Goal: Task Accomplishment & Management: Use online tool/utility

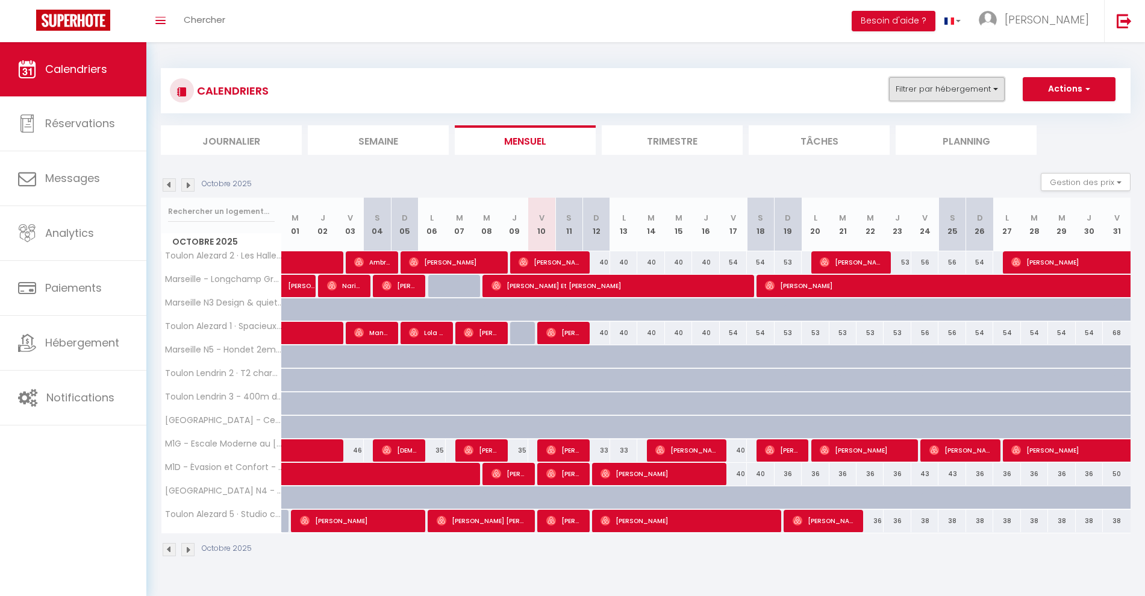
click at [951, 95] on button "Filtrer par hébergement" at bounding box center [947, 89] width 116 height 24
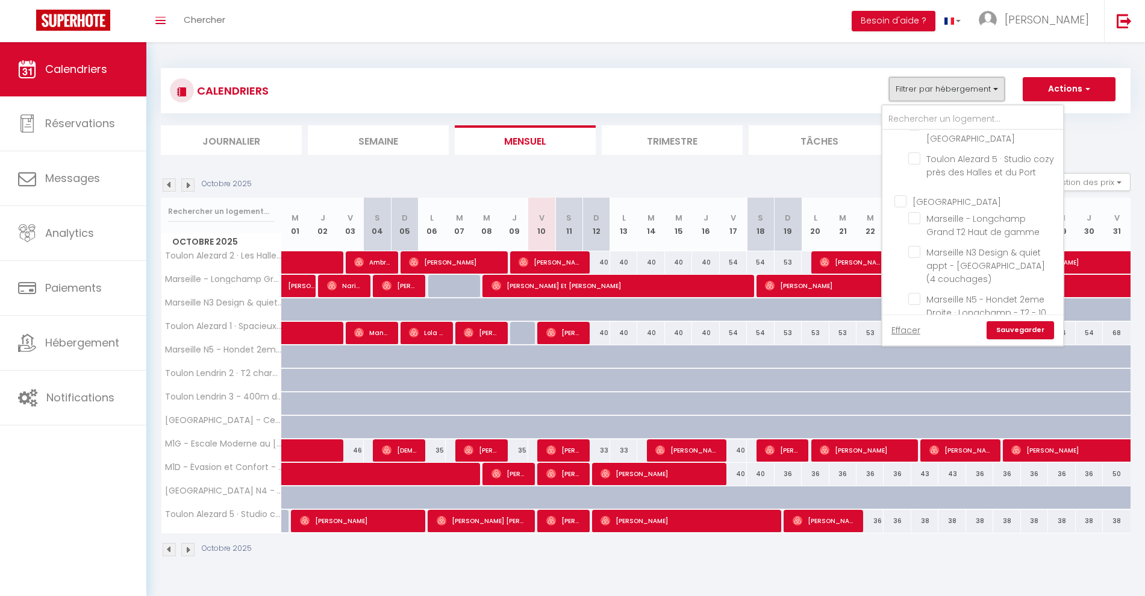
scroll to position [407, 0]
click at [982, 249] on span "Marseille - Longchamp Grand T2 Haut de gamme" at bounding box center [982, 261] width 113 height 25
click at [982, 249] on input "Marseille - Longchamp Grand T2 Haut de gamme" at bounding box center [983, 255] width 151 height 12
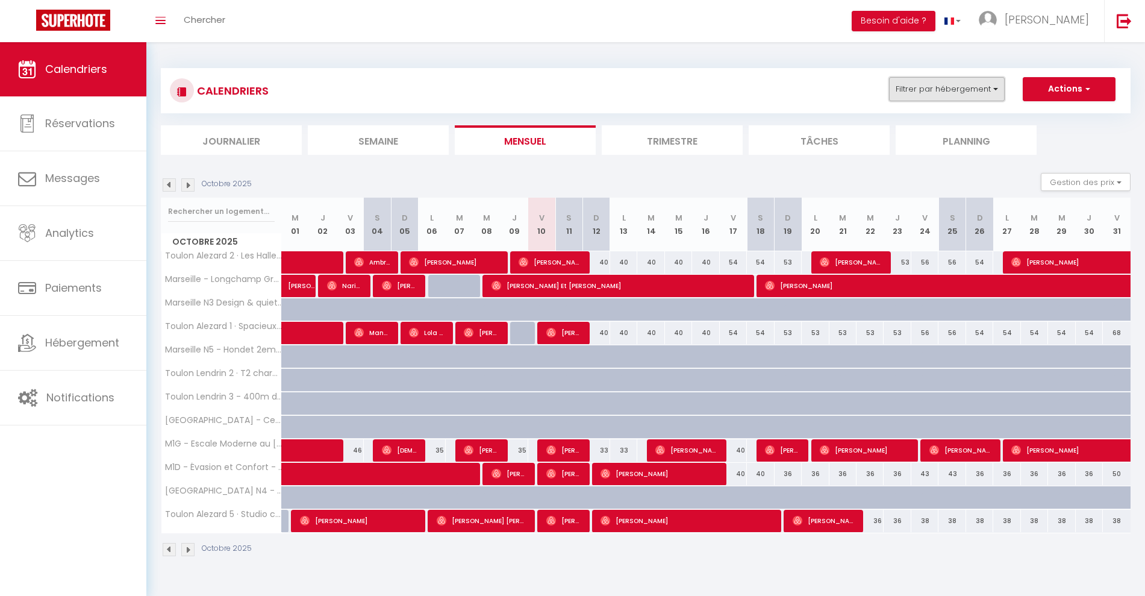
click at [984, 92] on button "Filtrer par hébergement" at bounding box center [947, 89] width 116 height 24
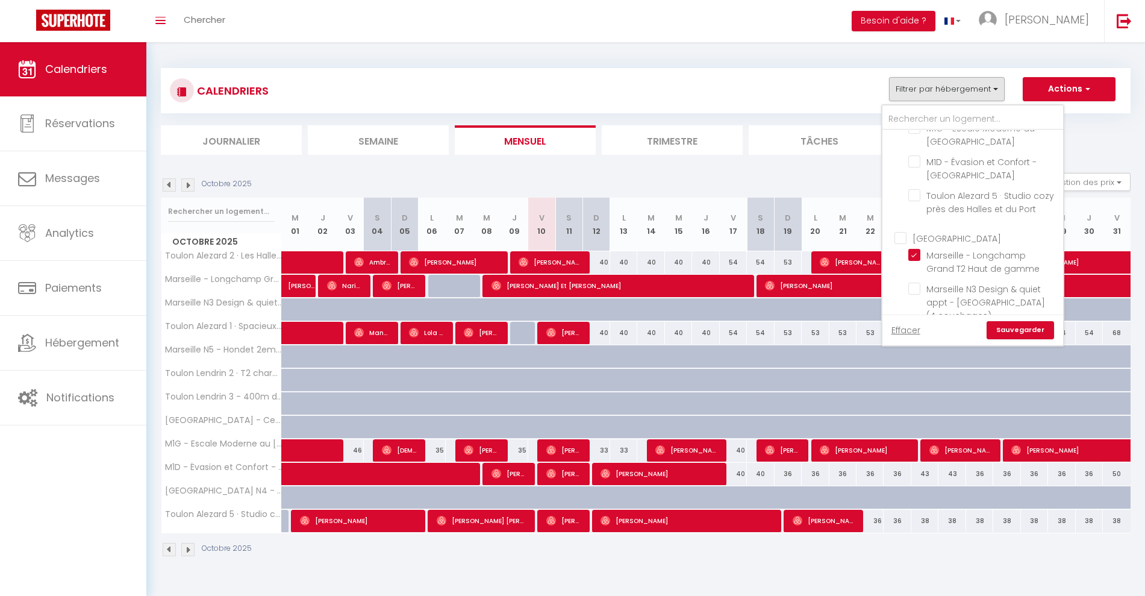
click at [1032, 330] on link "Sauvegarder" at bounding box center [1020, 330] width 67 height 18
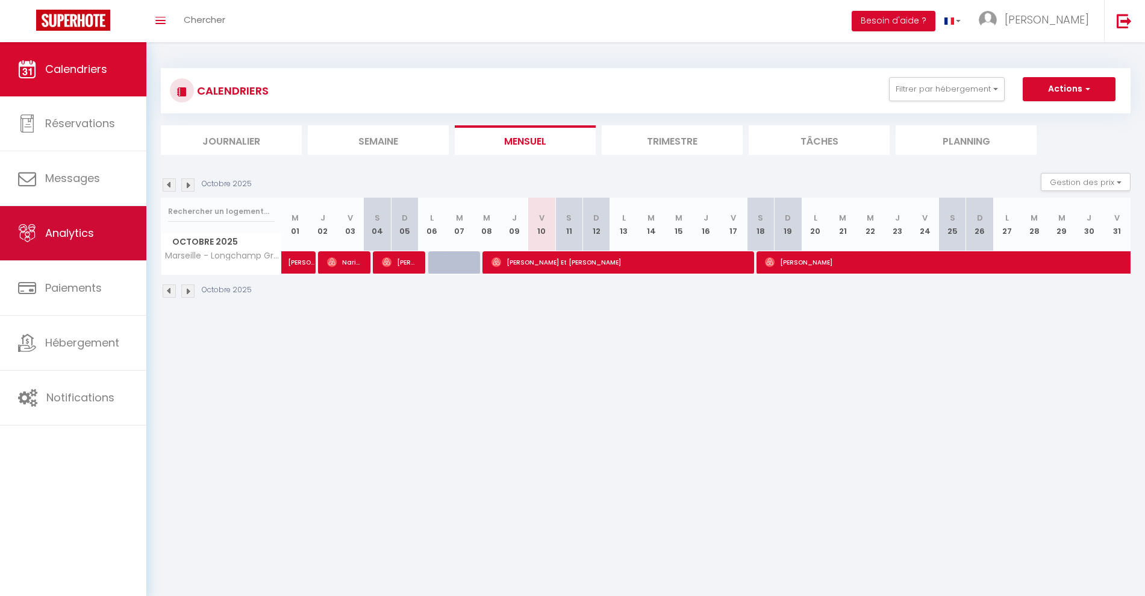
click at [84, 231] on span "Analytics" at bounding box center [69, 232] width 49 height 15
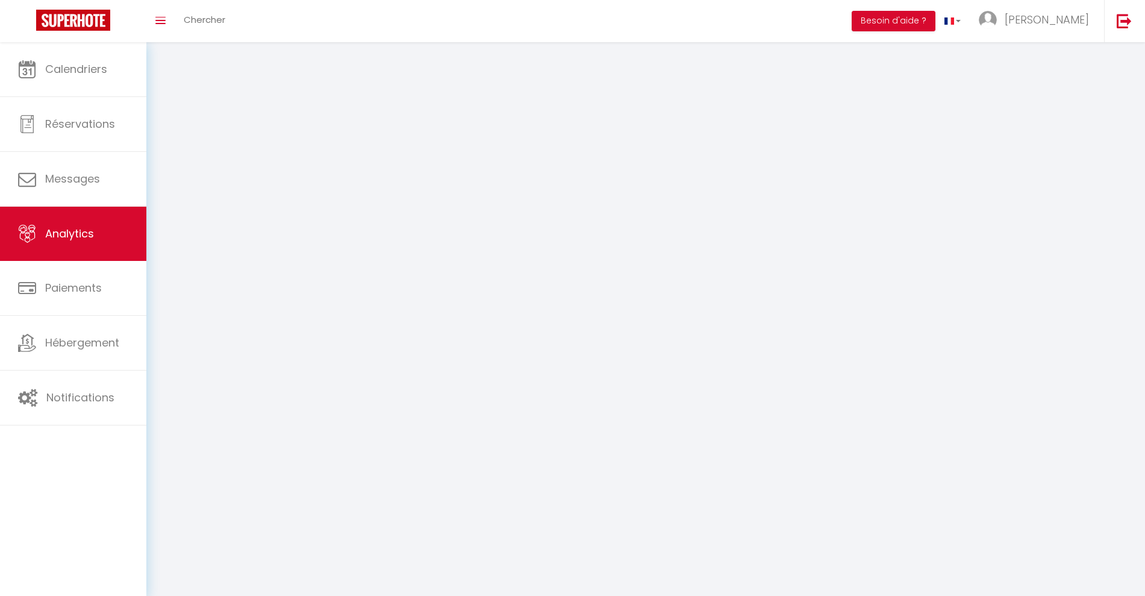
select select "2025"
select select "10"
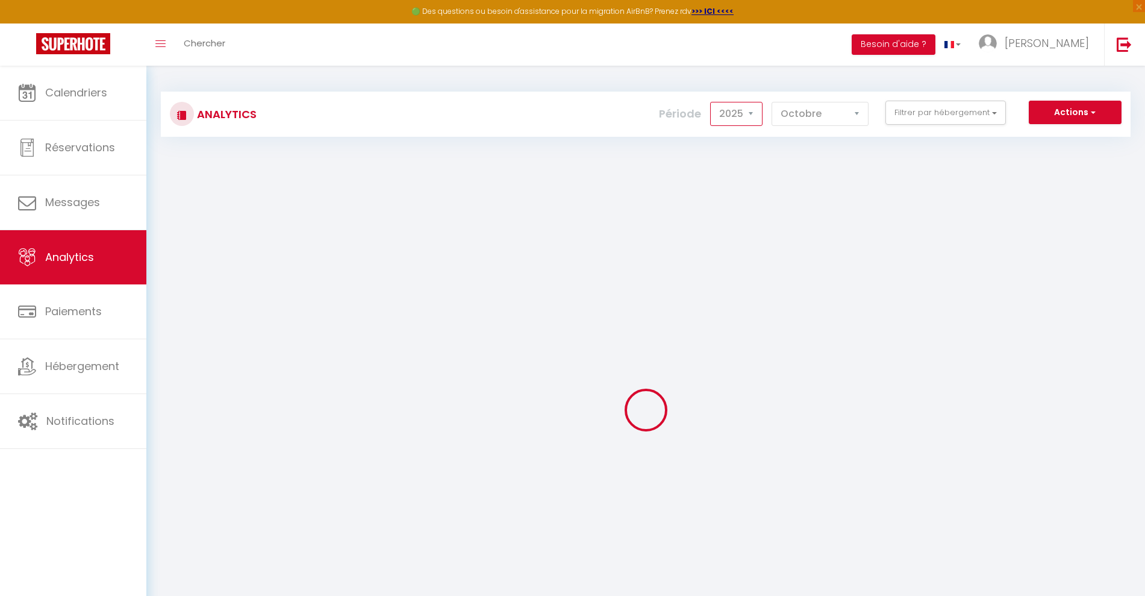
click at [730, 111] on select "2014 2015 2016 2017 2018 2019 2020 2021 2022 2023 2024 2025 2026 2027" at bounding box center [736, 114] width 52 height 24
select select "2024"
click at [711, 102] on select "2014 2015 2016 2017 2018 2019 2020 2021 2022 2023 2024 2025 2026 2027" at bounding box center [736, 114] width 52 height 24
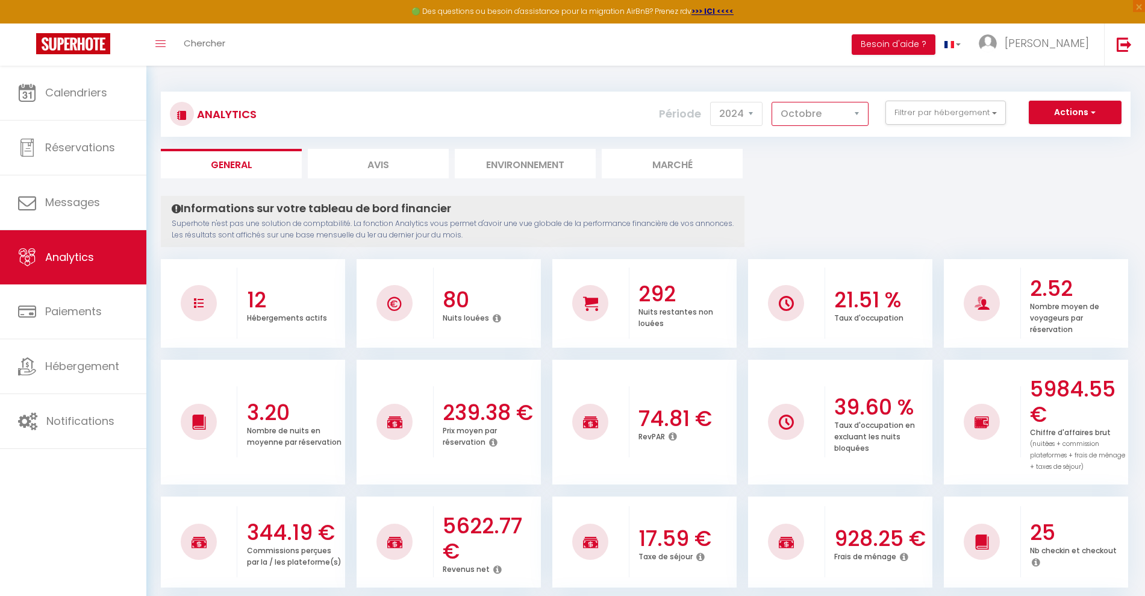
click at [828, 120] on select "Janvier Février Mars Avril Mai Juin Juillet Août Septembre Octobre Novembre Déc…" at bounding box center [820, 114] width 97 height 24
select select "1"
click at [772, 102] on select "Janvier Février Mars Avril Mai Juin Juillet Août Septembre Octobre Novembre Déc…" at bounding box center [820, 114] width 97 height 24
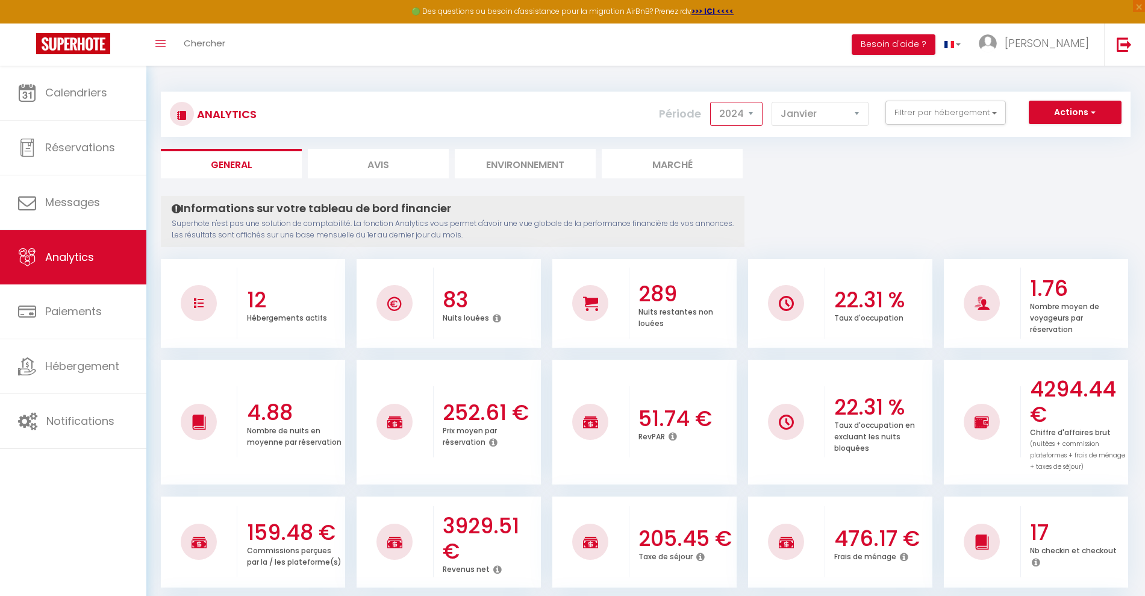
click at [736, 117] on select "2014 2015 2016 2017 2018 2019 2020 2021 2022 2023 2024 2025 2026 2027" at bounding box center [736, 114] width 52 height 24
select select "2023"
click at [711, 102] on select "2014 2015 2016 2017 2018 2019 2020 2021 2022 2023 2024 2025 2026 2027" at bounding box center [736, 114] width 52 height 24
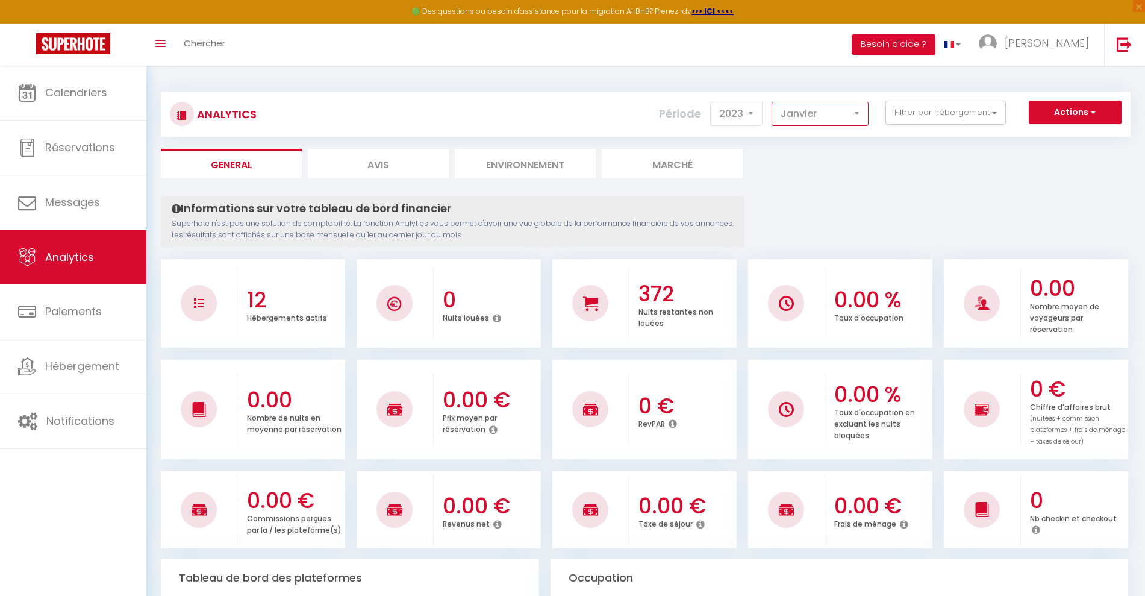
click at [818, 113] on select "Janvier Février Mars Avril Mai Juin Juillet Août Septembre Octobre Novembre Déc…" at bounding box center [820, 114] width 97 height 24
click at [772, 102] on select "Janvier Février Mars Avril Mai Juin Juillet Août Septembre Octobre Novembre Déc…" at bounding box center [820, 114] width 97 height 24
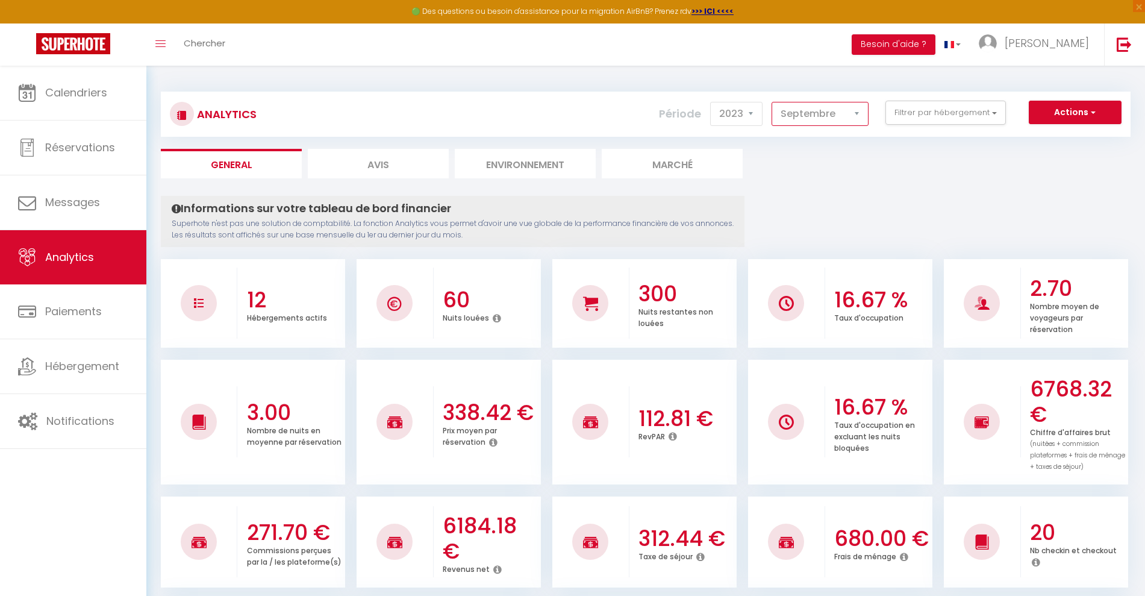
click at [834, 114] on select "Janvier Février Mars Avril Mai Juin Juillet Août Septembre Octobre Novembre Déc…" at bounding box center [820, 114] width 97 height 24
click at [772, 102] on select "Janvier Février Mars Avril Mai Juin Juillet Août Septembre Octobre Novembre Déc…" at bounding box center [820, 114] width 97 height 24
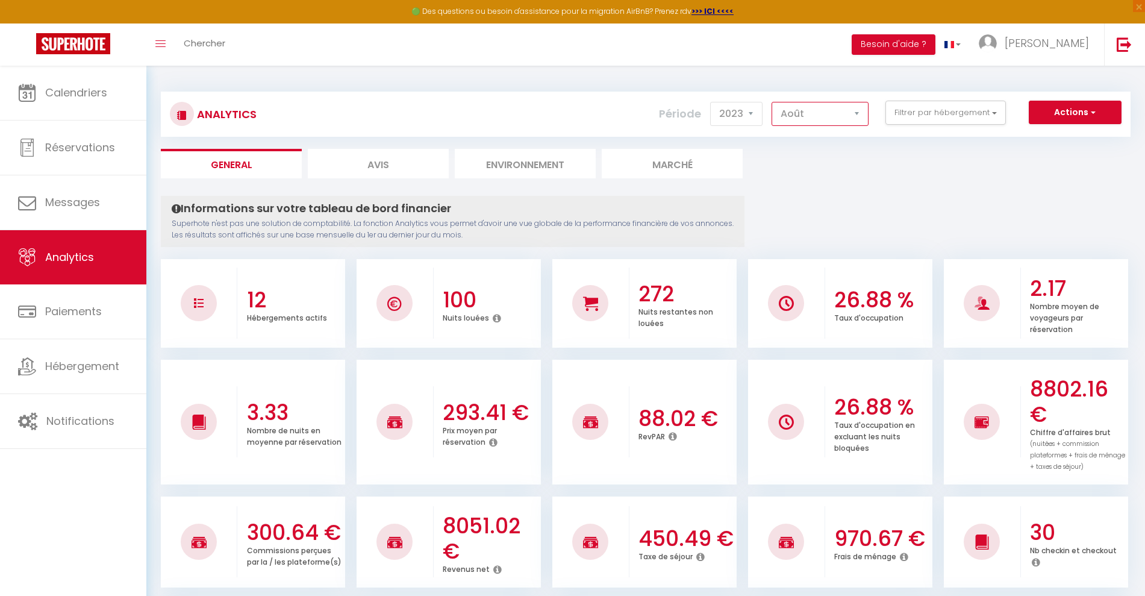
click at [848, 111] on select "Janvier Février Mars Avril Mai Juin Juillet Août Septembre Octobre Novembre Déc…" at bounding box center [820, 114] width 97 height 24
click at [772, 102] on select "Janvier Février Mars Avril Mai Juin Juillet Août Septembre Octobre Novembre Déc…" at bounding box center [820, 114] width 97 height 24
click at [835, 104] on select "Janvier Février Mars Avril Mai Juin Juillet Août Septembre Octobre Novembre Déc…" at bounding box center [820, 114] width 97 height 24
click at [772, 102] on select "Janvier Février Mars Avril Mai Juin Juillet Août Septembre Octobre Novembre Déc…" at bounding box center [820, 114] width 97 height 24
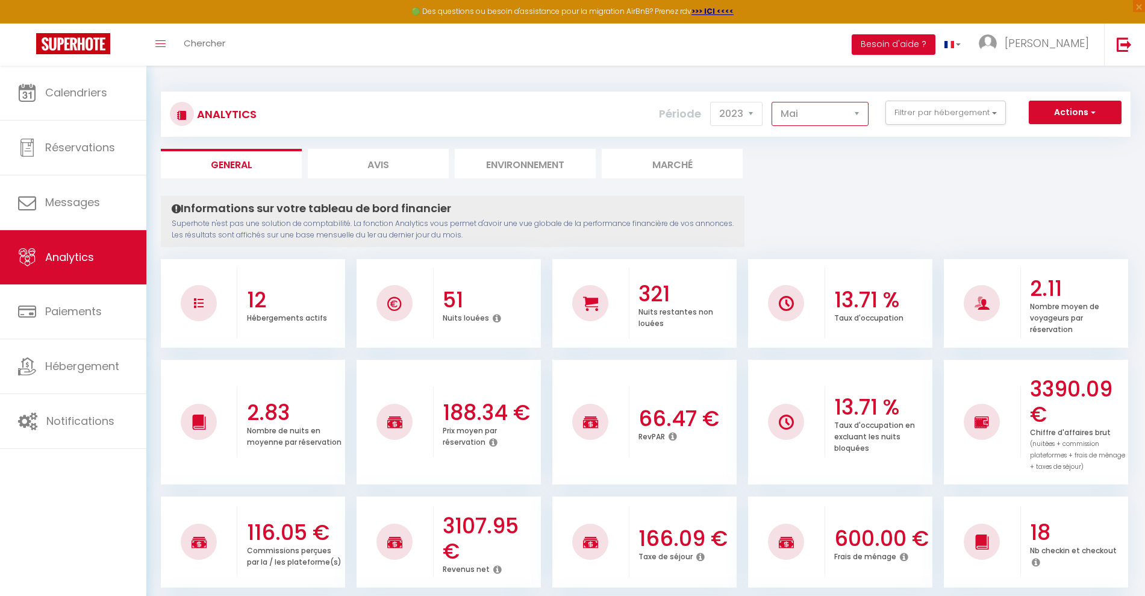
click at [839, 117] on select "Janvier Février Mars Avril Mai Juin Juillet Août Septembre Octobre Novembre Déc…" at bounding box center [820, 114] width 97 height 24
click at [772, 102] on select "Janvier Février Mars Avril Mai Juin Juillet Août Septembre Octobre Novembre Déc…" at bounding box center [820, 114] width 97 height 24
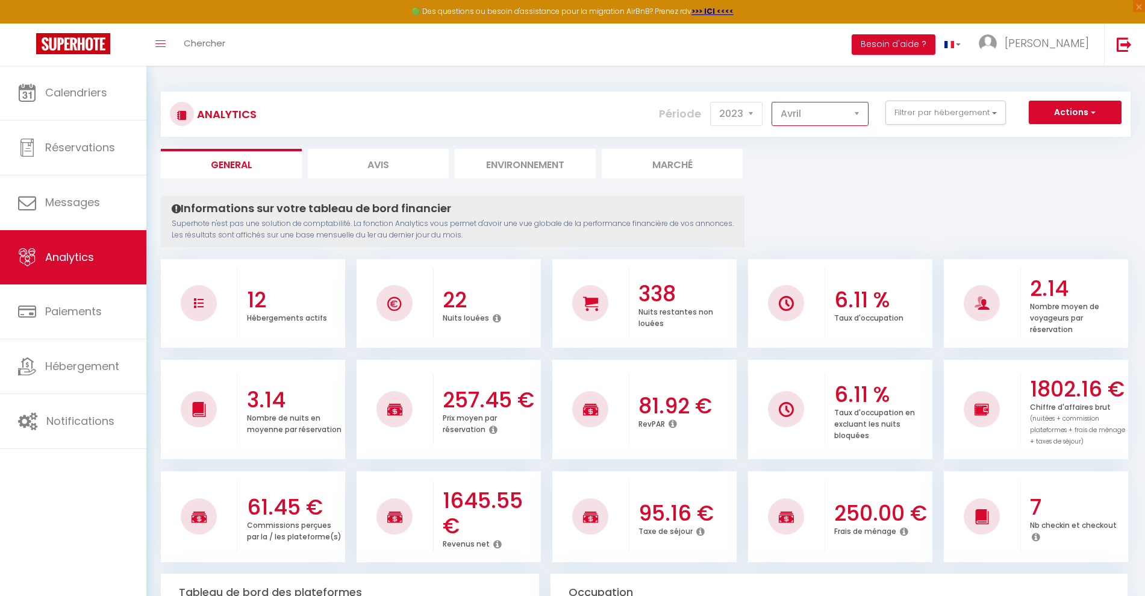
drag, startPoint x: 839, startPoint y: 114, endPoint x: 837, endPoint y: 123, distance: 9.9
click at [839, 113] on select "Janvier Février Mars Avril Mai Juin Juillet Août Septembre Octobre Novembre Déc…" at bounding box center [820, 114] width 97 height 24
click at [772, 102] on select "Janvier Février Mars Avril Mai Juin Juillet Août Septembre Octobre Novembre Déc…" at bounding box center [820, 114] width 97 height 24
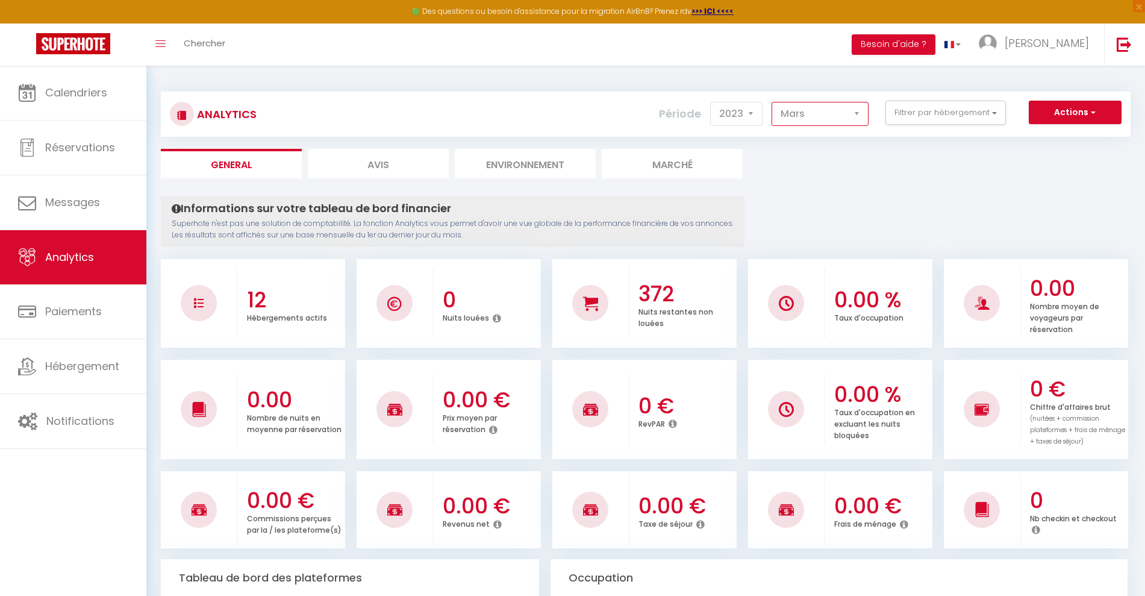
click at [839, 111] on select "Janvier Février Mars Avril Mai Juin Juillet Août Septembre Octobre Novembre Déc…" at bounding box center [820, 114] width 97 height 24
select select "4"
click at [772, 102] on select "Janvier Février Mars Avril Mai Juin Juillet Août Septembre Octobre Novembre Déc…" at bounding box center [820, 114] width 97 height 24
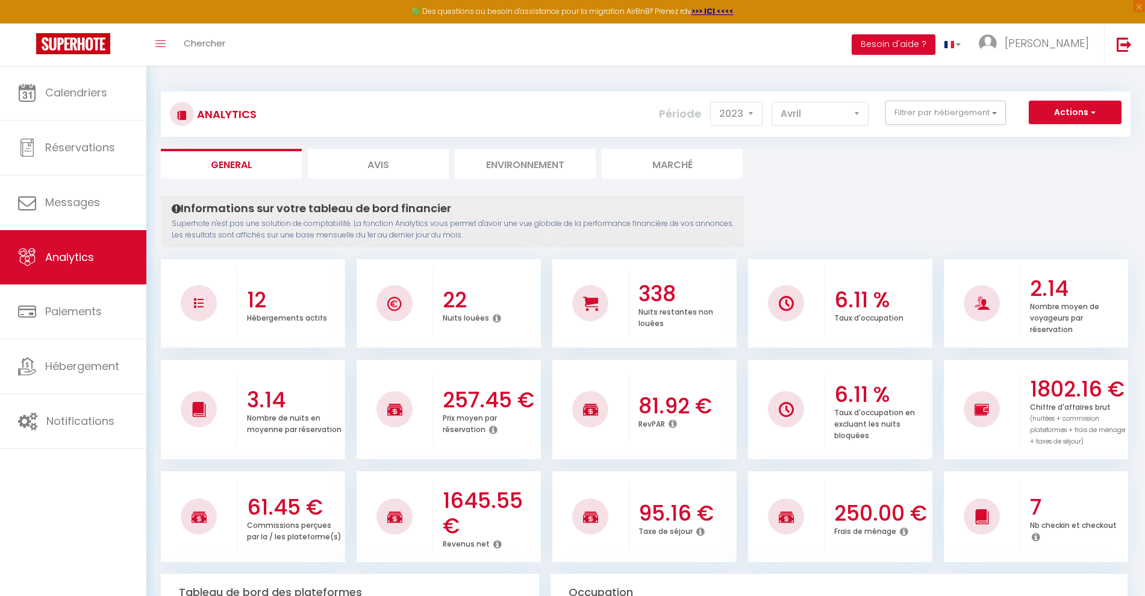
click at [910, 106] on button "Filtrer par hébergement" at bounding box center [946, 113] width 120 height 24
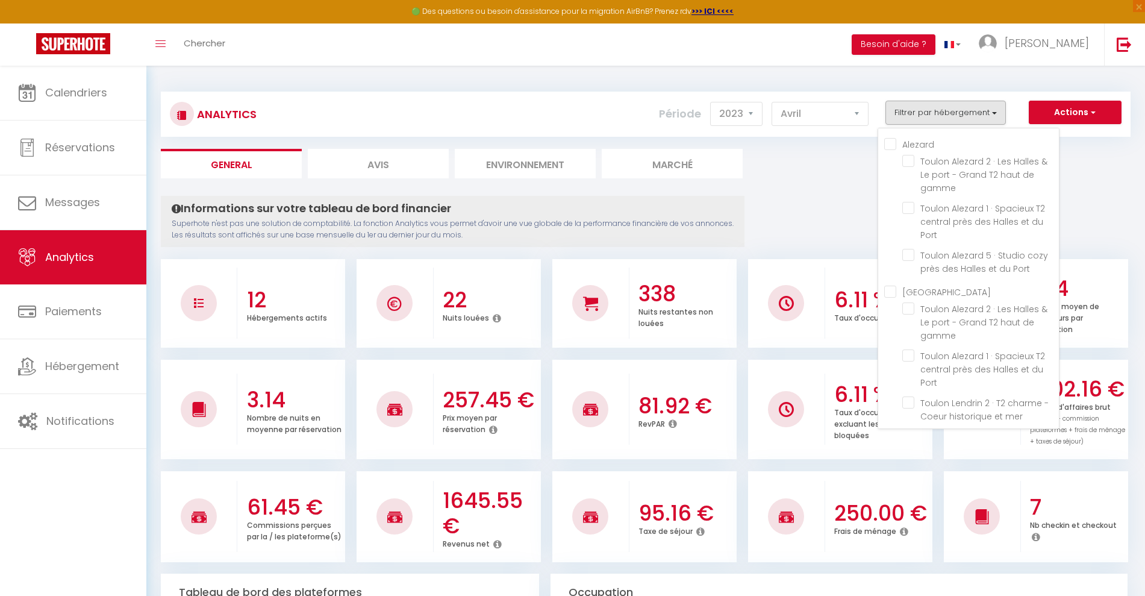
click at [890, 143] on input "Alezard" at bounding box center [971, 143] width 175 height 12
checkbox input "true"
checkbox gamme "true"
checkbox Port "true"
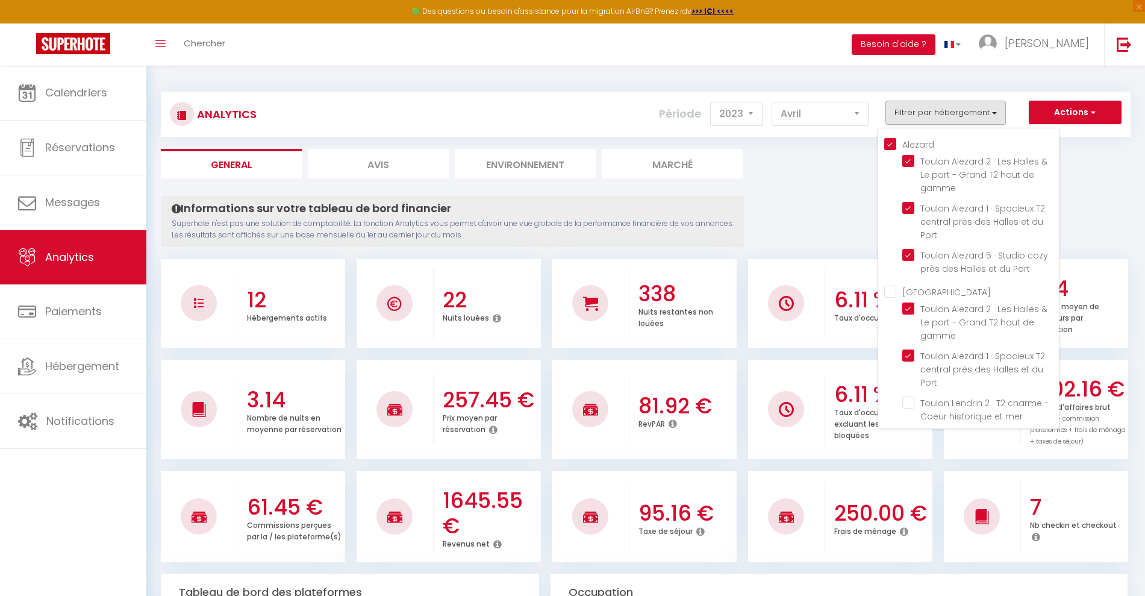
checkbox gamme "true"
checkbox Port "true"
checkbox mer "false"
checkbox rénové "false"
checkbox arts "false"
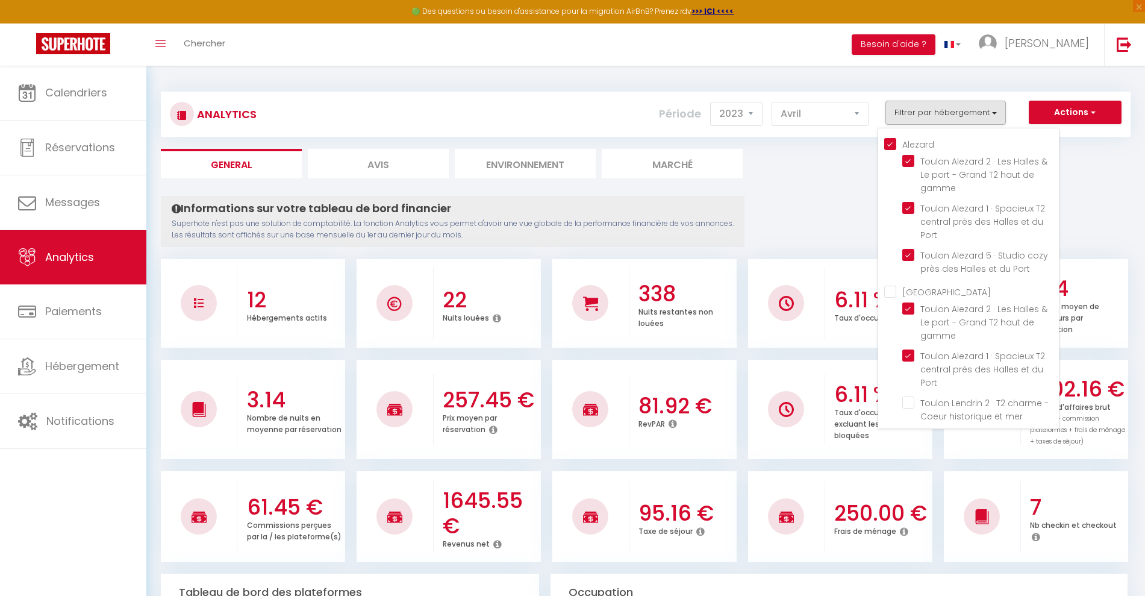
checkbox Toulon "false"
checkbox Port "true"
checkbox gamme "false"
checkbox couchages\) "false"
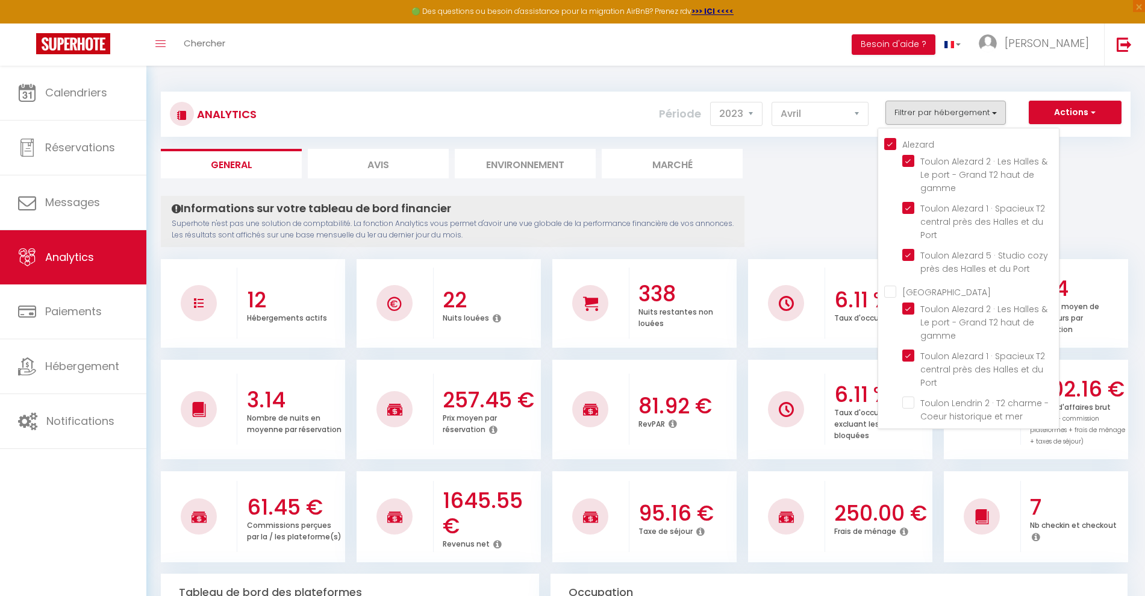
checkbox Charles "false"
checkbox Longchamp "false"
checkbox mer "false"
checkbox rénové "false"
checkbox arts "false"
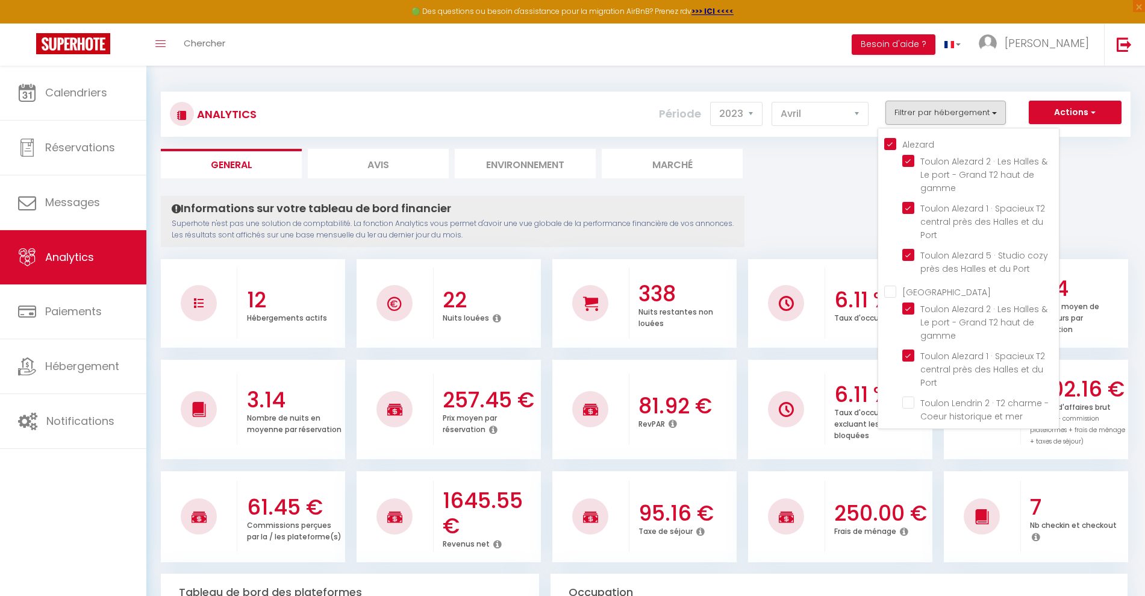
checkbox mer "false"
checkbox rénové "false"
checkbox arts "false"
checkbox Toulon "false"
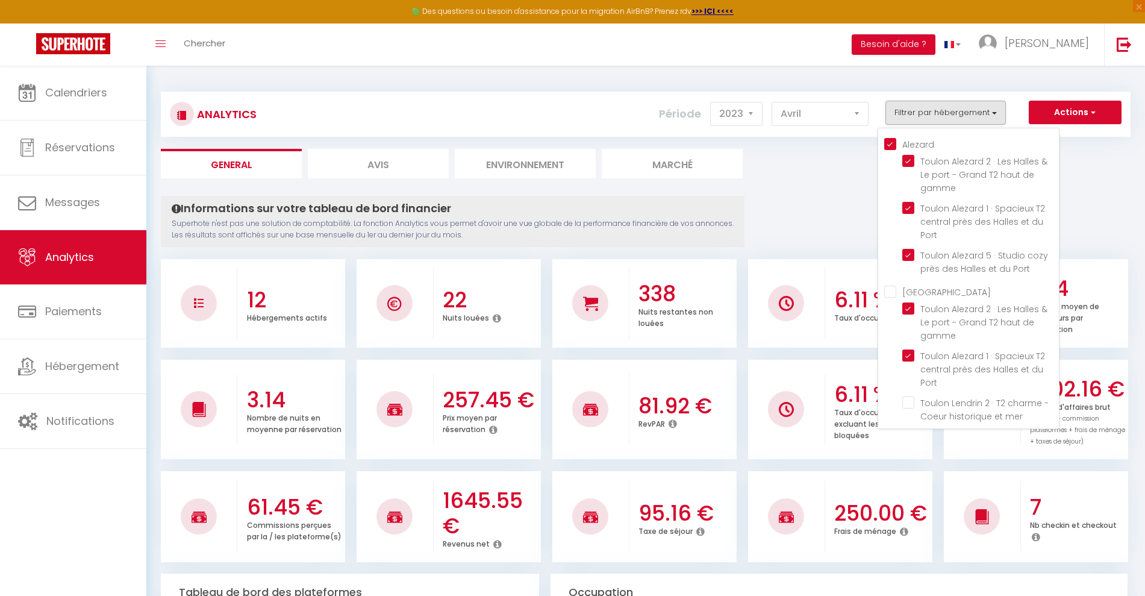
checkbox gamme "false"
checkbox couchages\) "false"
checkbox Charles "false"
checkbox Longchamp "false"
checkbox mer "false"
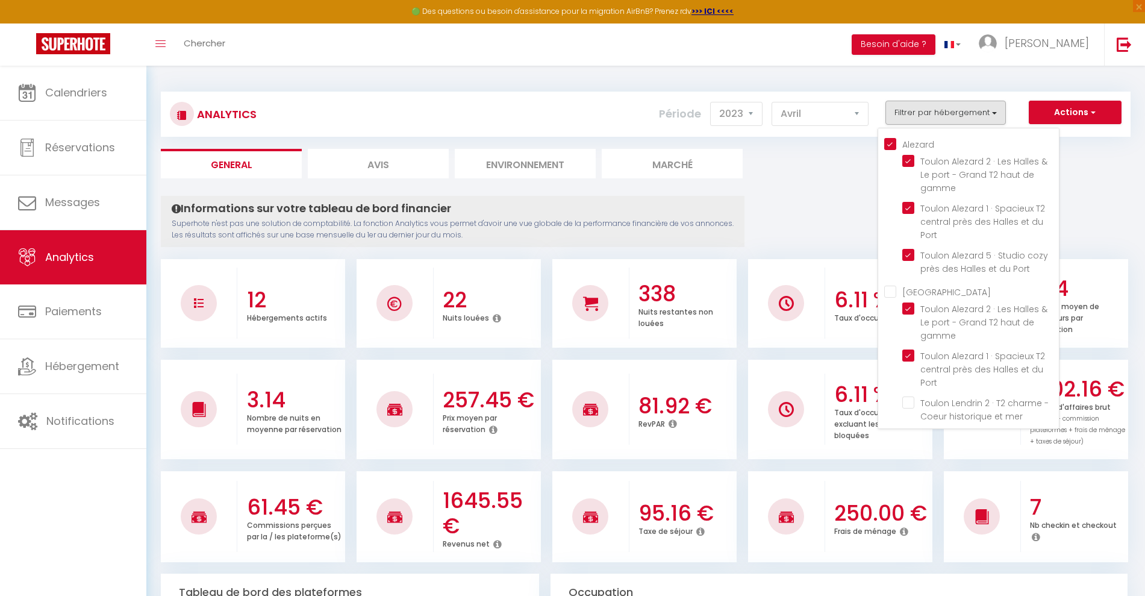
checkbox rénové "false"
checkbox arts "false"
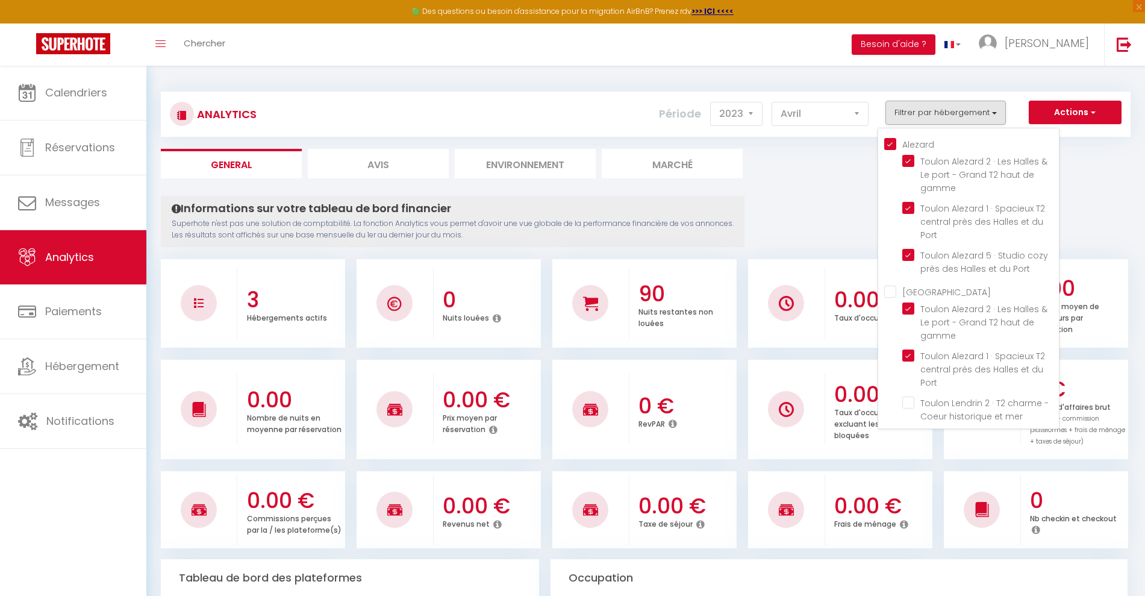
click at [890, 143] on input "Alezard" at bounding box center [971, 143] width 175 height 12
checkbox input "false"
checkbox gamme "false"
checkbox Port "false"
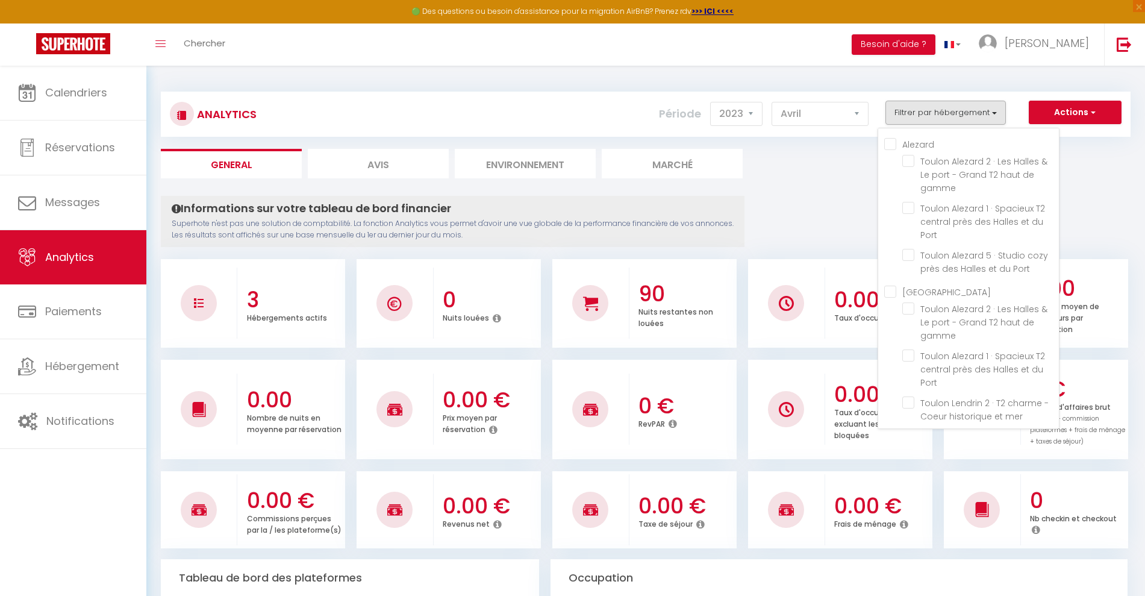
checkbox gamme "false"
checkbox Port "false"
checkbox mer "false"
checkbox rénové "false"
checkbox arts "false"
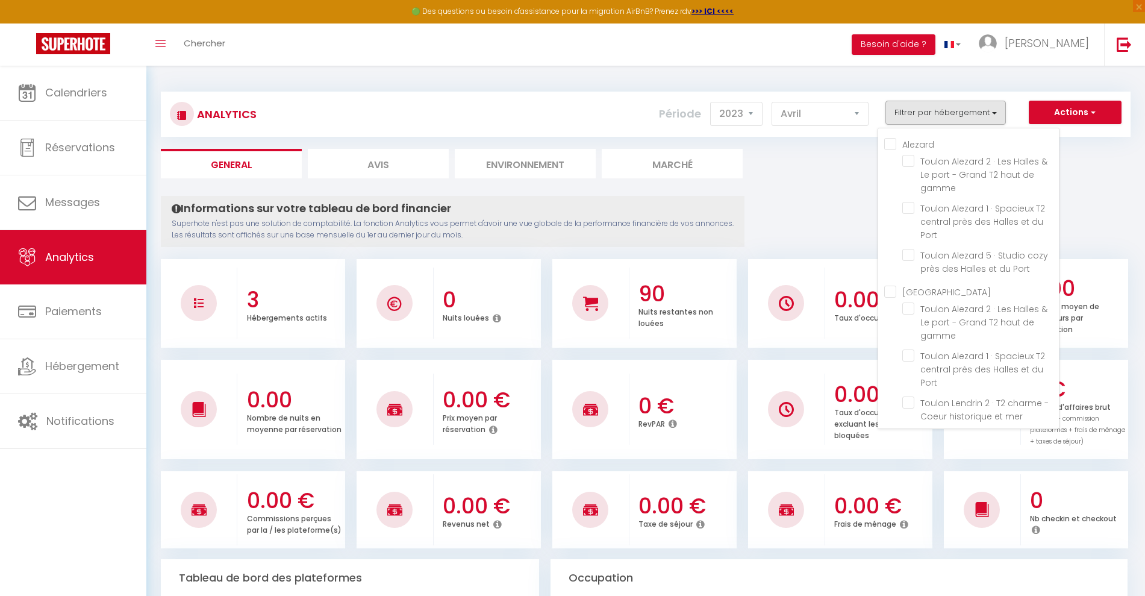
checkbox Toulon "false"
checkbox Port "false"
checkbox gamme "false"
checkbox couchages\) "false"
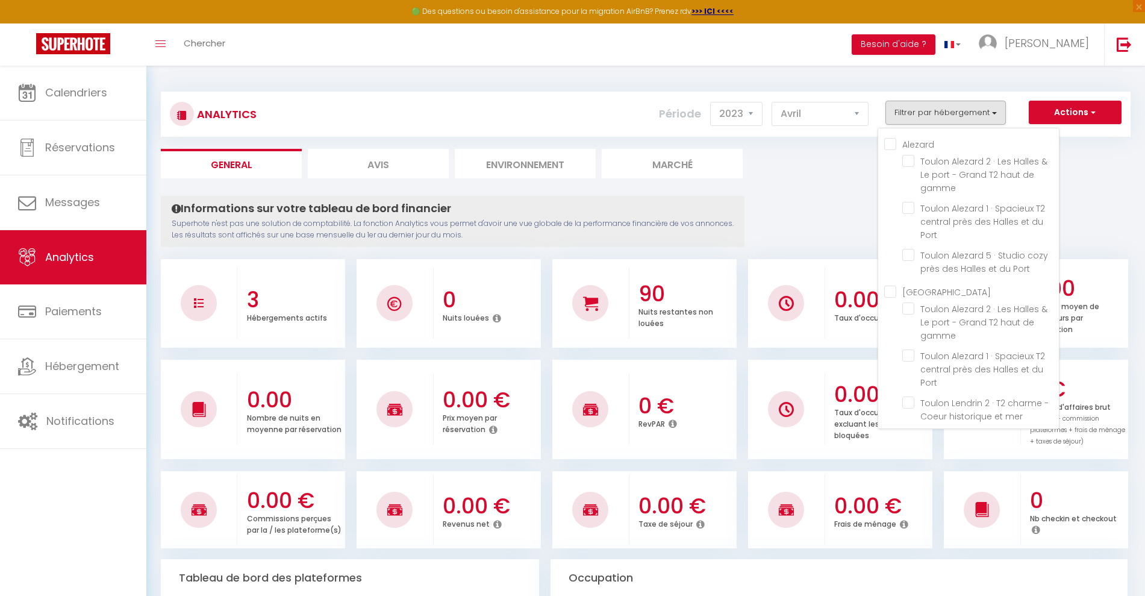
checkbox Charles "false"
checkbox Longchamp "false"
checkbox mer "false"
checkbox rénové "false"
checkbox arts "false"
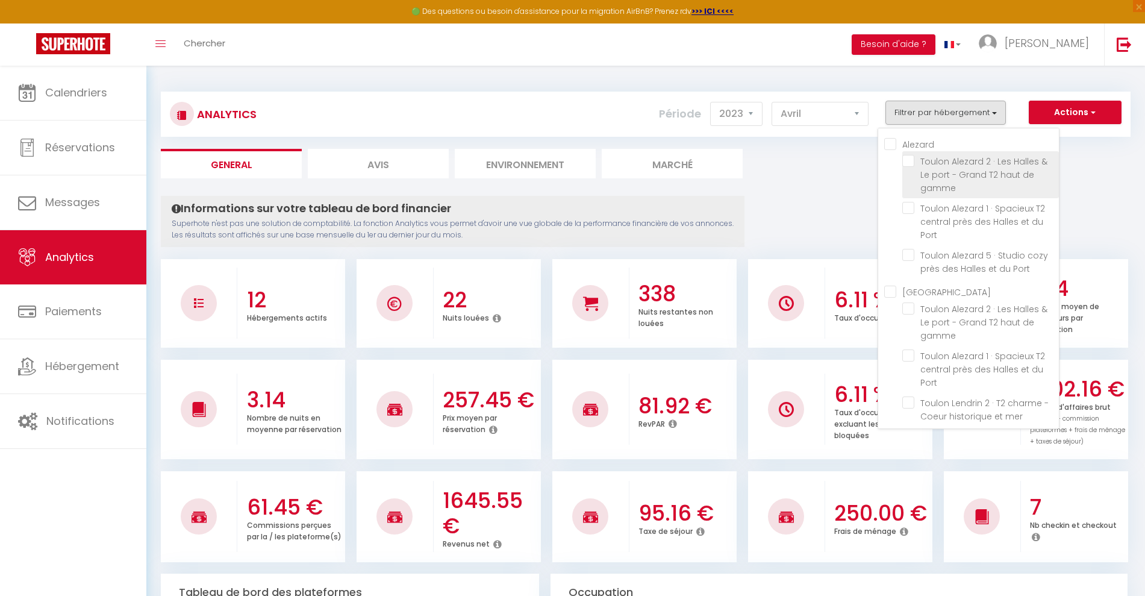
checkbox mer "false"
checkbox rénové "false"
checkbox arts "false"
checkbox Toulon "false"
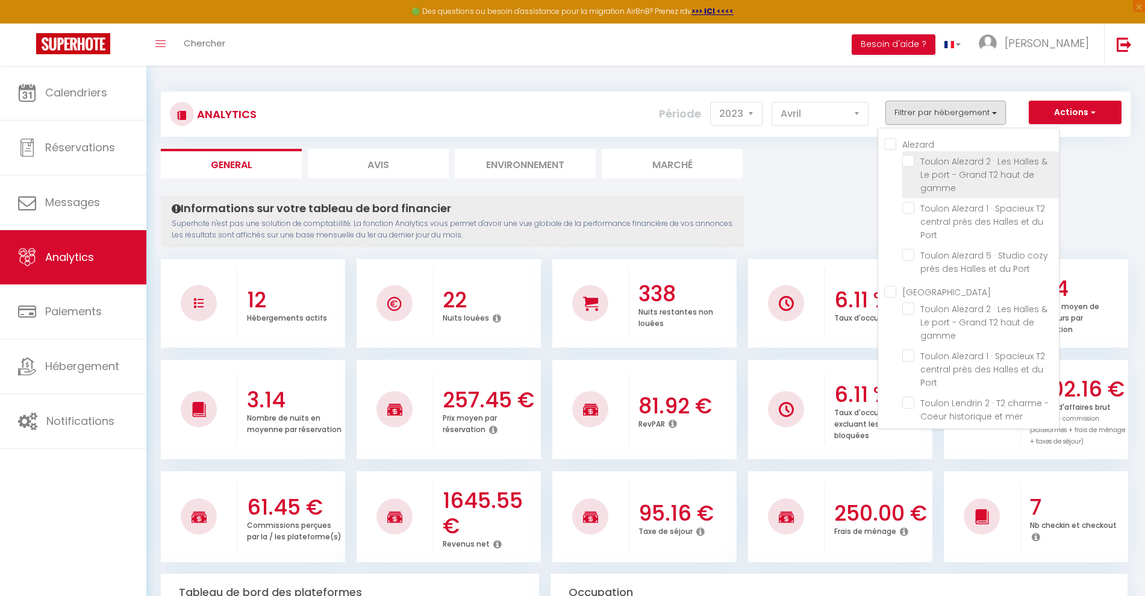
checkbox gamme "false"
checkbox couchages\) "false"
checkbox Charles "false"
checkbox Longchamp "false"
checkbox mer "false"
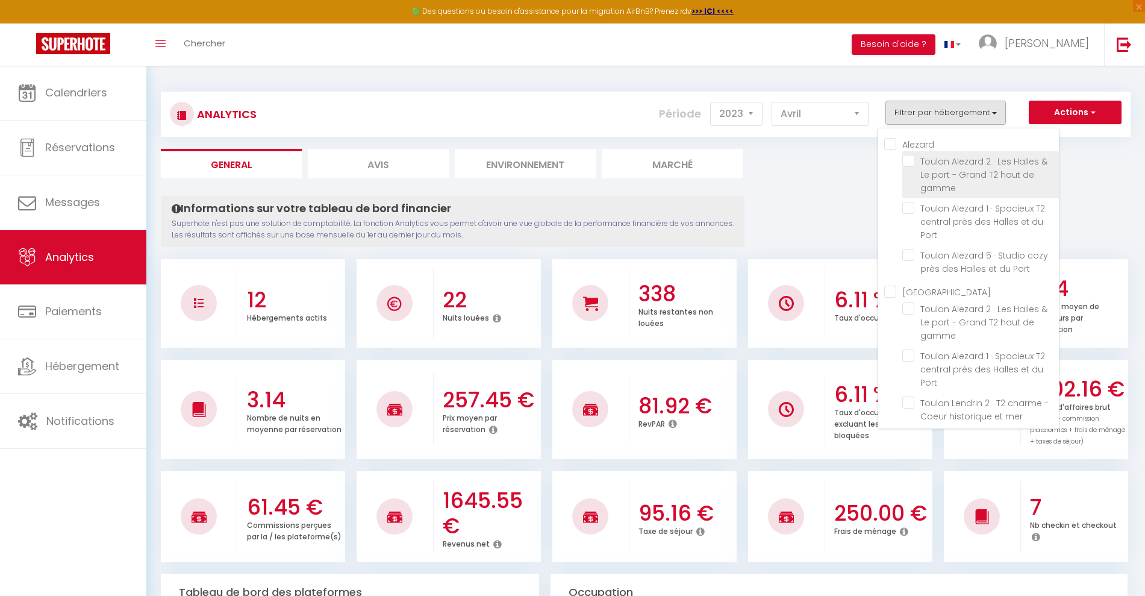
checkbox rénové "false"
checkbox arts "false"
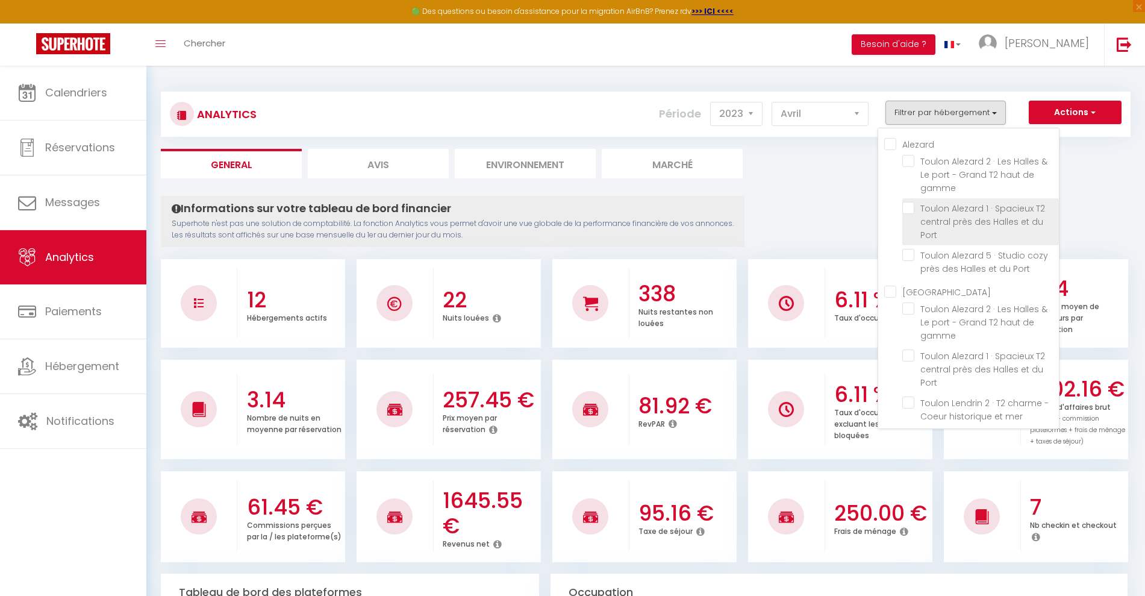
click at [911, 207] on Port "checkbox" at bounding box center [980, 208] width 157 height 12
checkbox Port "true"
checkbox mer "false"
checkbox rénové "false"
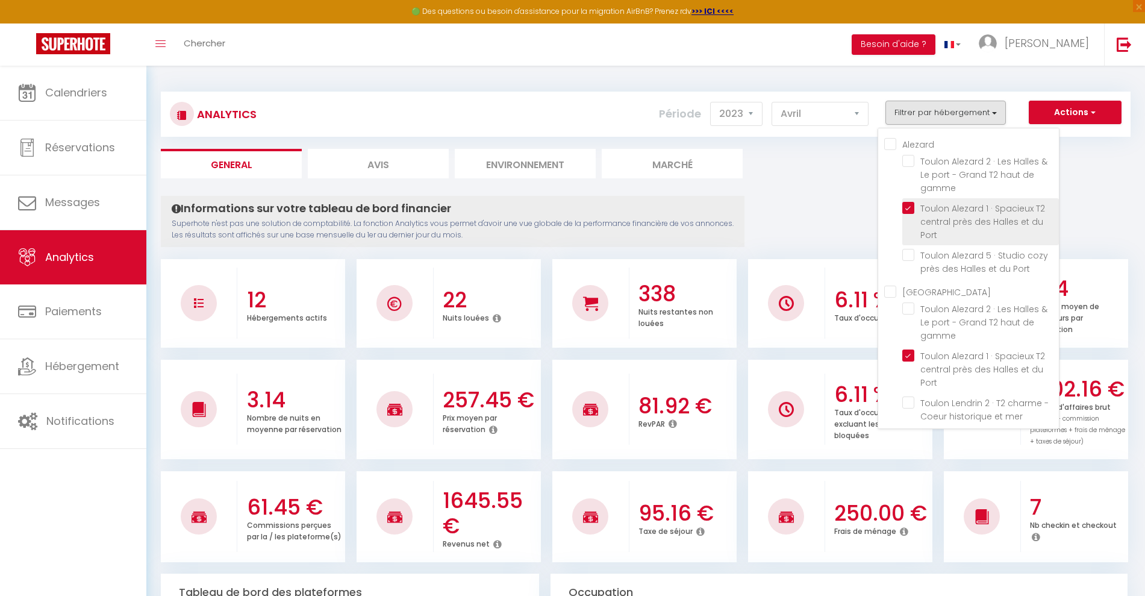
checkbox arts "false"
checkbox Toulon "false"
checkbox gamme "false"
checkbox couchages\) "false"
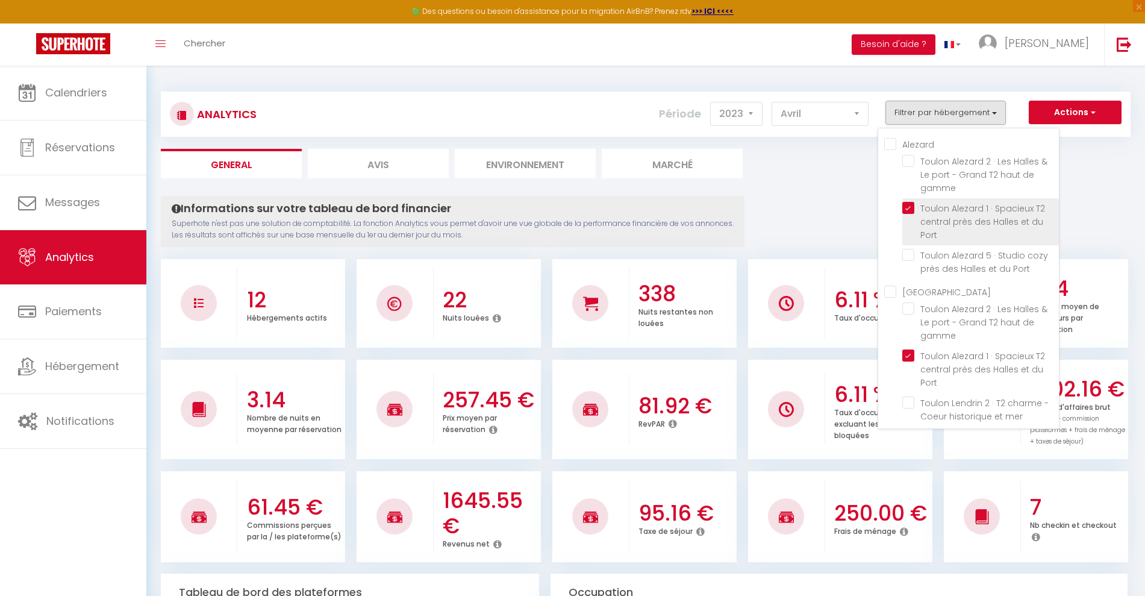
checkbox Charles "false"
checkbox Longchamp "false"
checkbox mer "false"
checkbox rénové "false"
checkbox arts "false"
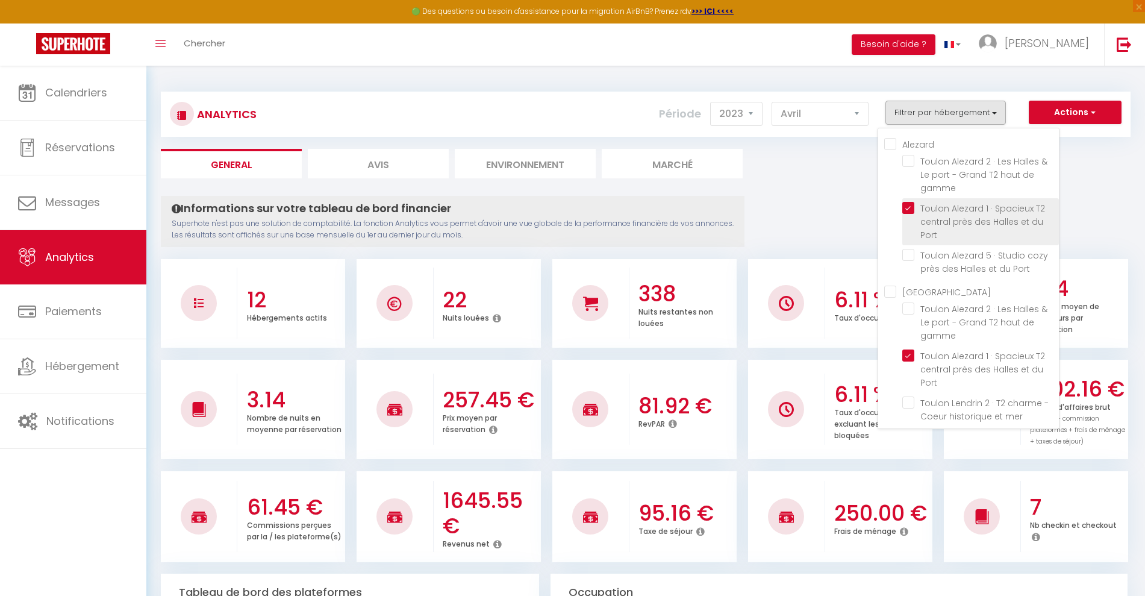
checkbox mer "false"
checkbox rénové "false"
checkbox arts "false"
checkbox Toulon "false"
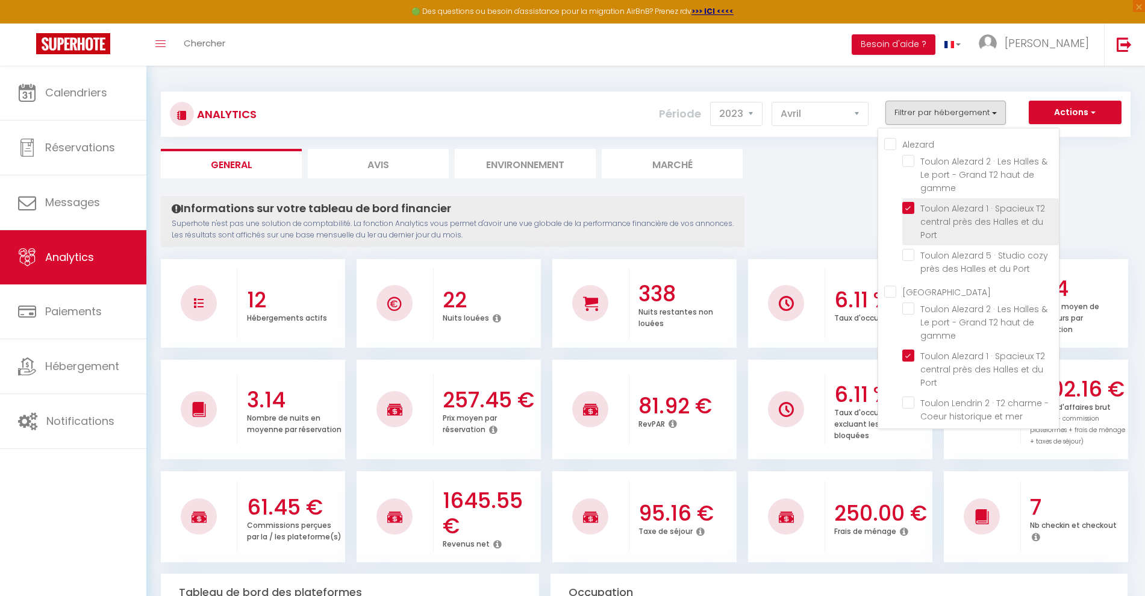
checkbox gamme "false"
checkbox couchages\) "false"
checkbox Charles "false"
checkbox Longchamp "false"
checkbox mer "false"
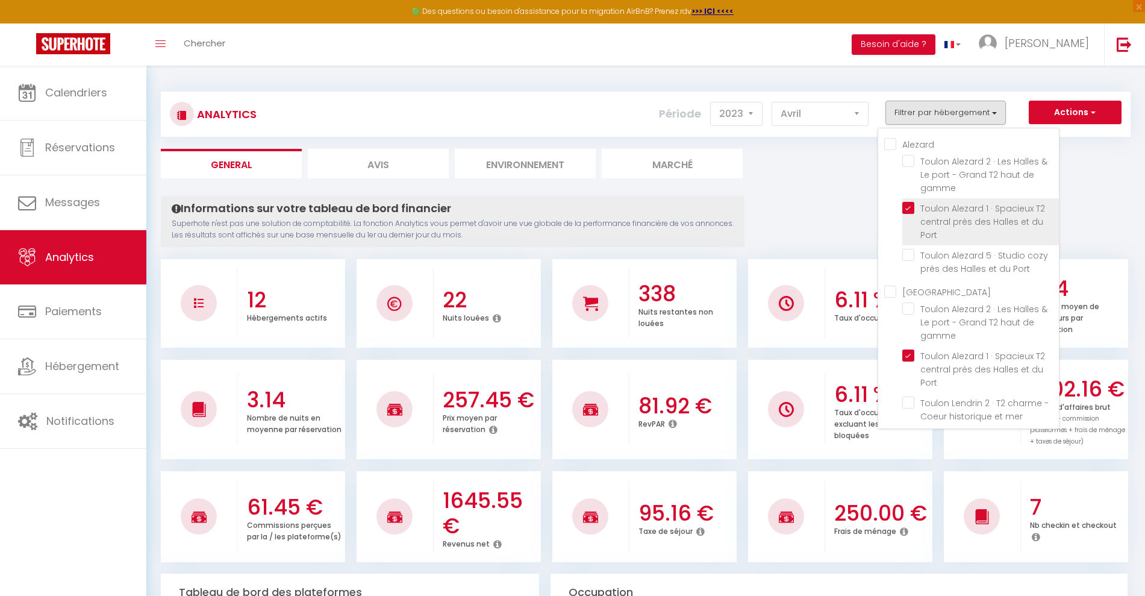
checkbox rénové "false"
checkbox arts "false"
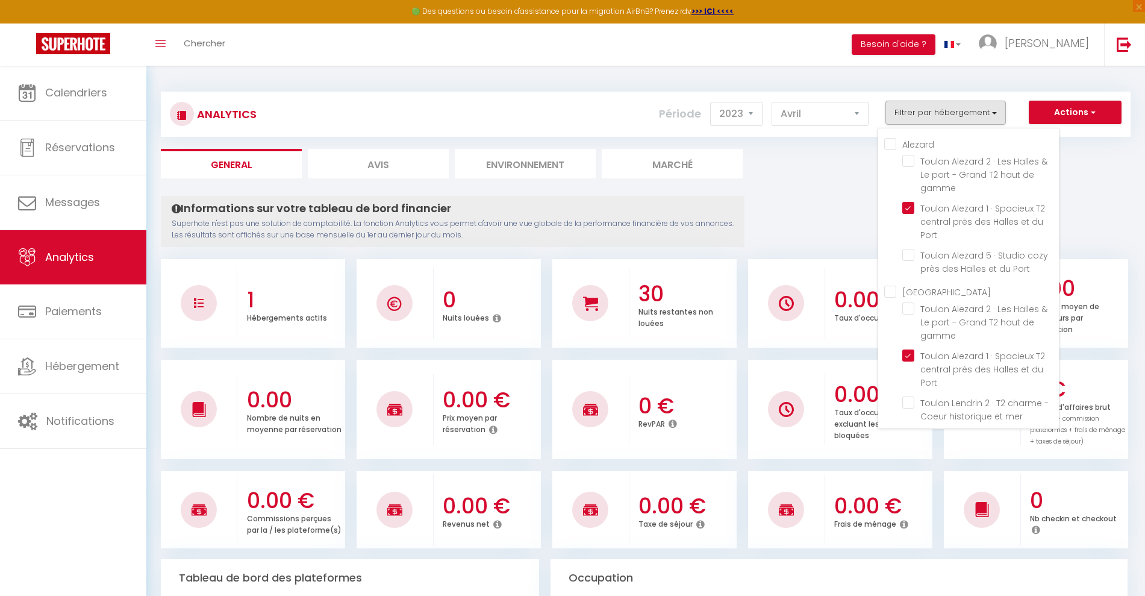
click at [828, 160] on ul "General Avis Environnement Marché" at bounding box center [646, 164] width 970 height 30
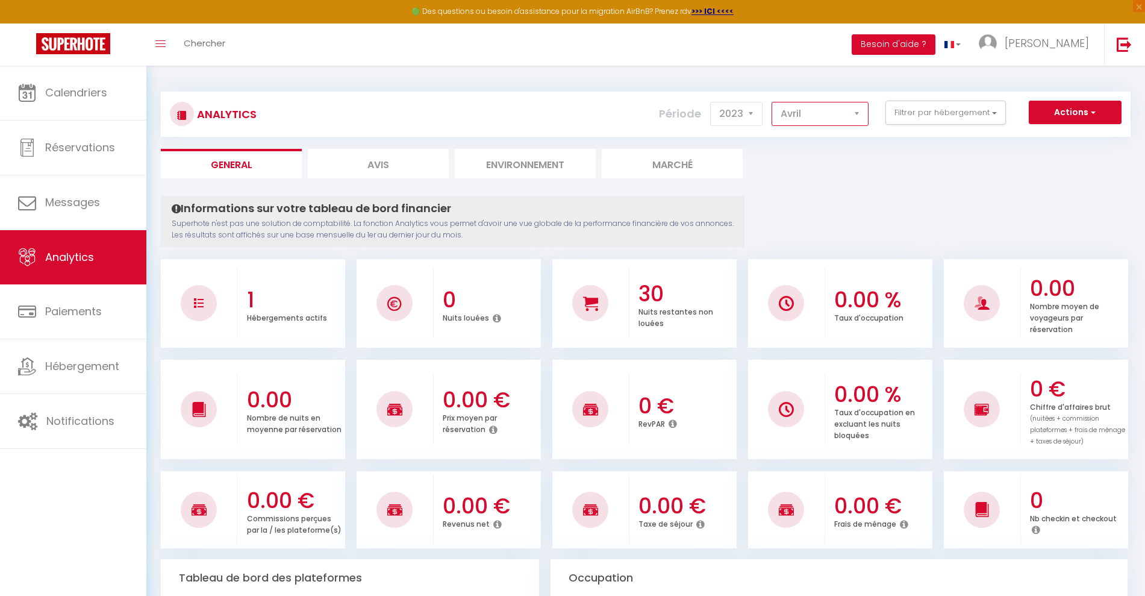
click at [835, 108] on select "Janvier Février Mars Avril Mai Juin Juillet Août Septembre Octobre Novembre Déc…" at bounding box center [820, 114] width 97 height 24
click at [772, 102] on select "Janvier Février Mars Avril Mai Juin Juillet Août Septembre Octobre Novembre Déc…" at bounding box center [820, 114] width 97 height 24
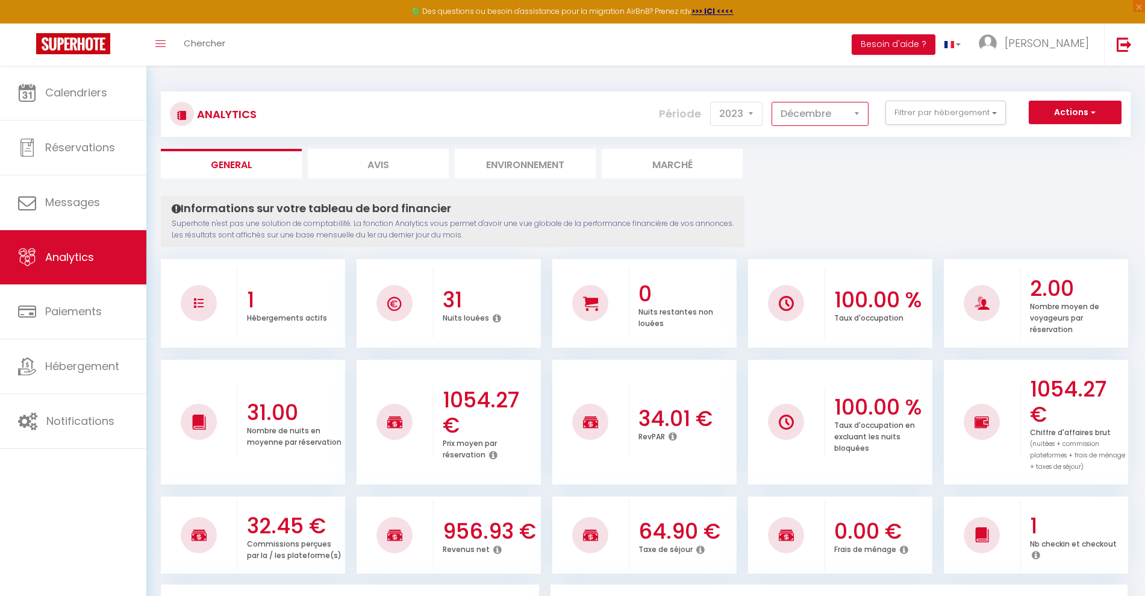
click at [796, 113] on select "Janvier Février Mars Avril Mai Juin Juillet Août Septembre Octobre Novembre Déc…" at bounding box center [820, 114] width 97 height 24
click at [772, 102] on select "Janvier Février Mars Avril Mai Juin Juillet Août Septembre Octobre Novembre Déc…" at bounding box center [820, 114] width 97 height 24
click at [797, 116] on select "Janvier Février Mars Avril Mai Juin Juillet Août Septembre Octobre Novembre Déc…" at bounding box center [820, 114] width 97 height 24
click at [772, 102] on select "Janvier Février Mars Avril Mai Juin Juillet Août Septembre Octobre Novembre Déc…" at bounding box center [820, 114] width 97 height 24
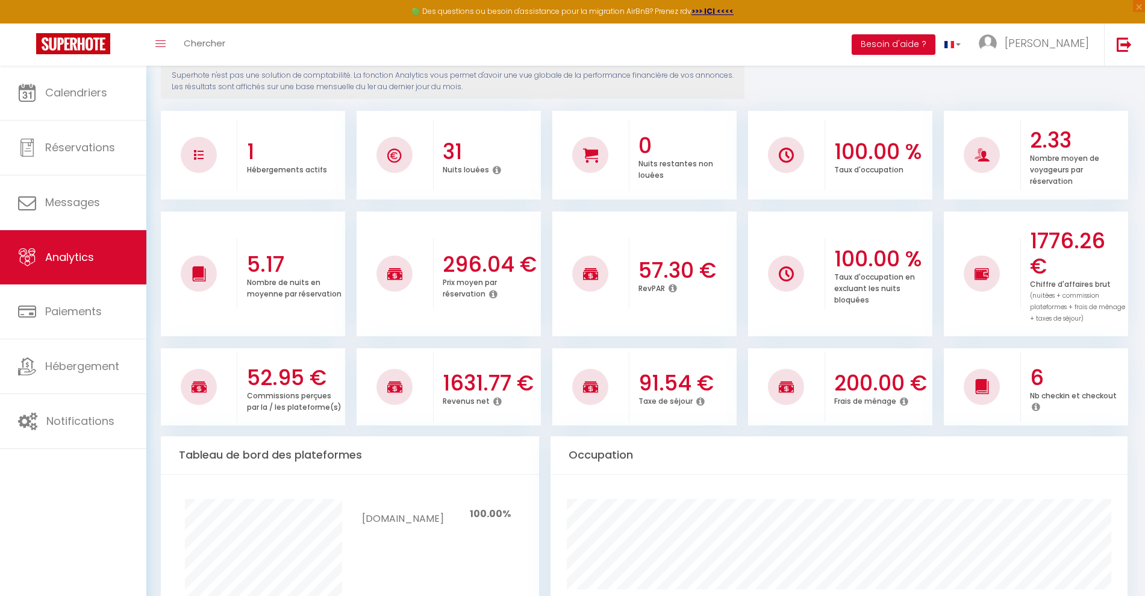
scroll to position [151, 0]
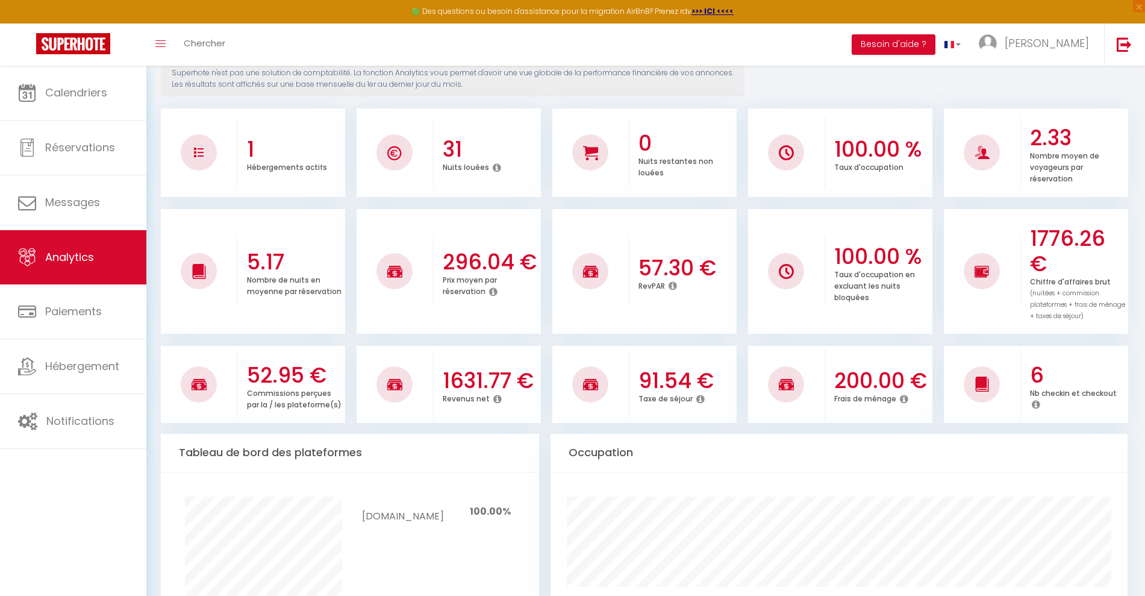
click at [495, 398] on icon at bounding box center [497, 399] width 8 height 10
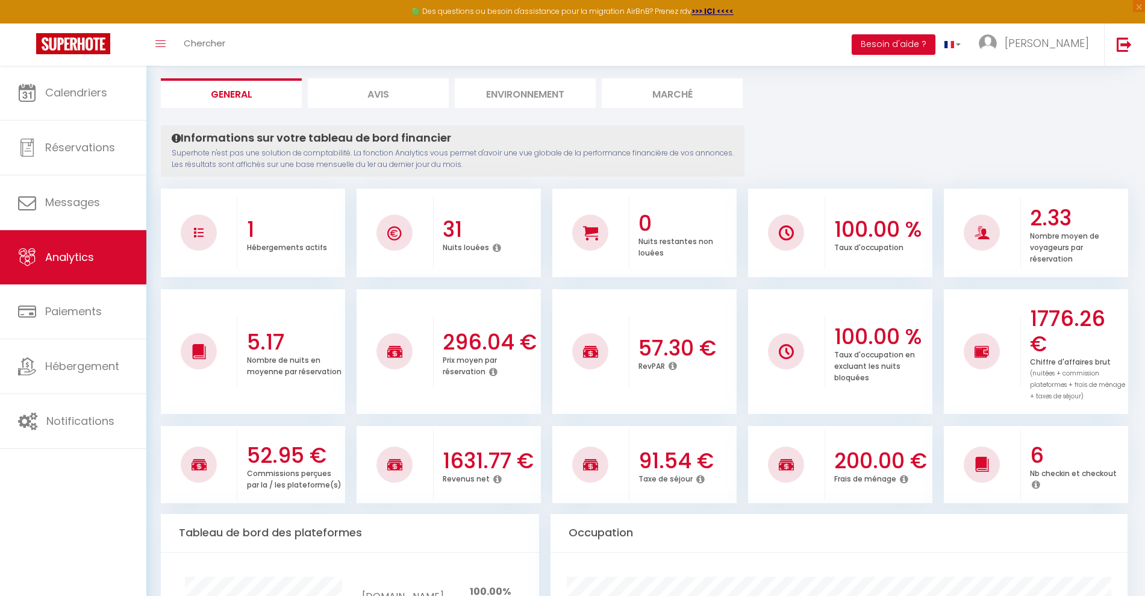
scroll to position [0, 0]
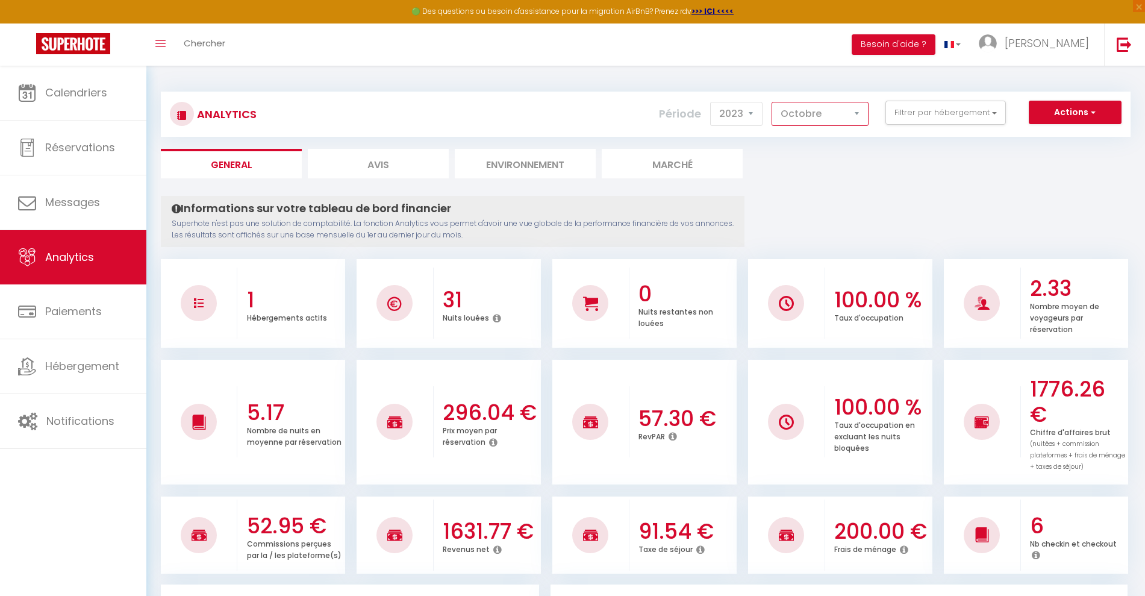
click at [839, 114] on select "Janvier Février Mars Avril Mai Juin Juillet Août Septembre Octobre Novembre Déc…" at bounding box center [820, 114] width 97 height 24
select select "9"
click at [772, 102] on select "Janvier Février Mars Avril Mai Juin Juillet Août Septembre Octobre Novembre Déc…" at bounding box center [820, 114] width 97 height 24
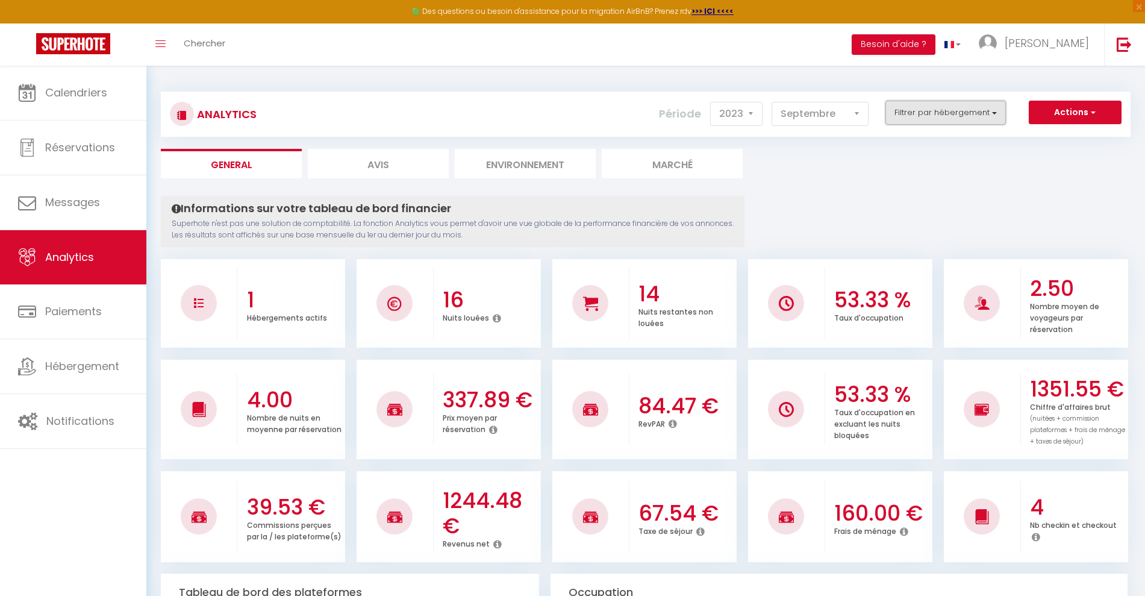
click at [969, 110] on button "Filtrer par hébergement" at bounding box center [946, 113] width 120 height 24
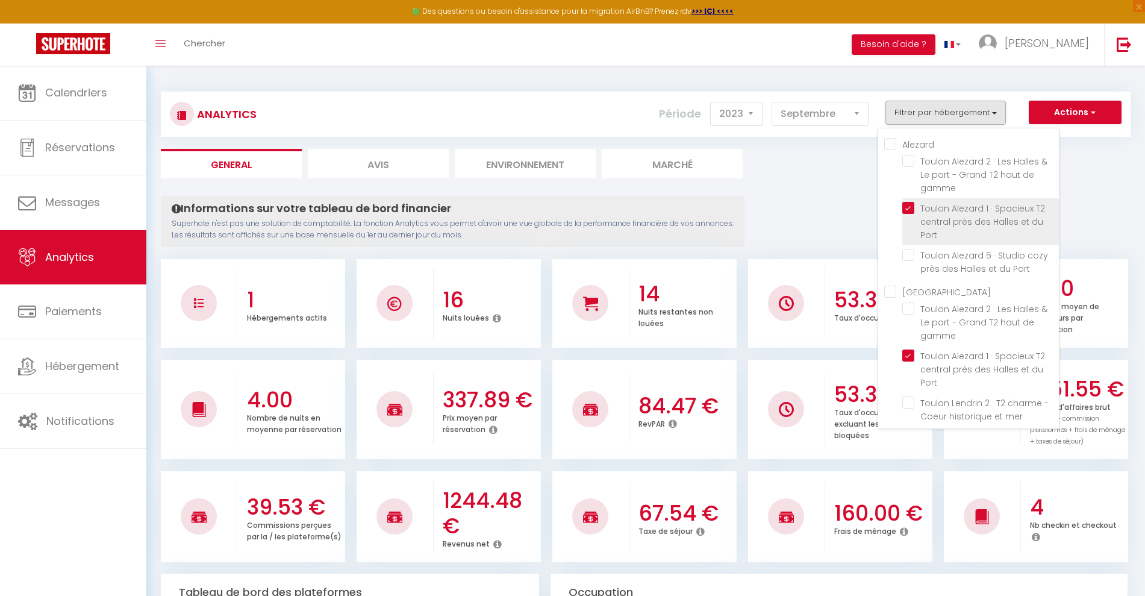
click at [931, 206] on Port "checkbox" at bounding box center [980, 208] width 157 height 12
checkbox Port "false"
checkbox mer "false"
checkbox rénové "false"
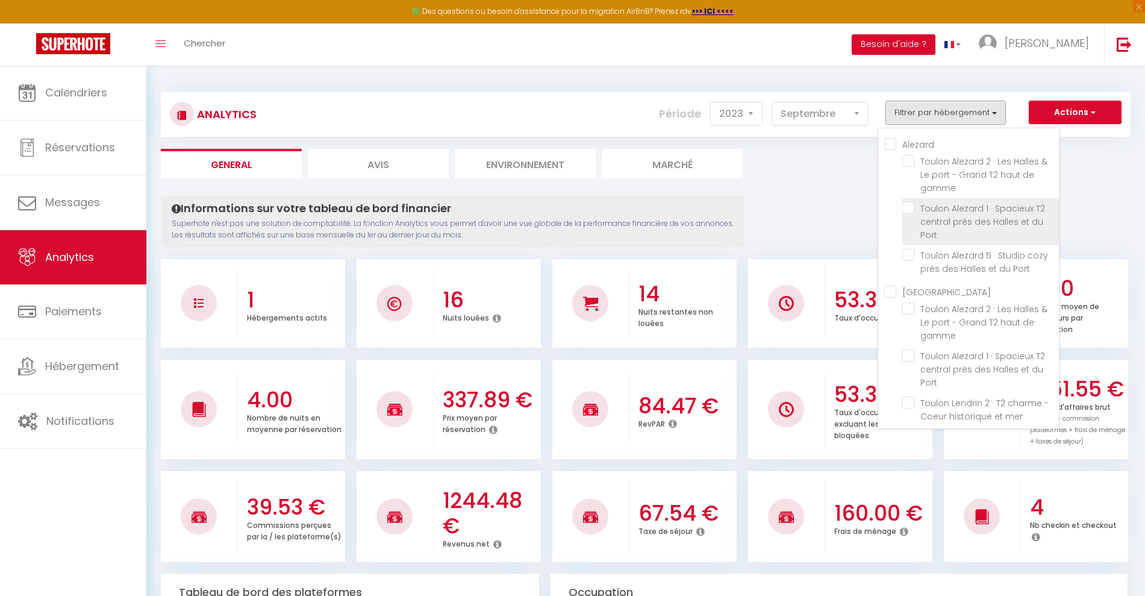
checkbox arts "false"
checkbox Toulon "false"
checkbox gamme "false"
checkbox couchages\) "false"
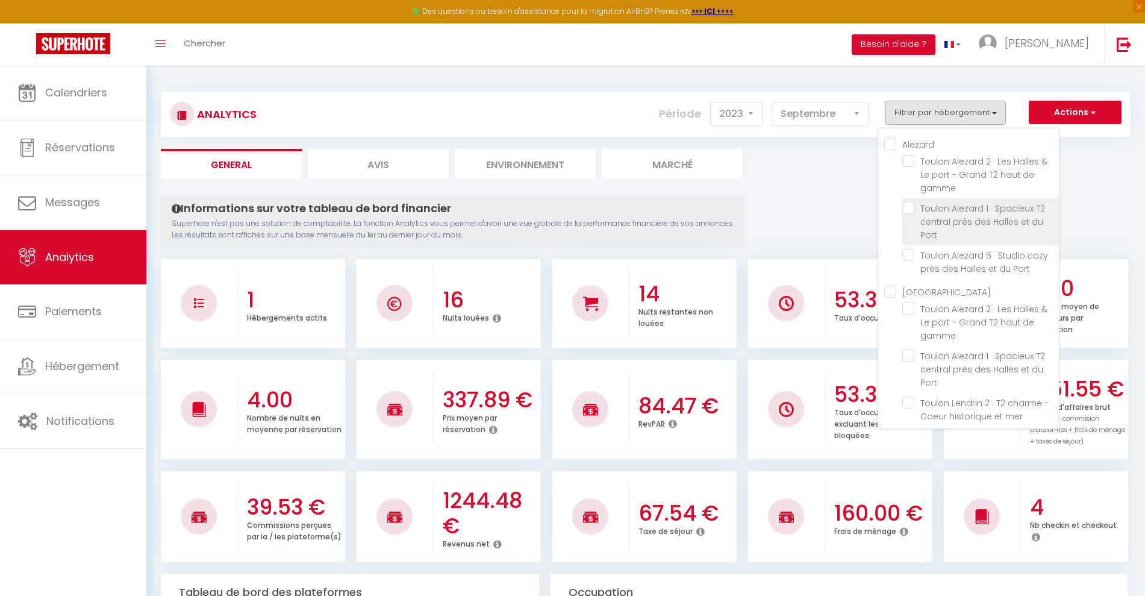
checkbox Charles "false"
checkbox Longchamp "false"
checkbox mer "false"
checkbox rénové "false"
checkbox arts "false"
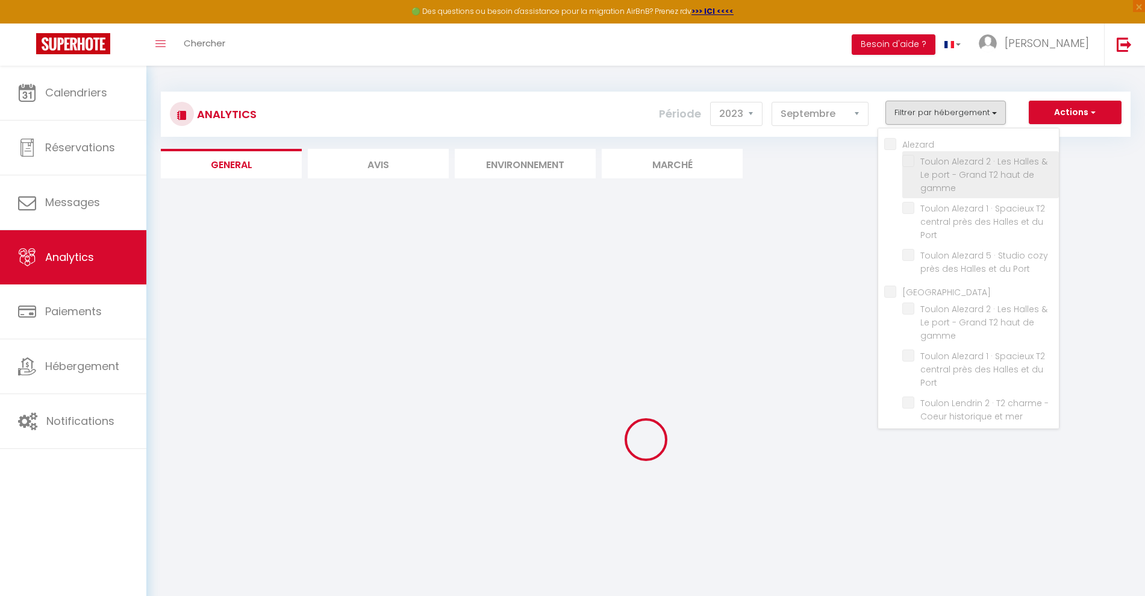
checkbox mer "false"
checkbox rénové "false"
checkbox arts "false"
checkbox Toulon "false"
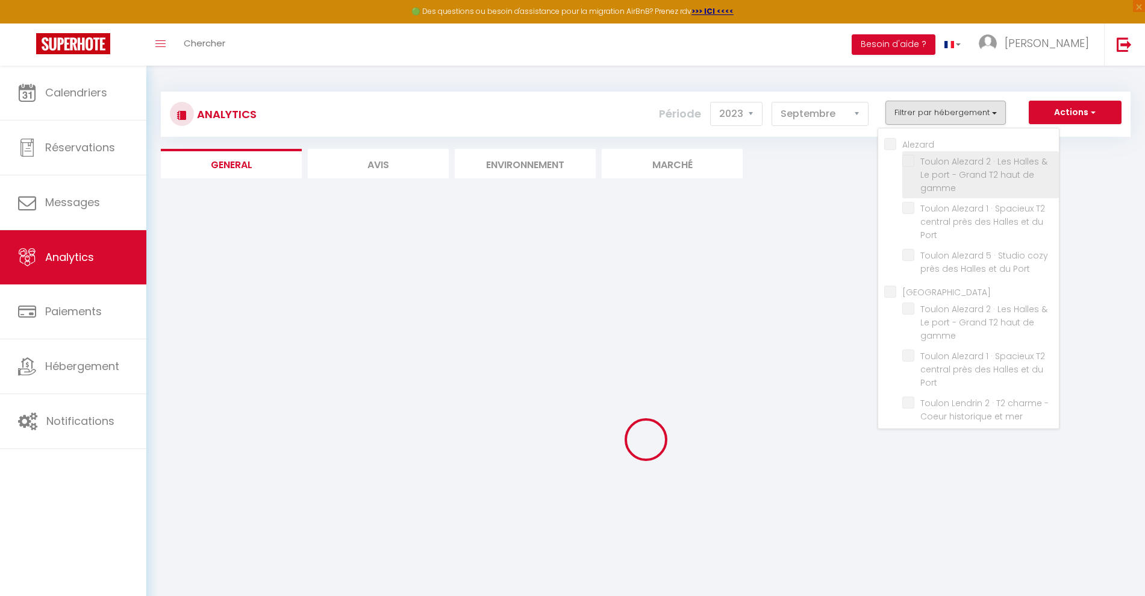
checkbox gamme "false"
checkbox couchages\) "false"
checkbox Charles "false"
checkbox Longchamp "false"
checkbox mer "false"
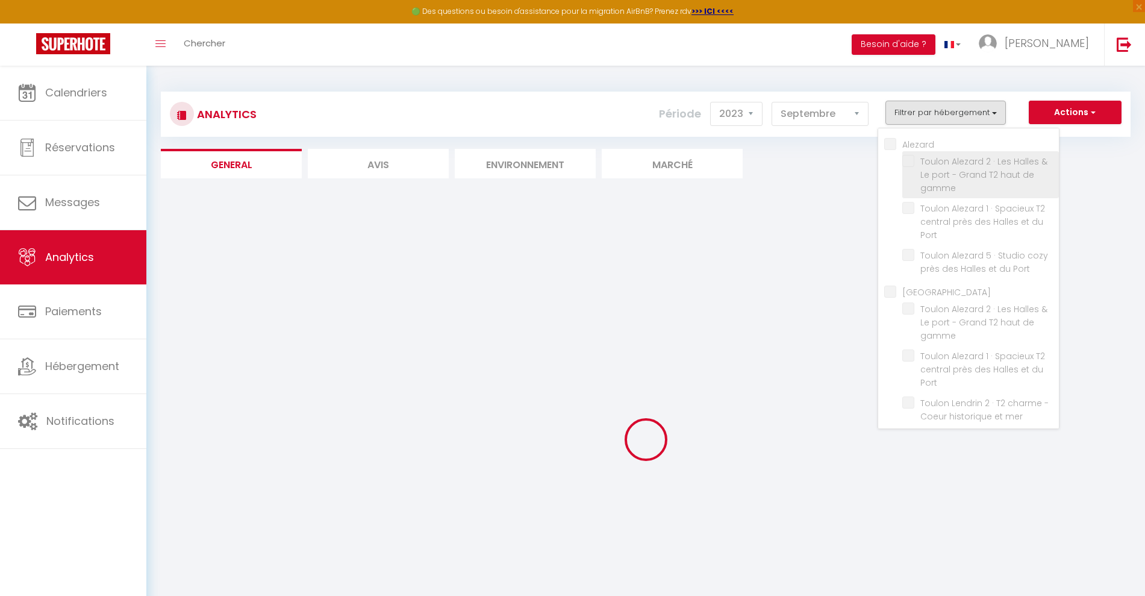
checkbox rénové "false"
checkbox arts "false"
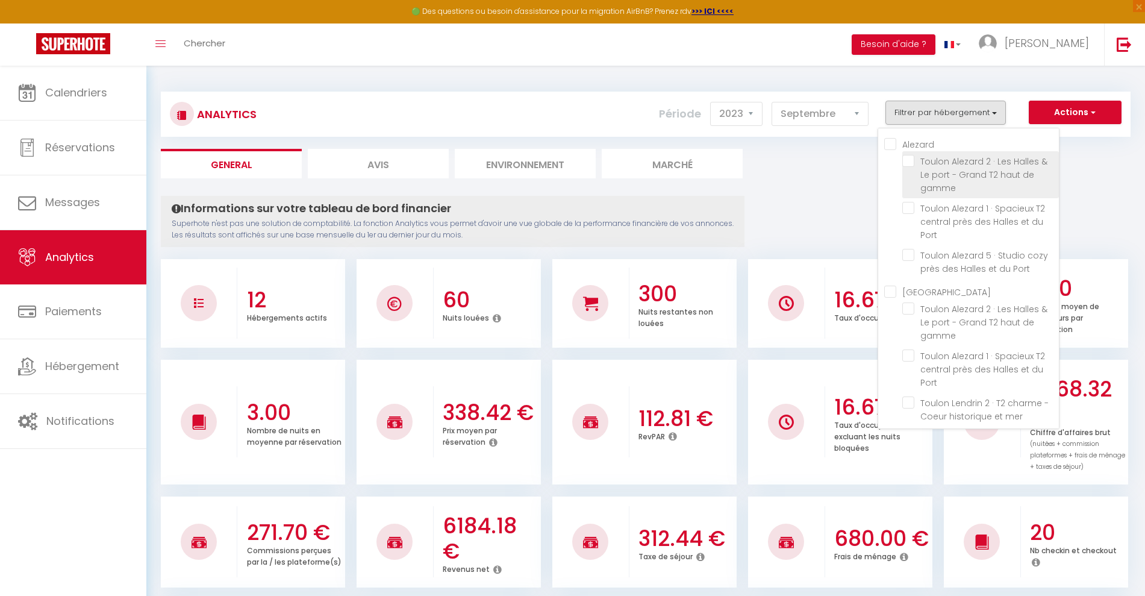
click at [928, 168] on span "Toulon Alezard 2 · Les Halles & Le port - Grand T2 haut de gamme" at bounding box center [983, 174] width 127 height 39
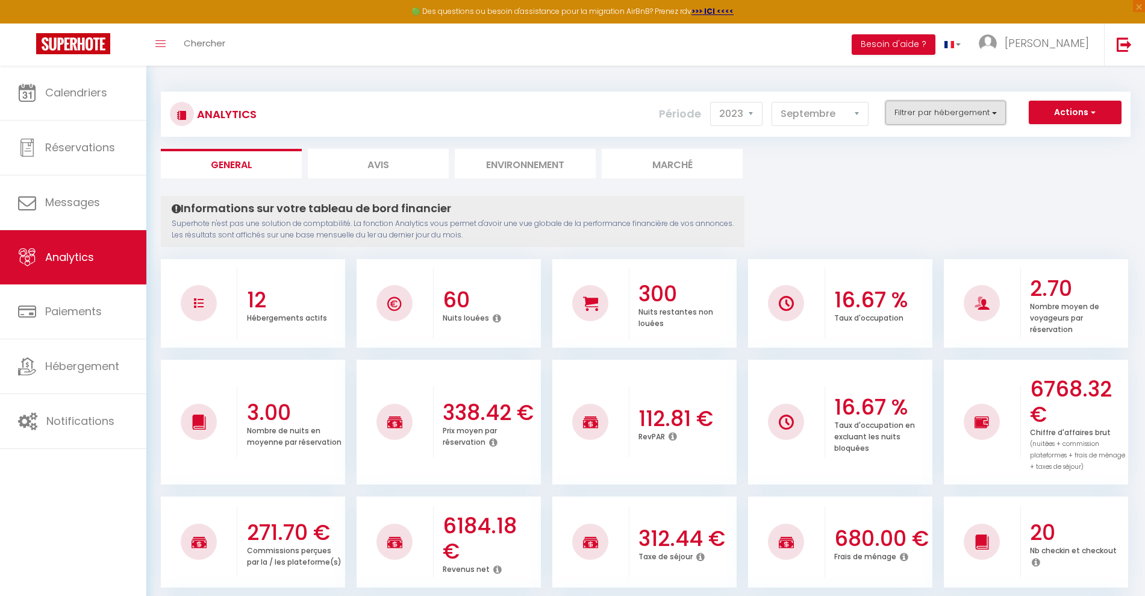
click at [984, 115] on button "Filtrer par hébergement" at bounding box center [946, 113] width 120 height 24
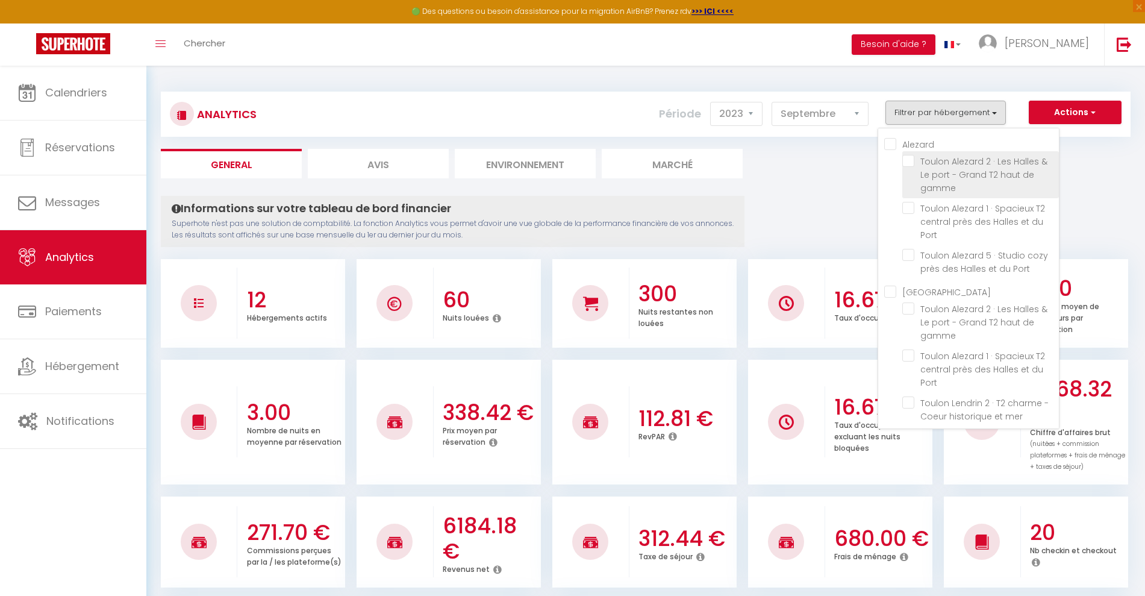
click at [911, 162] on gamme "checkbox" at bounding box center [980, 161] width 157 height 12
checkbox gamme "true"
checkbox mer "false"
checkbox rénové "false"
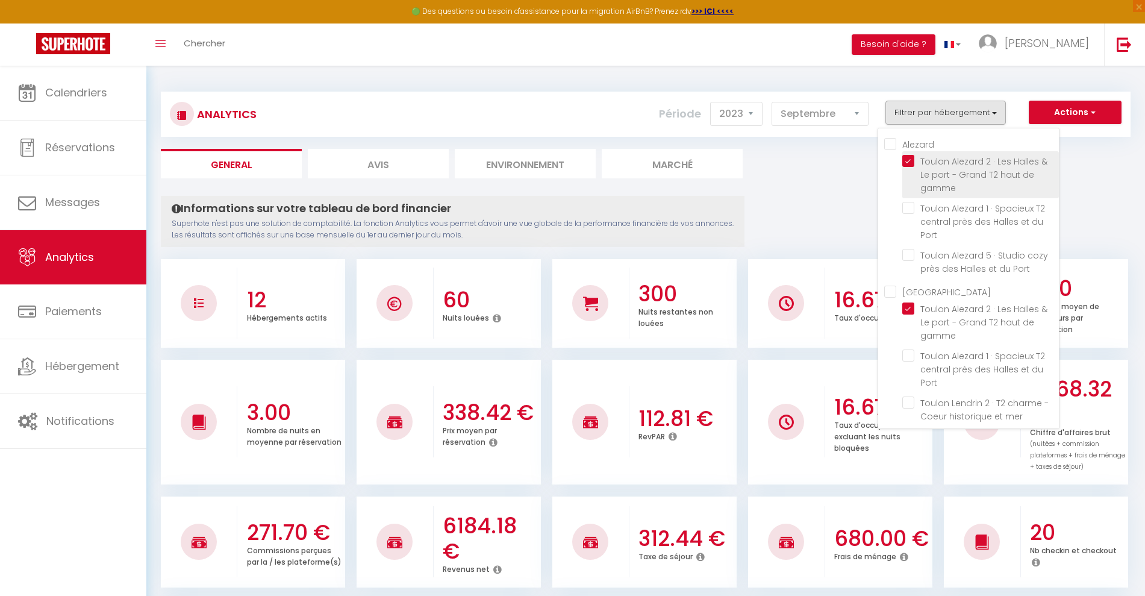
checkbox arts "false"
checkbox Toulon "false"
checkbox gamme "false"
checkbox couchages\) "false"
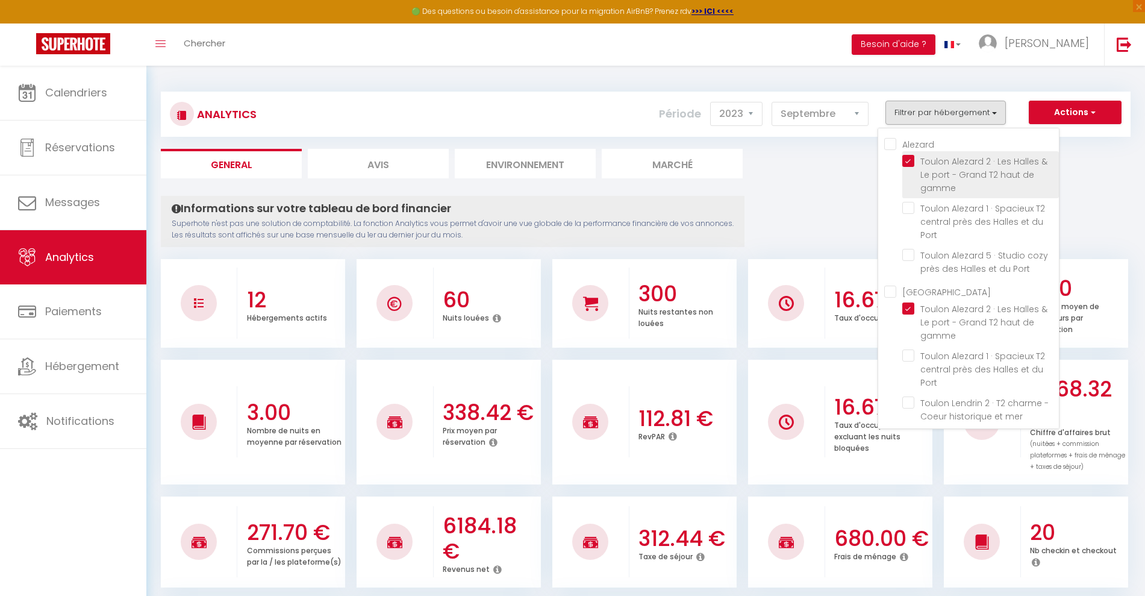
checkbox Charles "false"
checkbox Longchamp "false"
checkbox mer "false"
checkbox rénové "false"
checkbox arts "false"
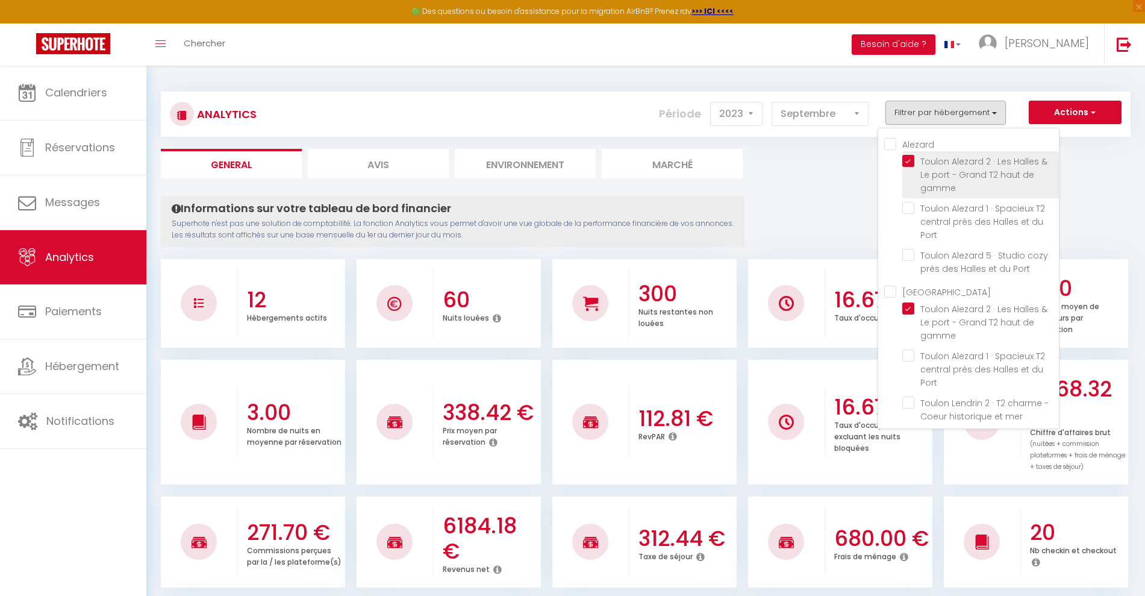
checkbox mer "false"
checkbox rénové "false"
checkbox arts "false"
checkbox Toulon "false"
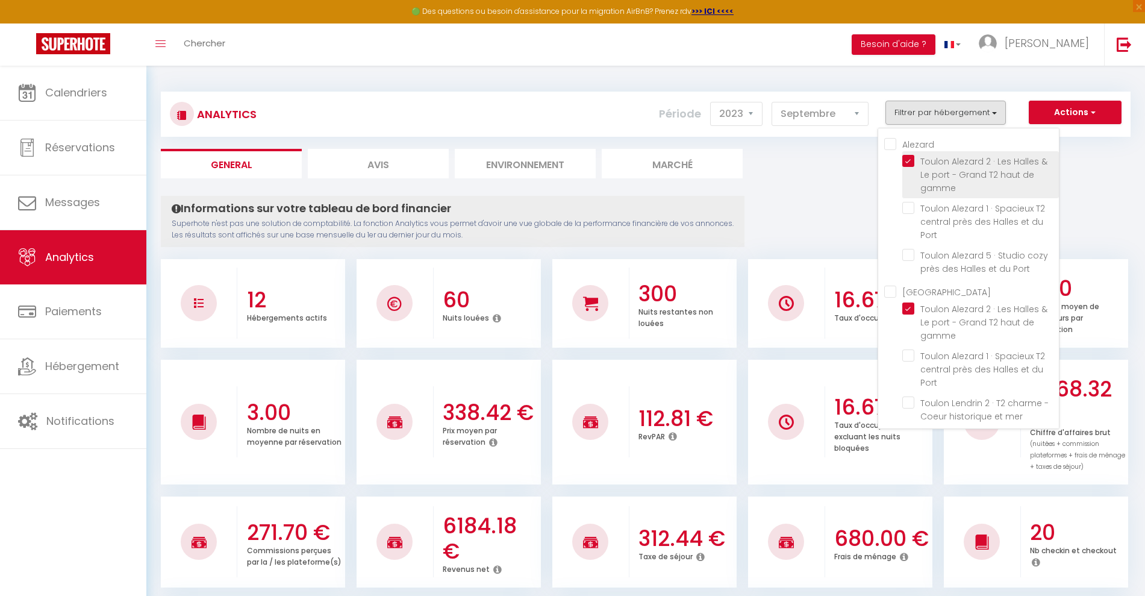
checkbox gamme "false"
checkbox couchages\) "false"
checkbox Charles "false"
checkbox Longchamp "false"
checkbox mer "false"
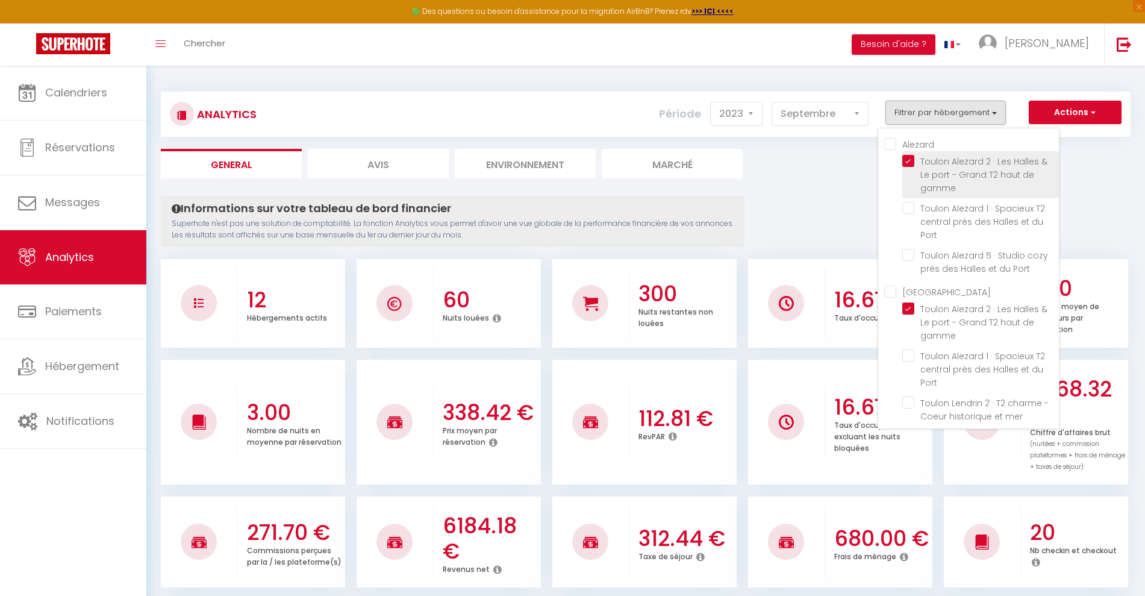
checkbox rénové "false"
checkbox arts "false"
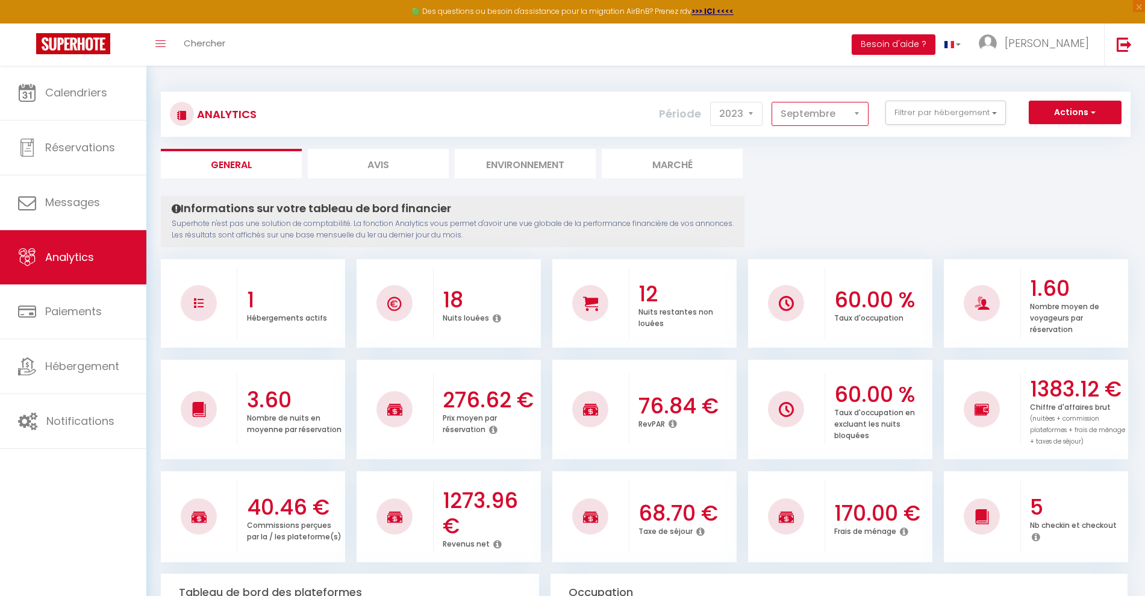
click at [866, 116] on select "Janvier Février Mars Avril Mai Juin Juillet Août Septembre Octobre Novembre Déc…" at bounding box center [820, 114] width 97 height 24
select select "12"
click at [772, 102] on select "Janvier Février Mars Avril Mai Juin Juillet Août Septembre Octobre Novembre Déc…" at bounding box center [820, 114] width 97 height 24
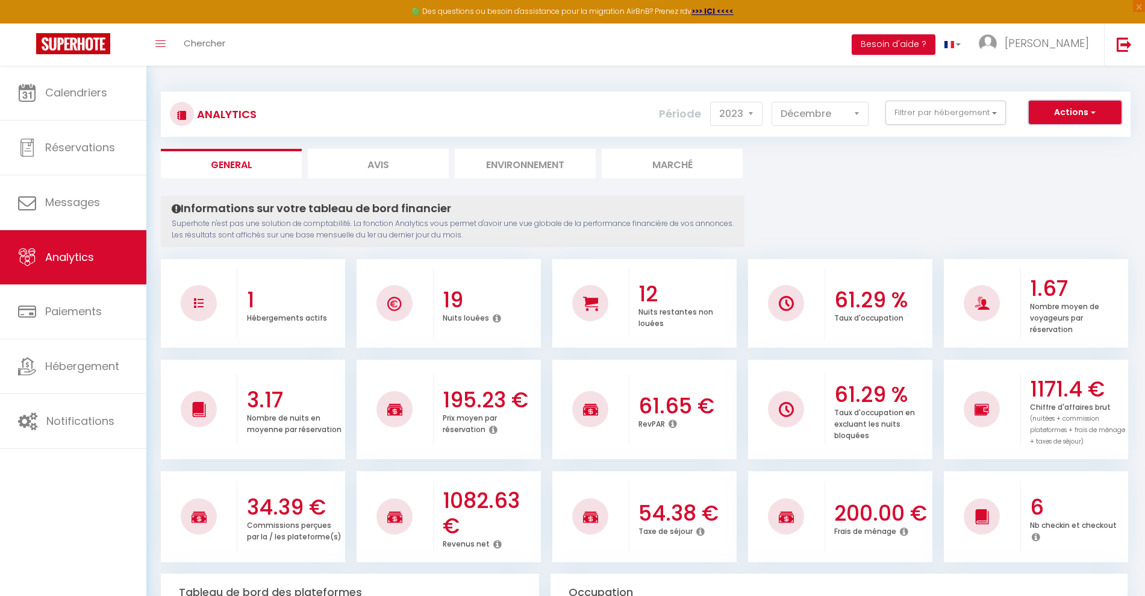
click at [1093, 120] on button "Actions" at bounding box center [1075, 113] width 93 height 24
click at [1089, 166] on link "Génération SuperExtractor" at bounding box center [1045, 170] width 152 height 16
type input "[PERSON_NAME][EMAIL_ADDRESS][DOMAIN_NAME]"
select select
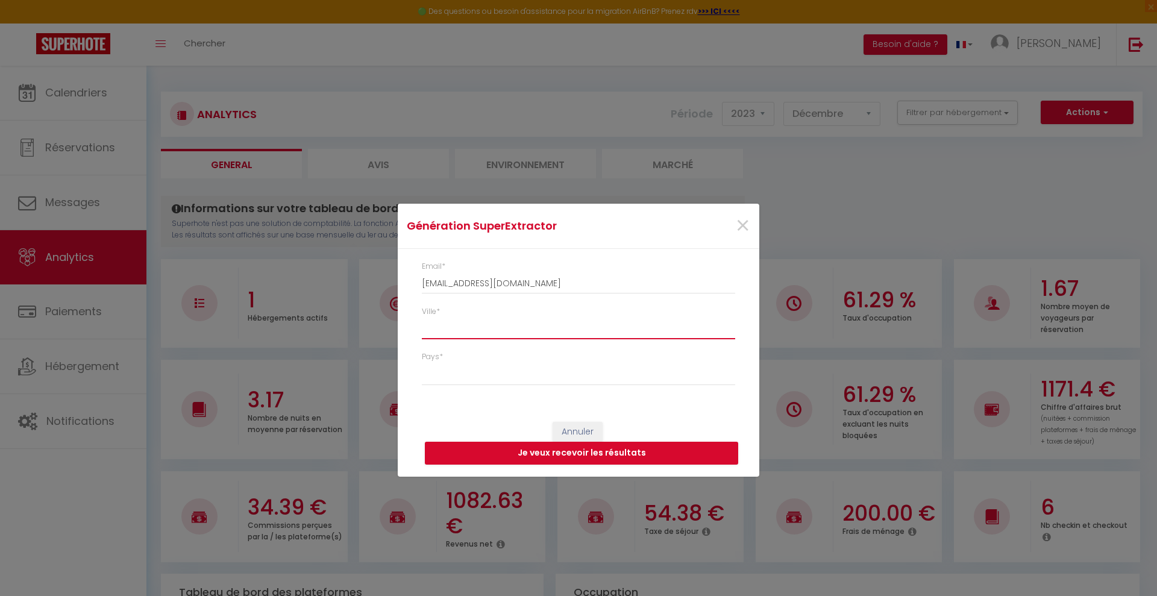
click at [472, 322] on input "Ville *" at bounding box center [578, 328] width 313 height 22
type input "T"
select select
type input "TO"
select select
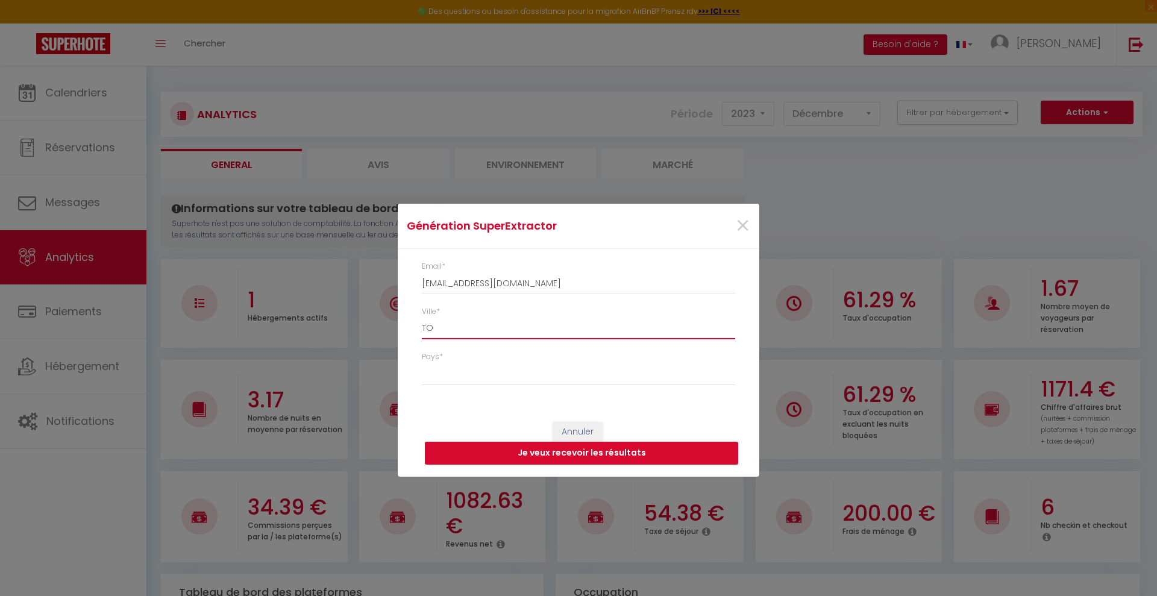
type input "TOU"
select select
type input "TOUL"
select select
type input "TOULO"
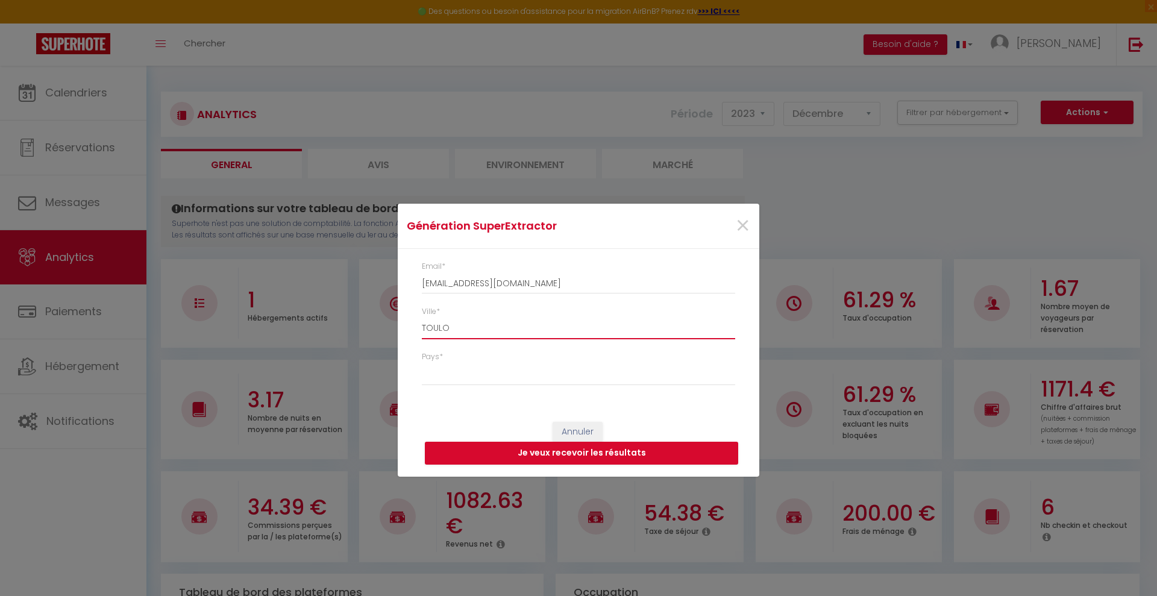
select select
type input "TOULON"
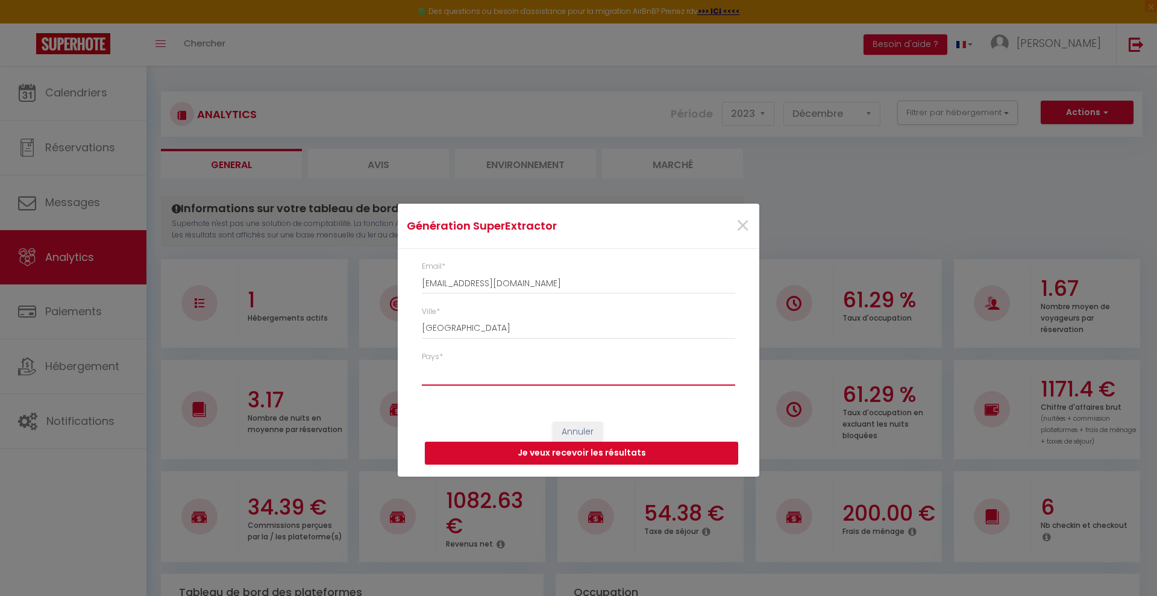
select select "France"
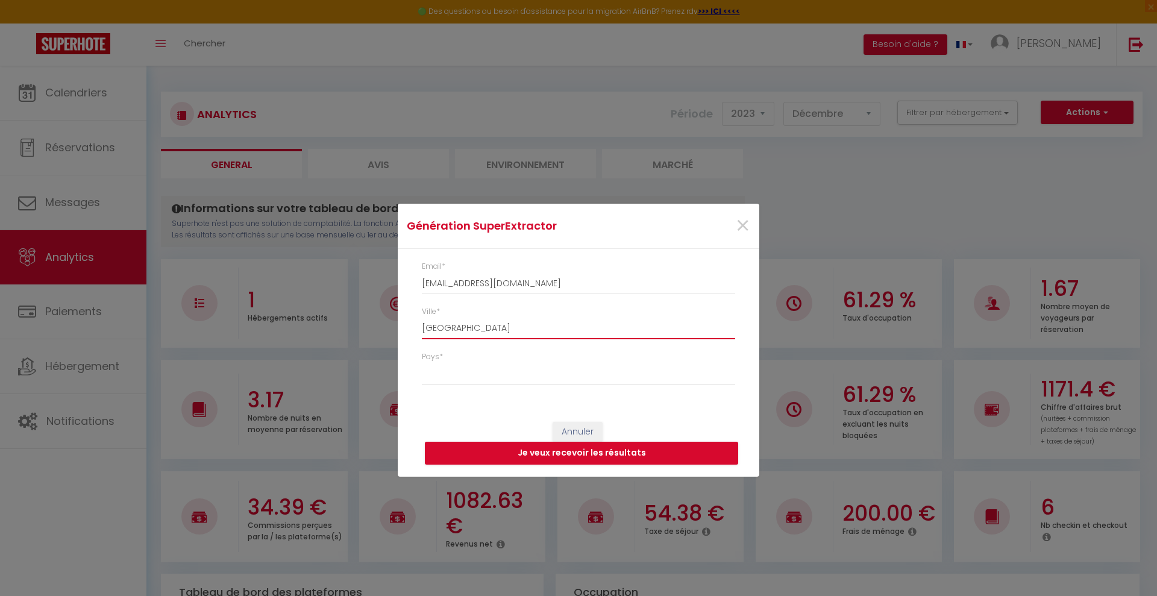
type input "TOULON"
click at [534, 452] on button "Je veux recevoir les résultats" at bounding box center [581, 453] width 313 height 23
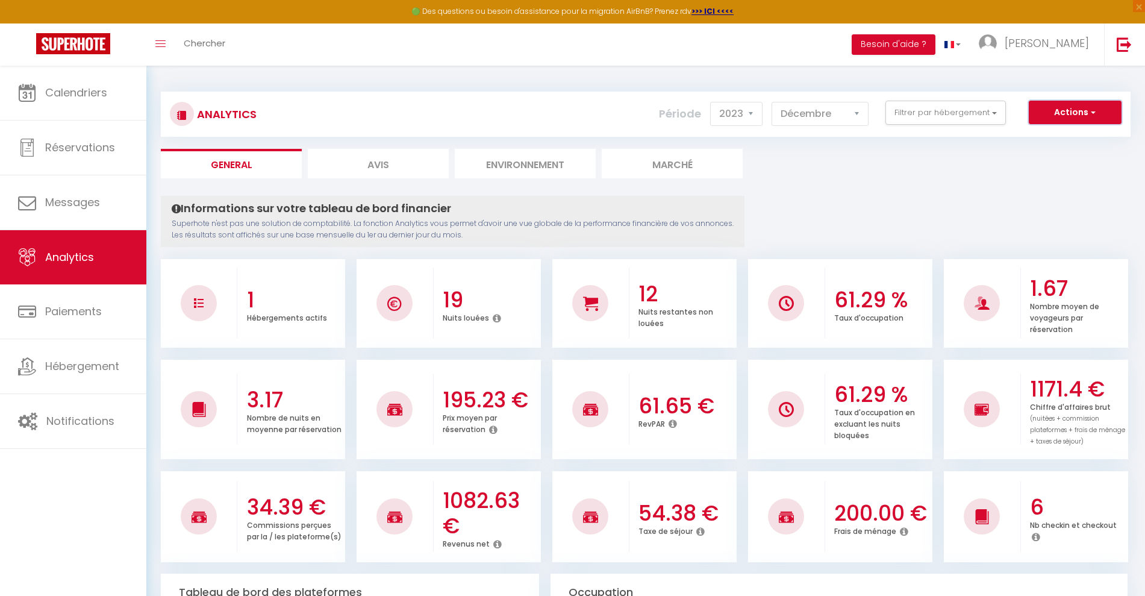
click at [1075, 106] on button "Actions" at bounding box center [1075, 113] width 93 height 24
click at [1040, 155] on link "Génération SuperAnalyzer" at bounding box center [1045, 154] width 152 height 16
type input "[PERSON_NAME][EMAIL_ADDRESS][DOMAIN_NAME]"
select select
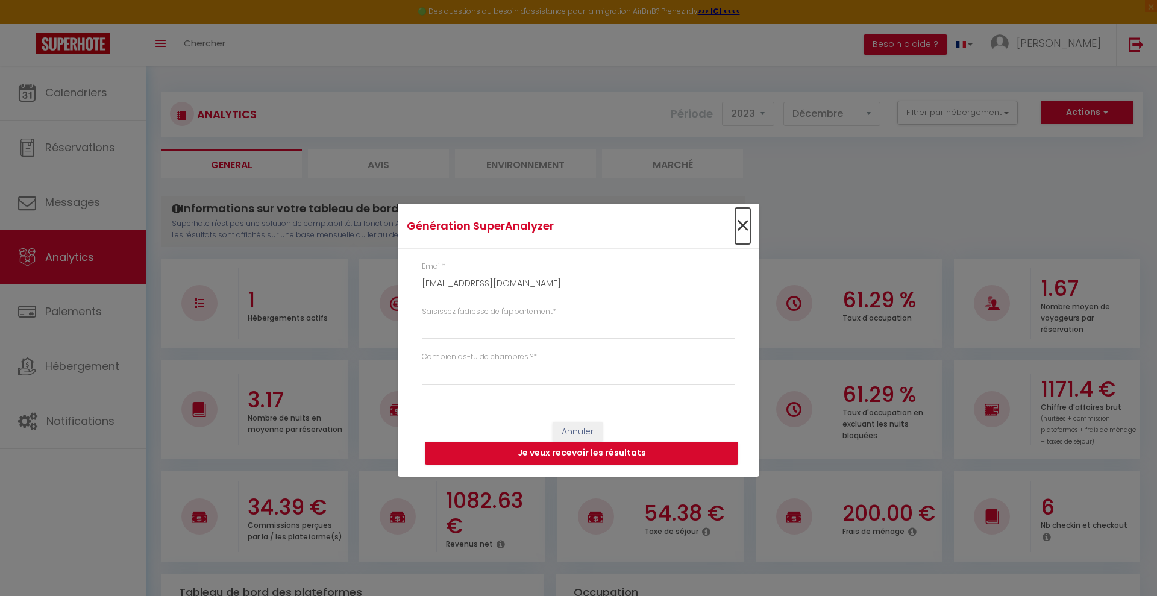
click at [742, 225] on span "×" at bounding box center [742, 226] width 15 height 36
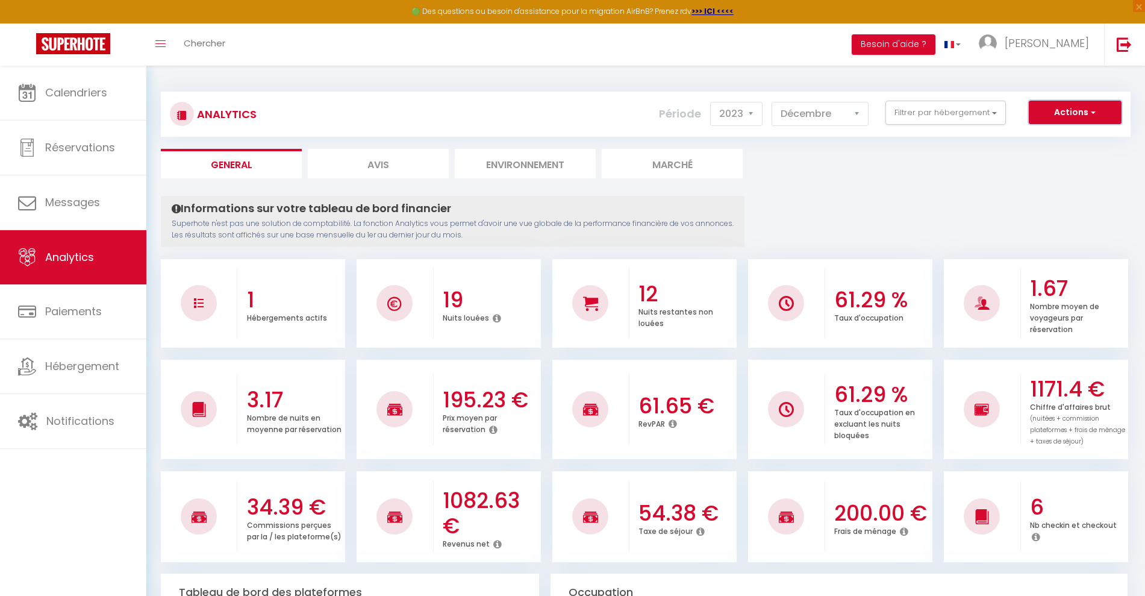
click at [1069, 111] on button "Actions" at bounding box center [1075, 113] width 93 height 24
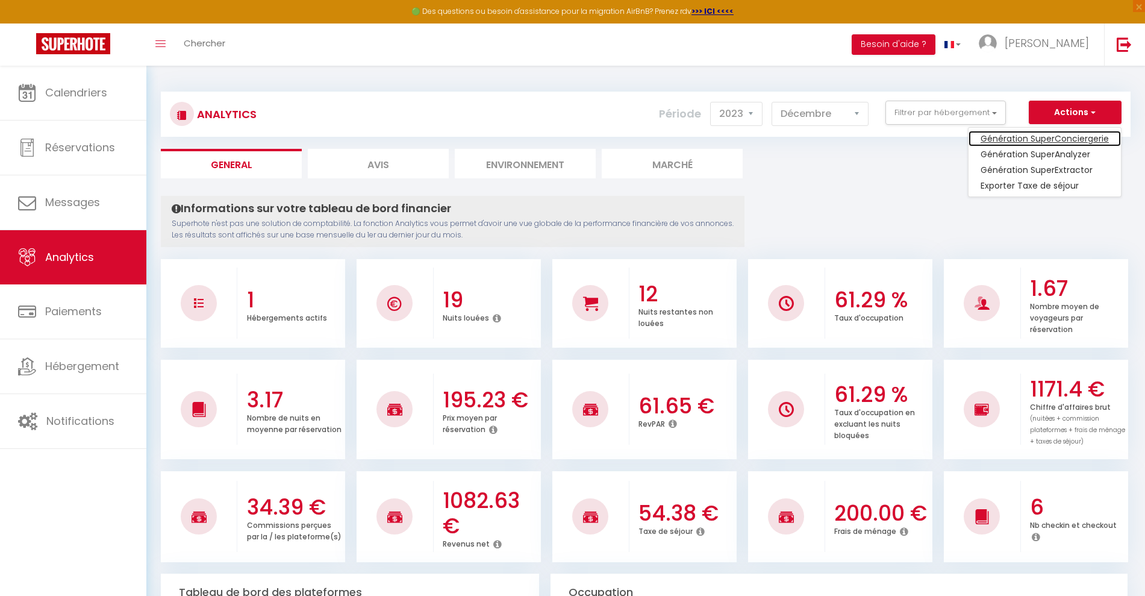
click at [1063, 133] on link "Génération SuperConciergerie" at bounding box center [1045, 139] width 152 height 16
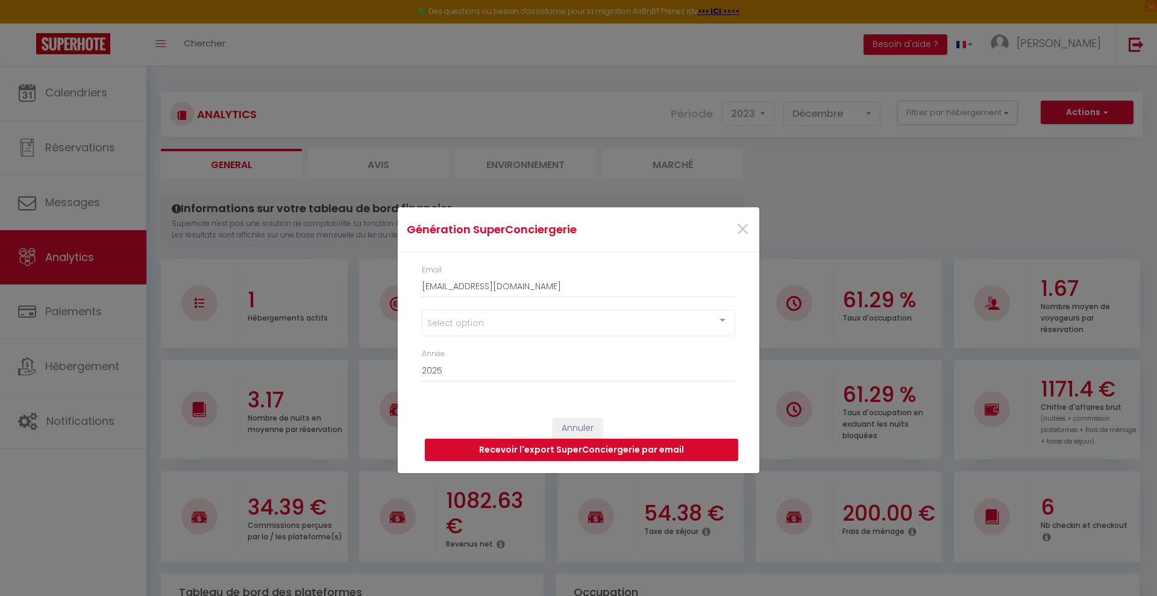
click at [621, 320] on div "Select option" at bounding box center [578, 323] width 313 height 27
click at [660, 237] on div "×" at bounding box center [698, 229] width 120 height 27
click at [636, 321] on div "Select option" at bounding box center [578, 323] width 313 height 27
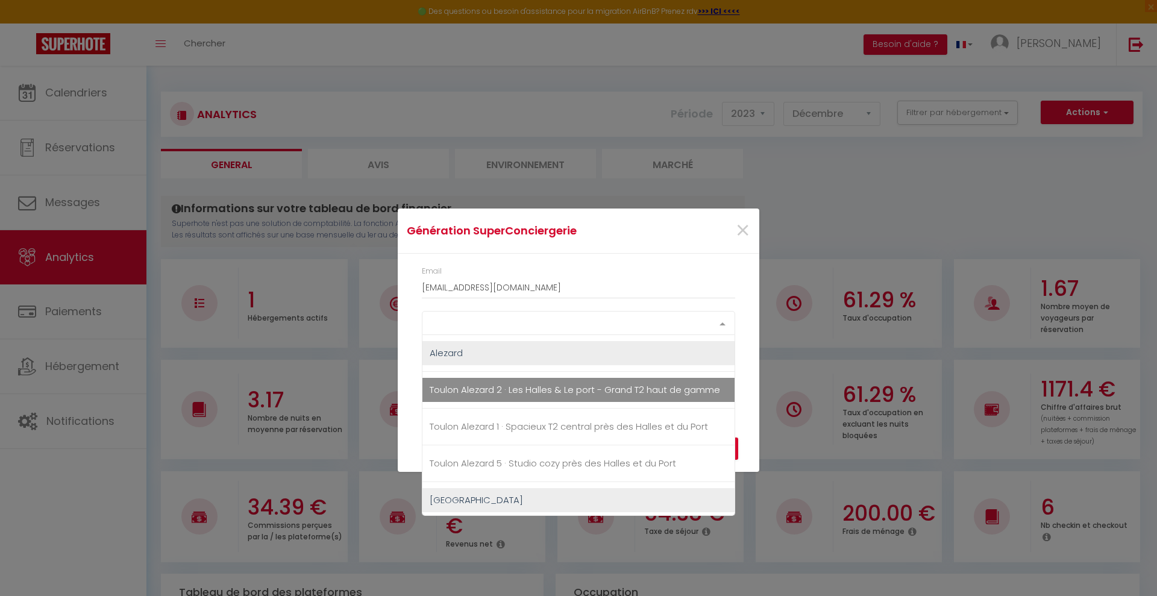
click at [623, 393] on span "Toulon Alezard 2 · Les Halles & Le port - Grand T2 haut de gamme" at bounding box center [574, 389] width 290 height 13
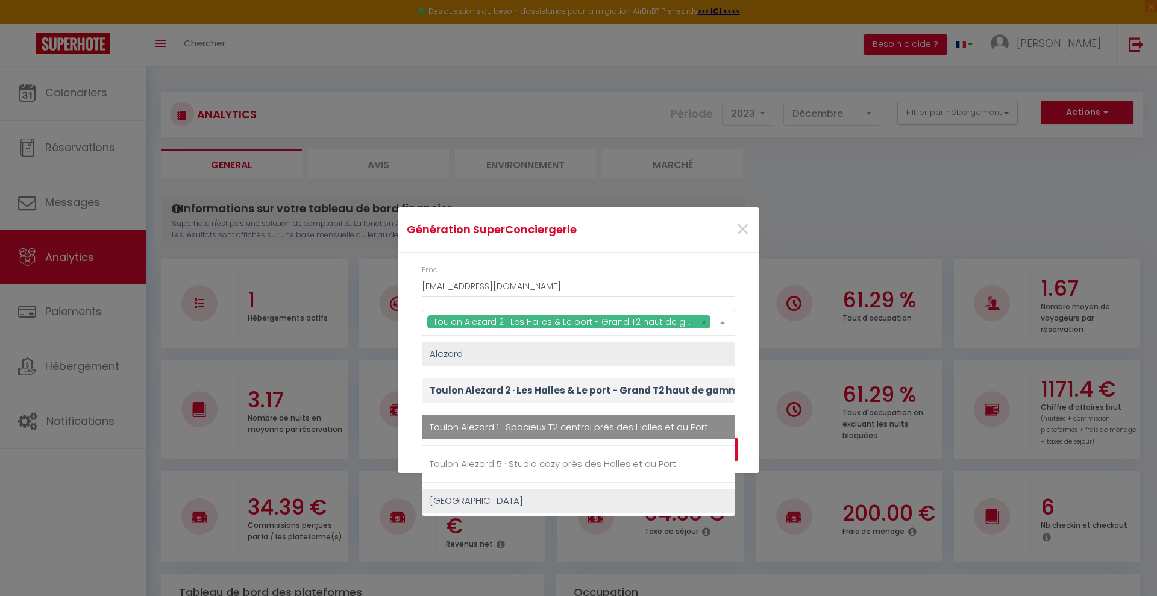
click at [696, 260] on div "Email tomsett.perrot@gmail.com Toulon Alezard 2 · Les Halles & Le port - Grand …" at bounding box center [578, 329] width 361 height 154
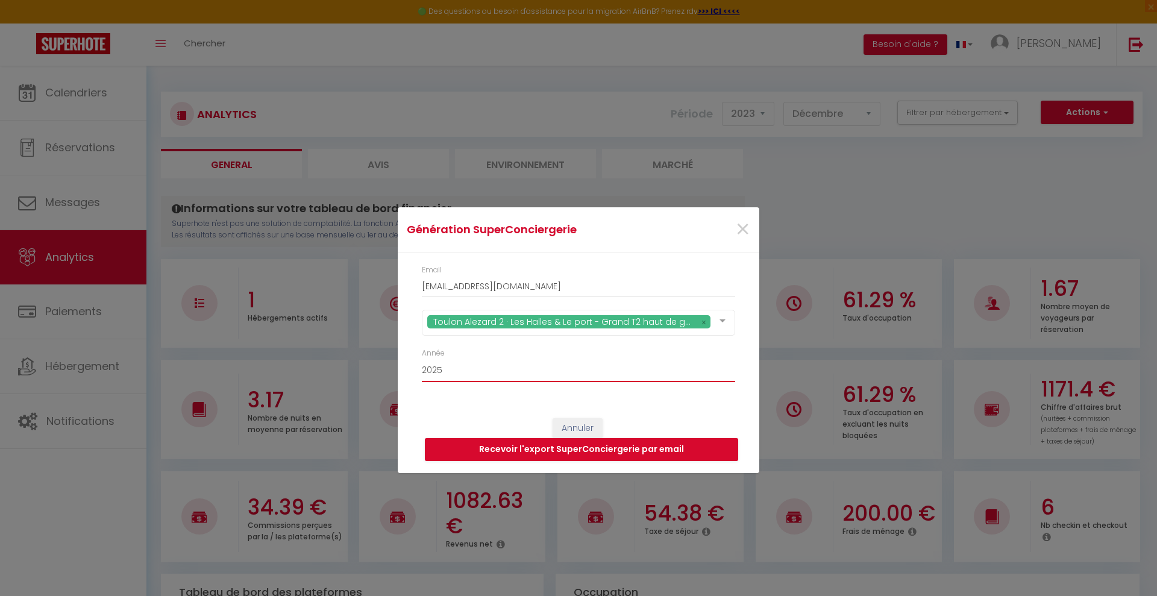
click at [646, 376] on select "2015 2016 2017 2018 2019 2020 2021 2022 2023 2024 2025 2026 2027 2028" at bounding box center [578, 370] width 313 height 23
select select "2024"
click at [422, 359] on select "2015 2016 2017 2018 2019 2020 2021 2022 2023 2024 2025 2026 2027 2028" at bounding box center [578, 370] width 313 height 23
click at [579, 452] on button "Recevoir l'export SuperConciergerie par email" at bounding box center [581, 449] width 313 height 23
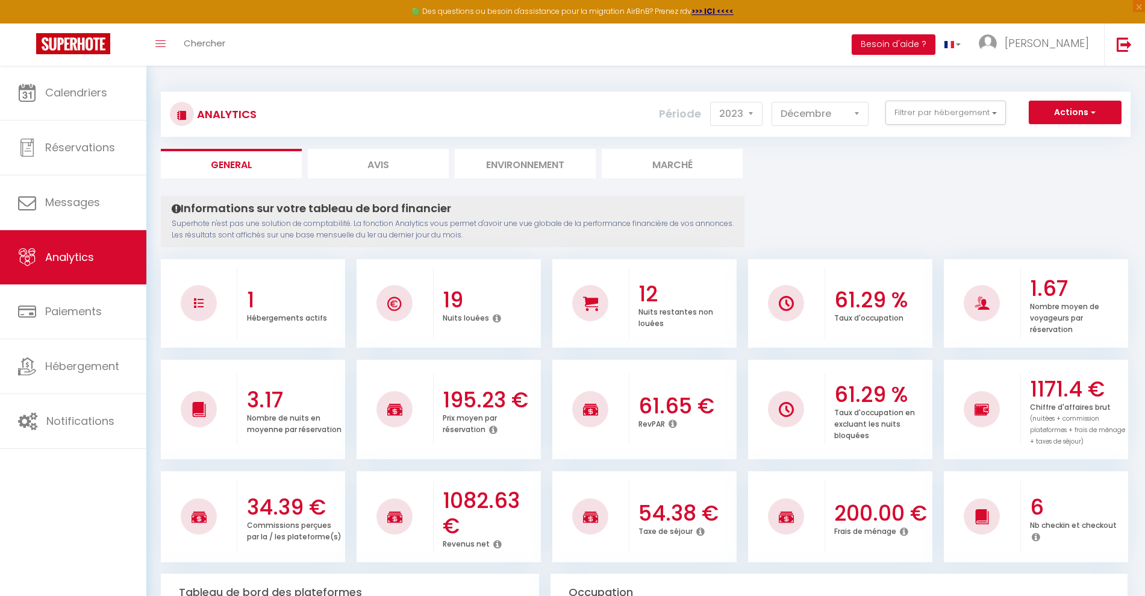
click at [813, 116] on select "Janvier Février Mars Avril Mai Juin Juillet Août Septembre Octobre Novembre Déc…" at bounding box center [820, 114] width 97 height 24
click at [820, 165] on ul "General Avis Environnement Marché" at bounding box center [646, 164] width 970 height 30
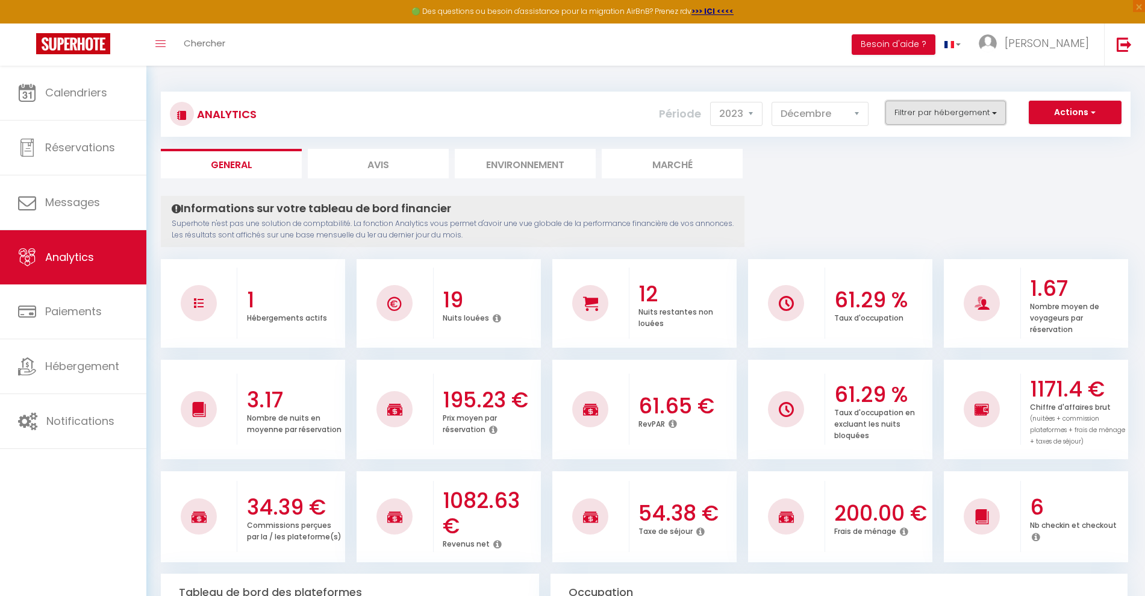
click at [932, 112] on button "Filtrer par hébergement" at bounding box center [946, 113] width 120 height 24
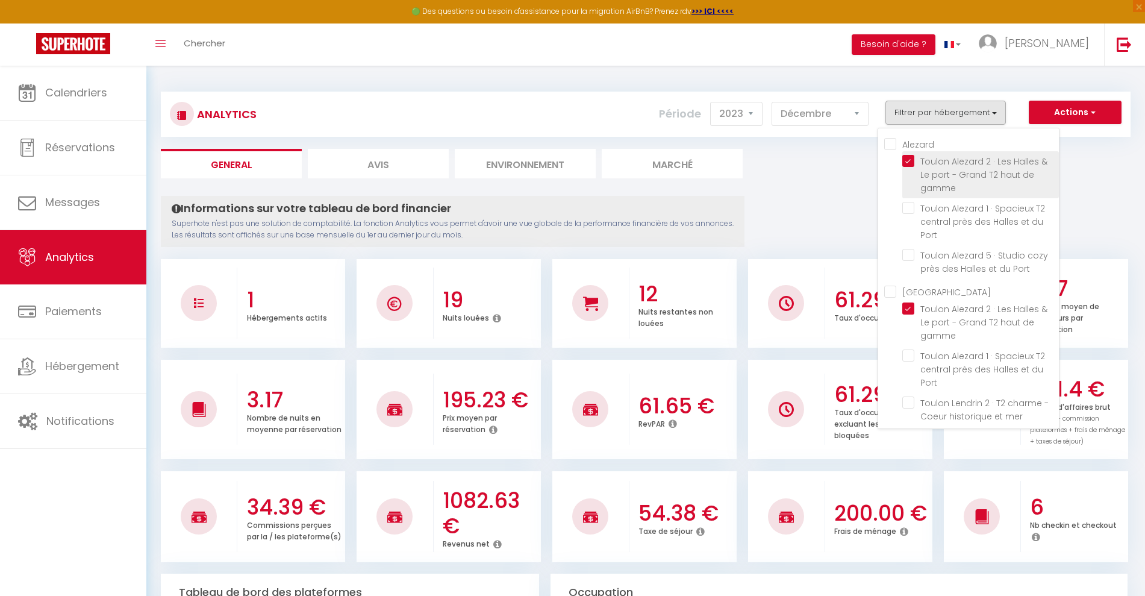
click at [908, 159] on gamme "checkbox" at bounding box center [980, 161] width 157 height 12
checkbox gamme "false"
checkbox mer "false"
checkbox rénové "false"
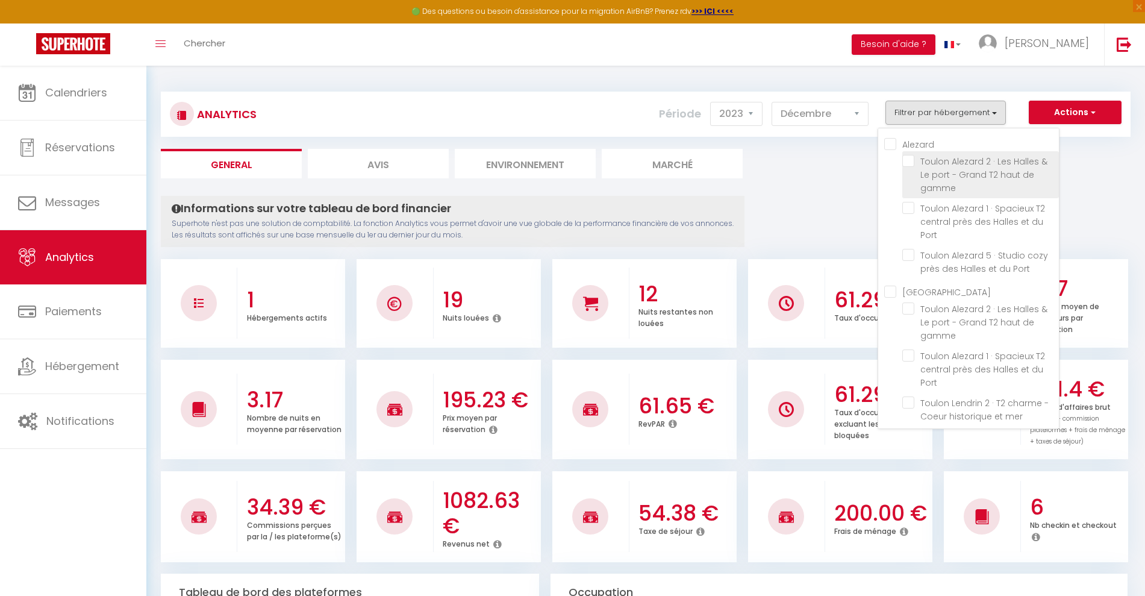
checkbox arts "false"
checkbox Toulon "false"
checkbox gamme "false"
checkbox couchages\) "false"
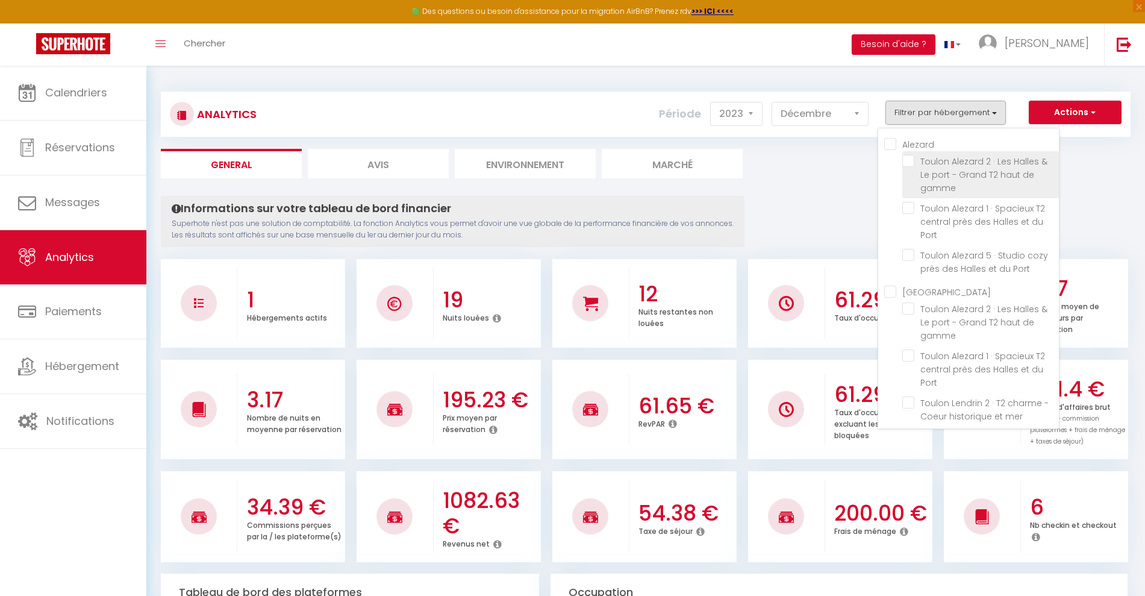
checkbox Charles "false"
checkbox Longchamp "false"
checkbox mer "false"
checkbox rénové "false"
checkbox arts "false"
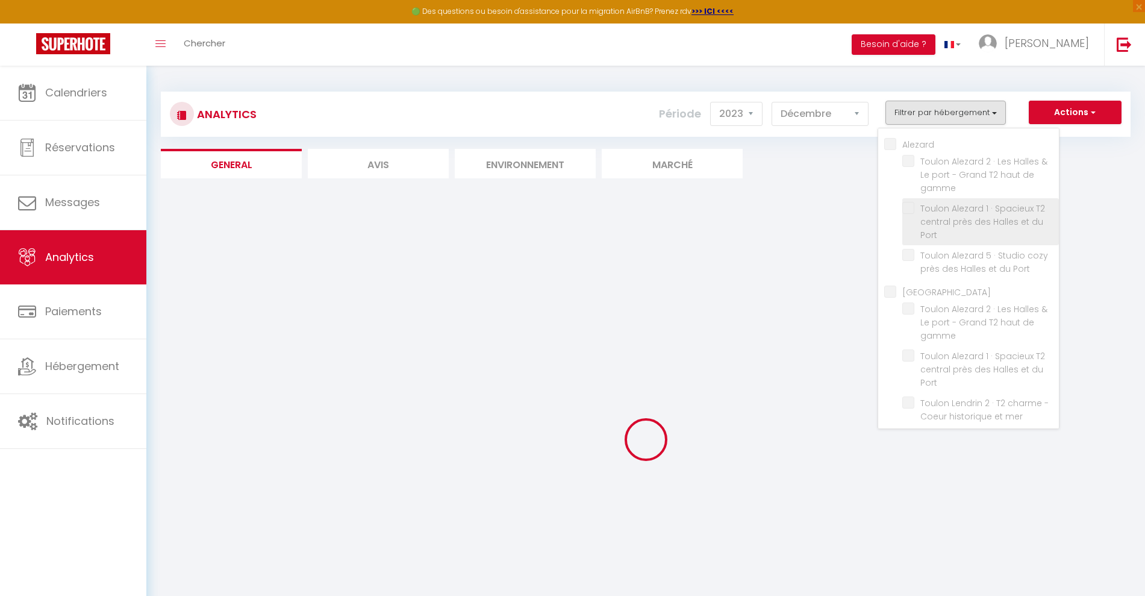
checkbox mer "false"
checkbox rénové "false"
checkbox arts "false"
checkbox Toulon "false"
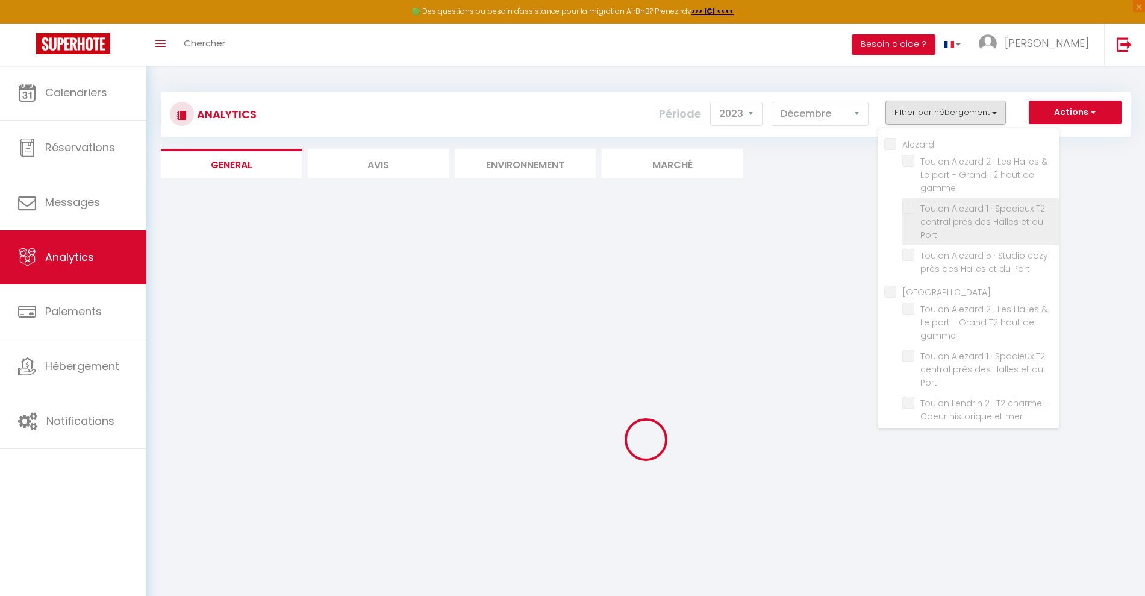
checkbox gamme "false"
checkbox couchages\) "false"
checkbox Charles "false"
checkbox Longchamp "false"
checkbox mer "false"
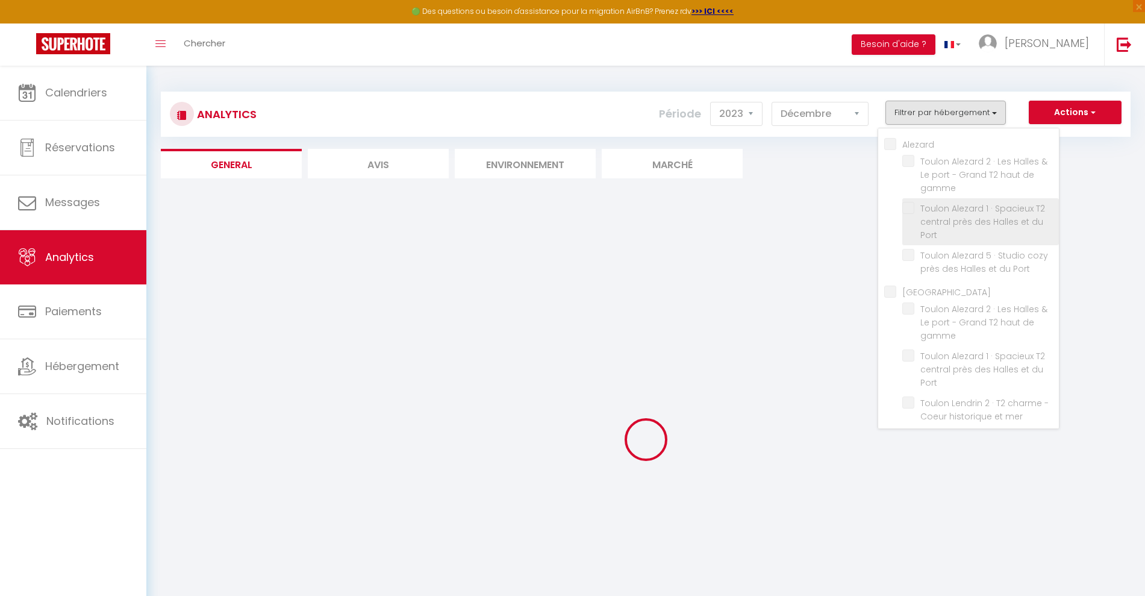
checkbox rénové "false"
checkbox arts "false"
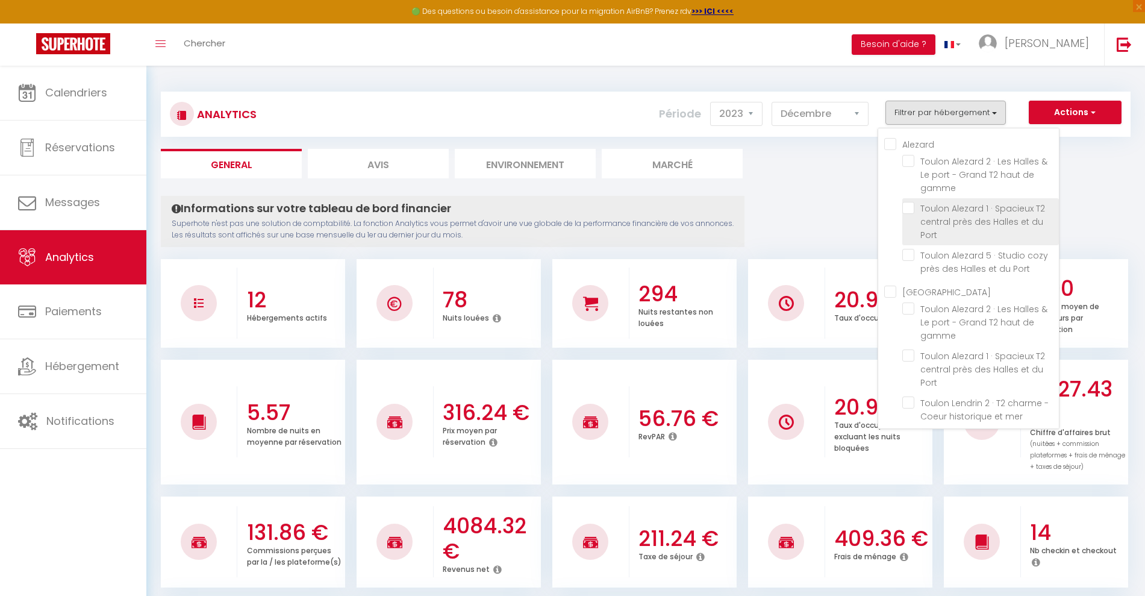
click at [908, 209] on Port "checkbox" at bounding box center [980, 208] width 157 height 12
checkbox Port "true"
checkbox mer "false"
checkbox rénové "false"
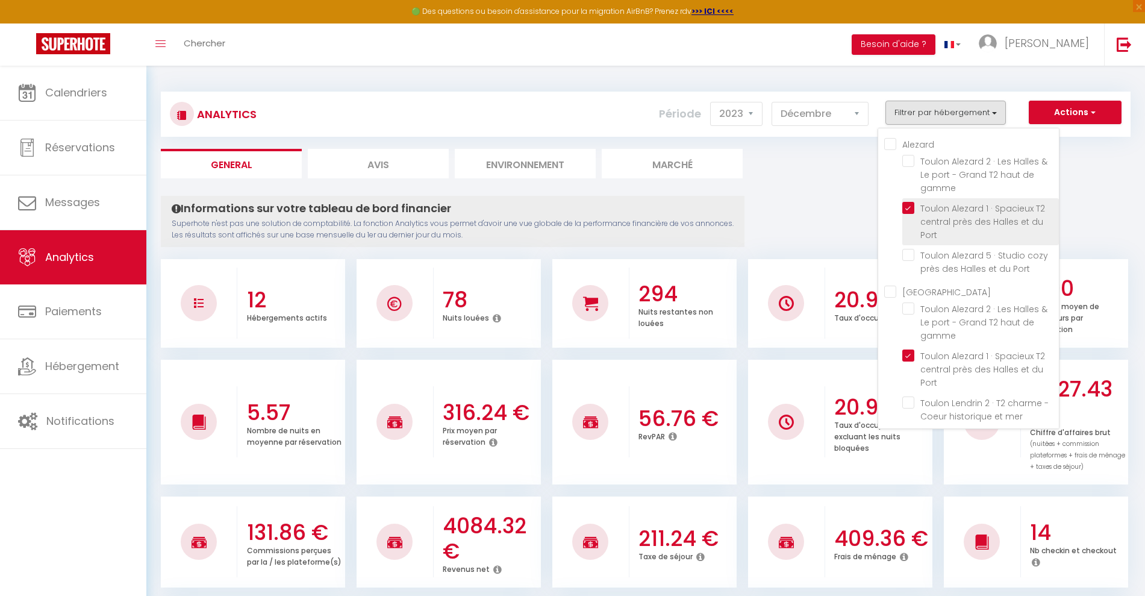
checkbox arts "false"
checkbox Toulon "false"
checkbox gamme "false"
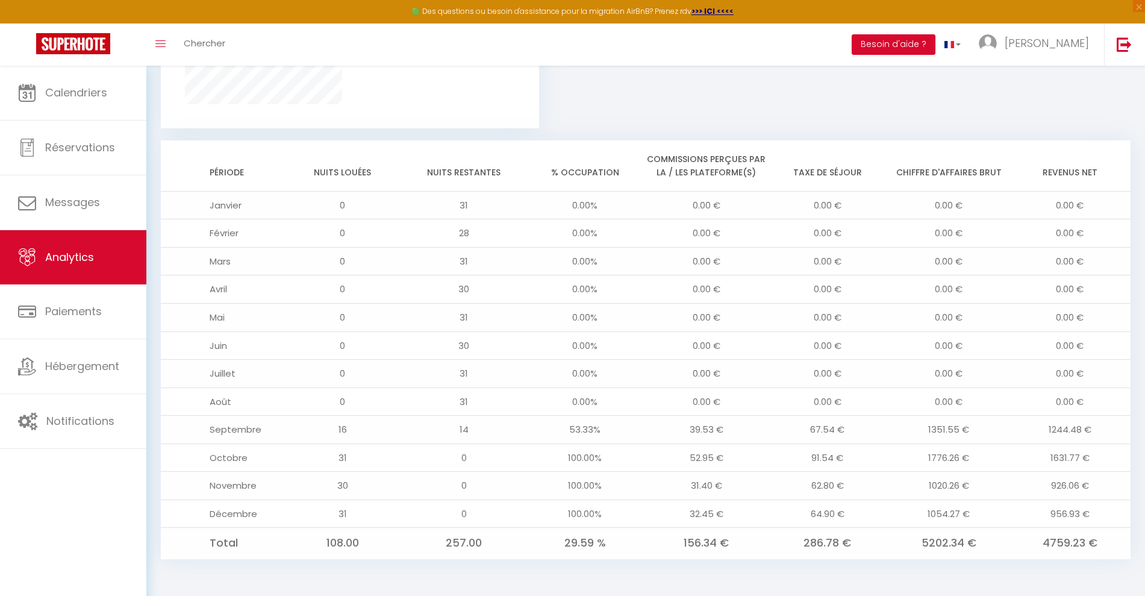
scroll to position [906, 0]
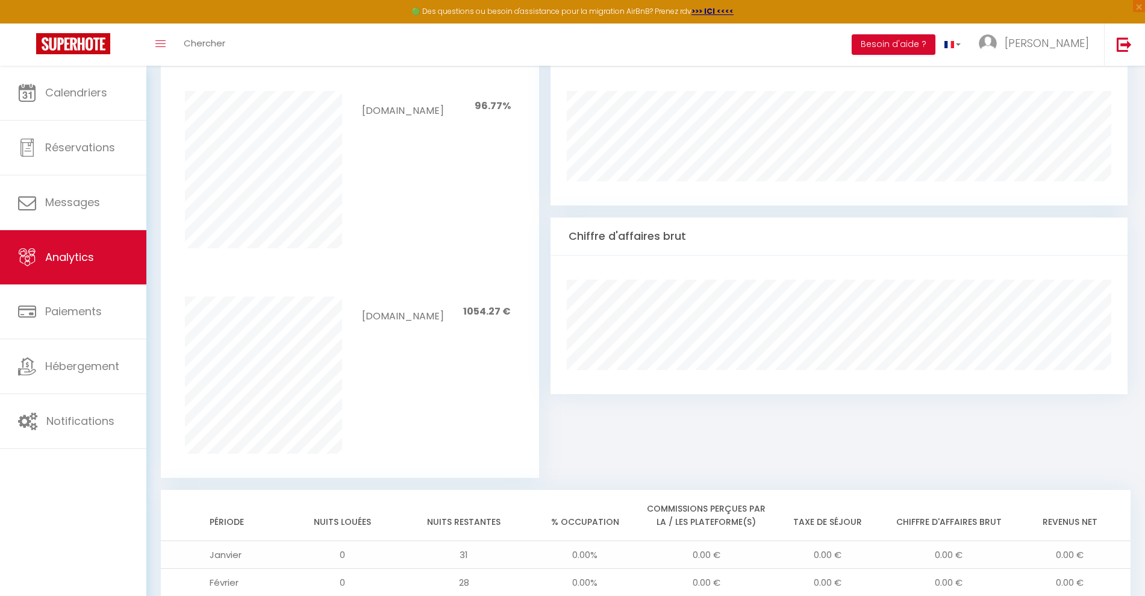
scroll to position [0, 0]
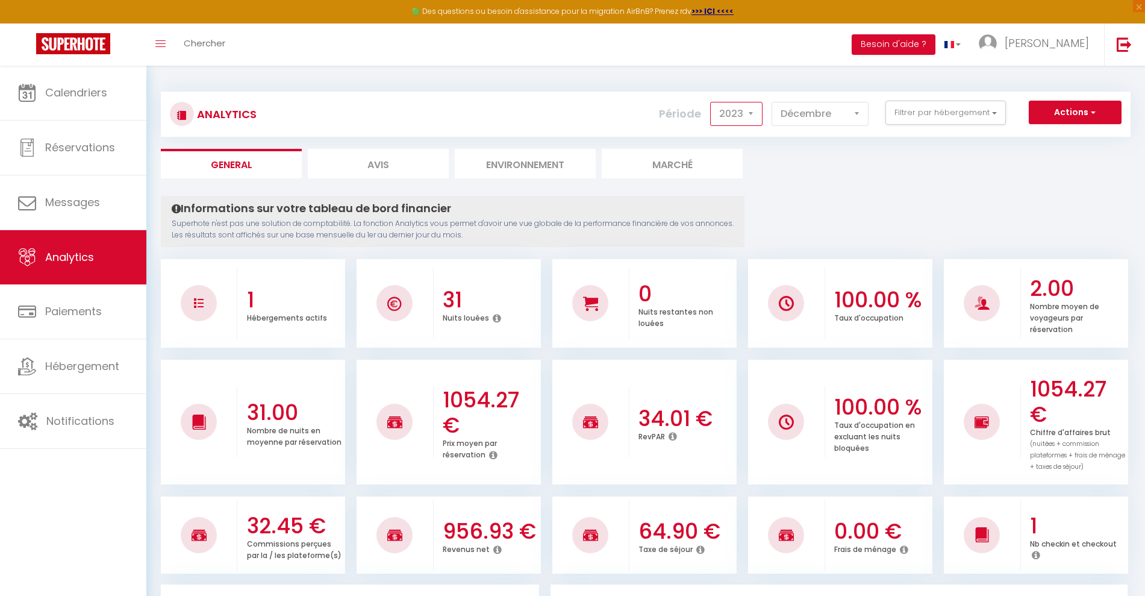
click at [745, 112] on select "2014 2015 2016 2017 2018 2019 2020 2021 2022 2023 2024 2025 2026 2027" at bounding box center [736, 114] width 52 height 24
click at [738, 123] on select "2014 2015 2016 2017 2018 2019 2020 2021 2022 2023 2024 2025 2026 2027" at bounding box center [736, 114] width 52 height 24
click at [743, 109] on select "2014 2015 2016 2017 2018 2019 2020 2021 2022 2023 2024 2025 2026 2027" at bounding box center [736, 114] width 52 height 24
click at [757, 110] on select "2014 2015 2016 2017 2018 2019 2020 2021 2022 2023 2024 2025 2026 2027" at bounding box center [736, 114] width 52 height 24
click at [711, 102] on select "2014 2015 2016 2017 2018 2019 2020 2021 2022 2023 2024 2025 2026 2027" at bounding box center [736, 114] width 52 height 24
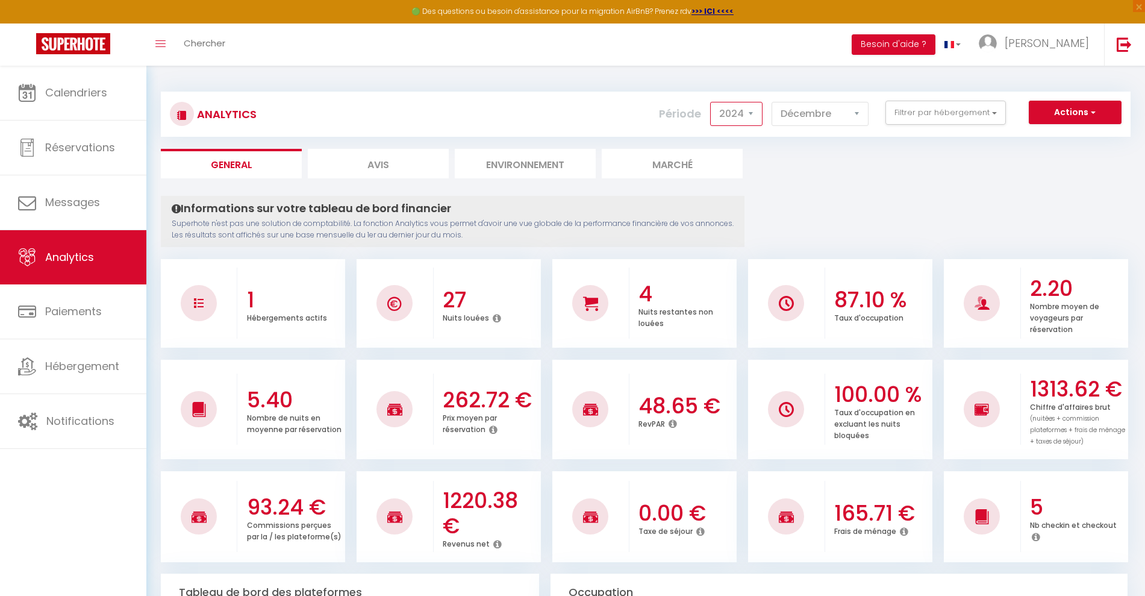
click at [751, 122] on select "2014 2015 2016 2017 2018 2019 2020 2021 2022 2023 2024 2025 2026 2027" at bounding box center [736, 114] width 52 height 24
click at [711, 102] on select "2014 2015 2016 2017 2018 2019 2020 2021 2022 2023 2024 2025 2026 2027" at bounding box center [736, 114] width 52 height 24
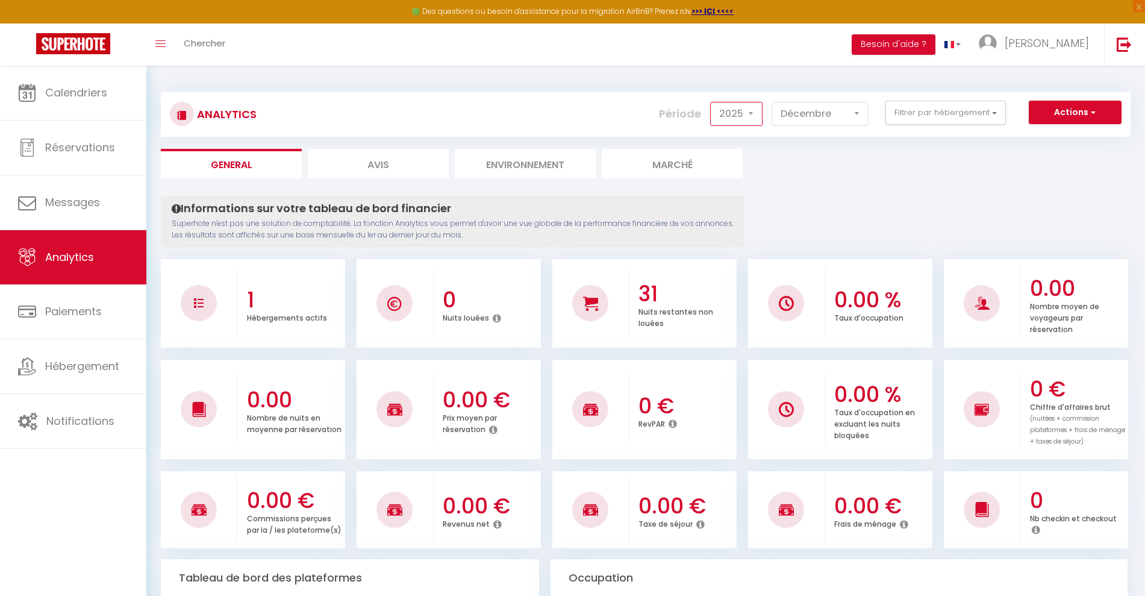
click at [740, 118] on select "2014 2015 2016 2017 2018 2019 2020 2021 2022 2023 2024 2025 2026 2027" at bounding box center [736, 114] width 52 height 24
click at [711, 102] on select "2014 2015 2016 2017 2018 2019 2020 2021 2022 2023 2024 2025 2026 2027" at bounding box center [736, 114] width 52 height 24
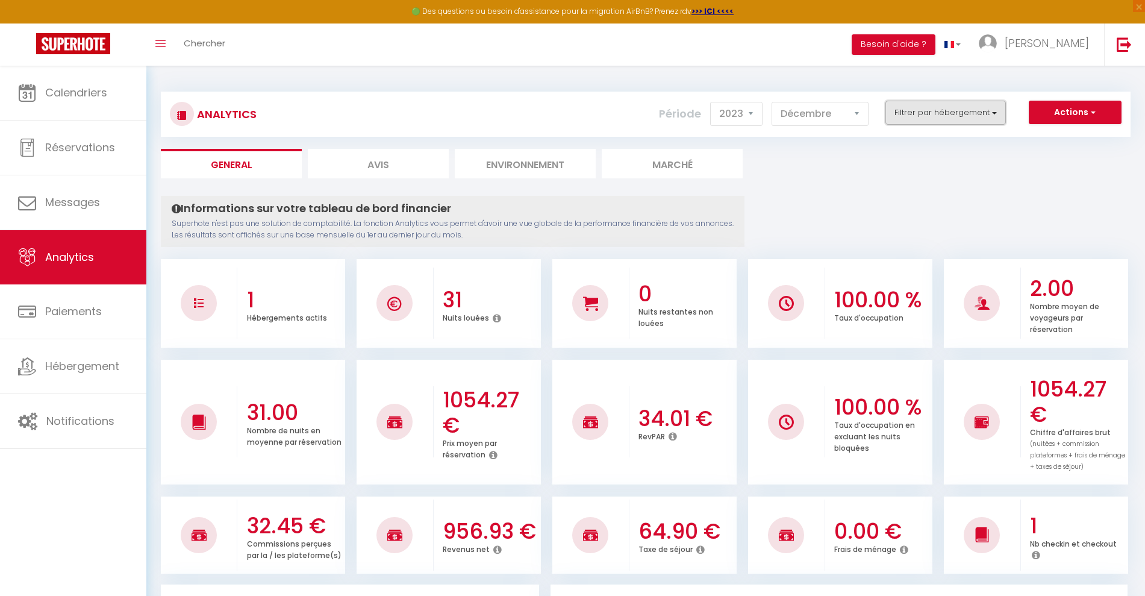
click at [941, 111] on button "Filtrer par hébergement" at bounding box center [946, 113] width 120 height 24
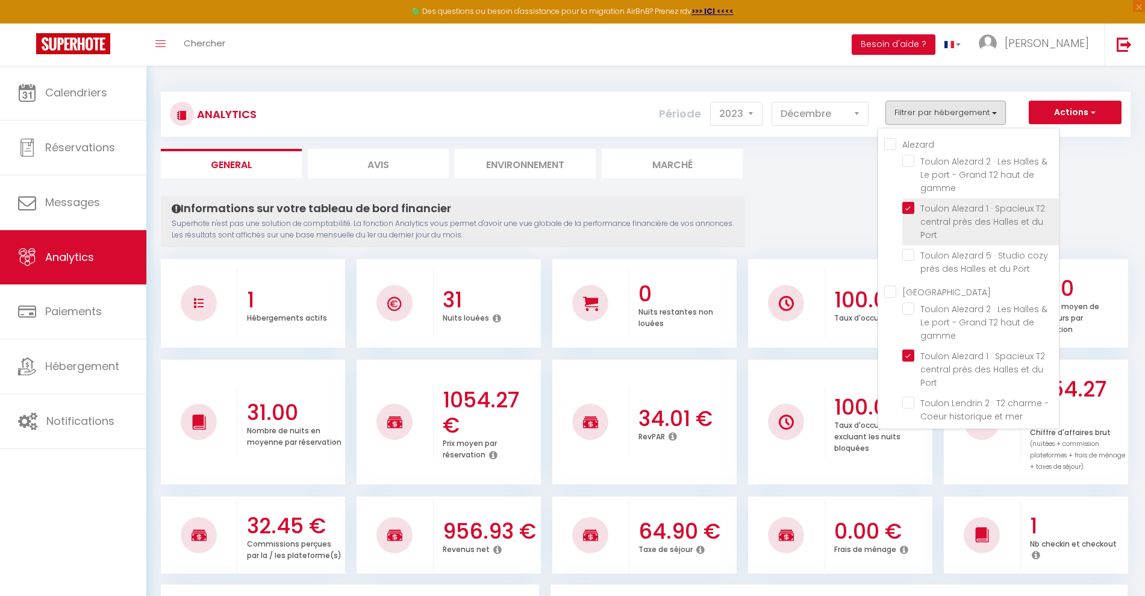
click at [910, 207] on Port "checkbox" at bounding box center [980, 208] width 157 height 12
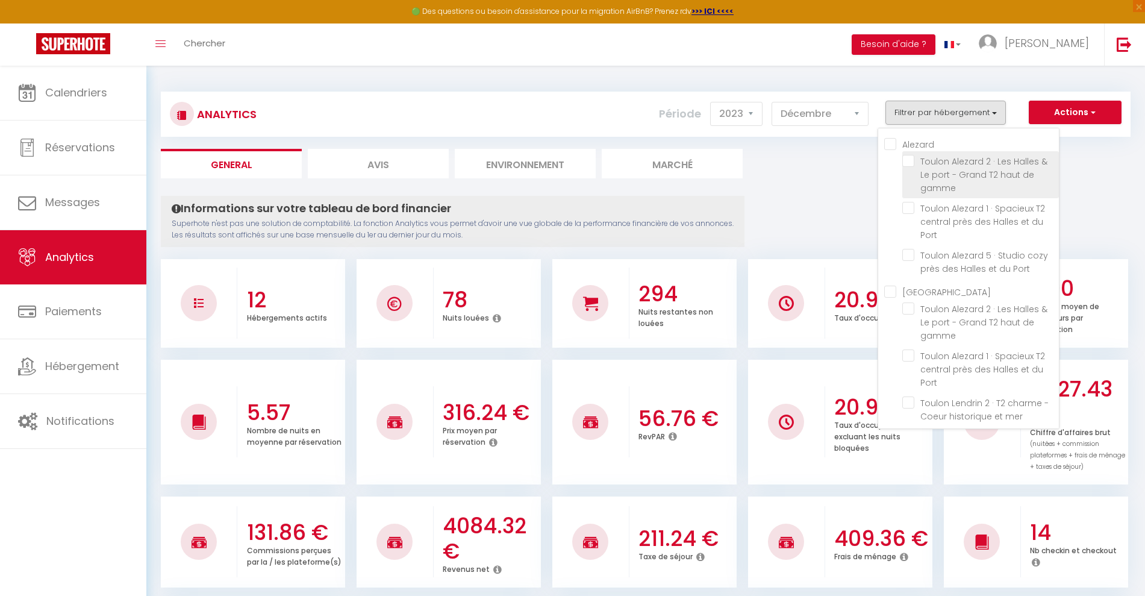
click at [908, 161] on gamme "checkbox" at bounding box center [980, 161] width 157 height 12
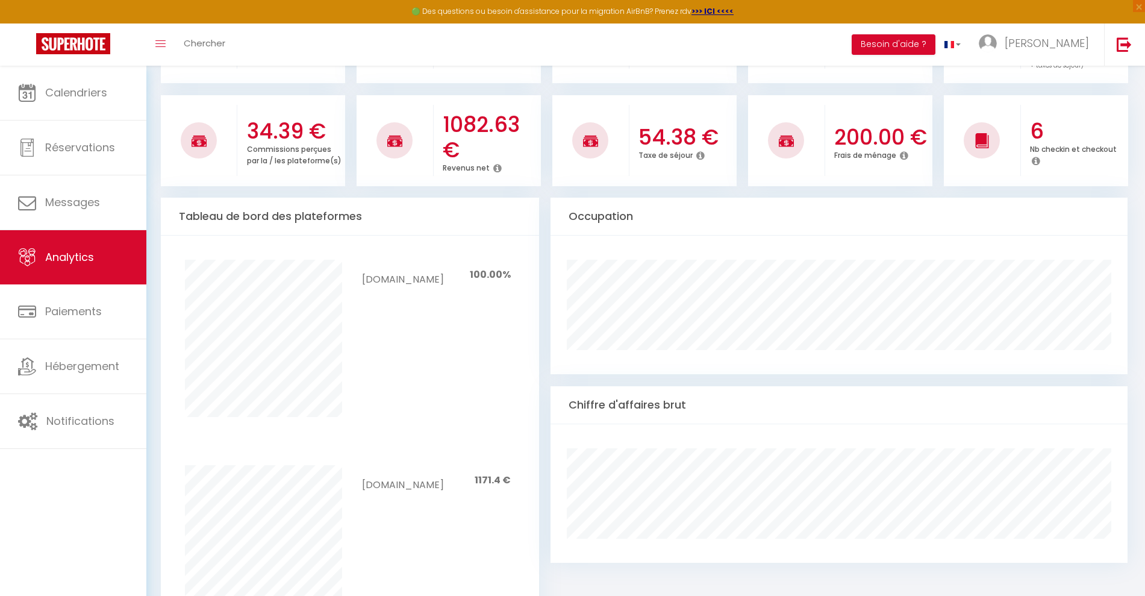
scroll to position [895, 0]
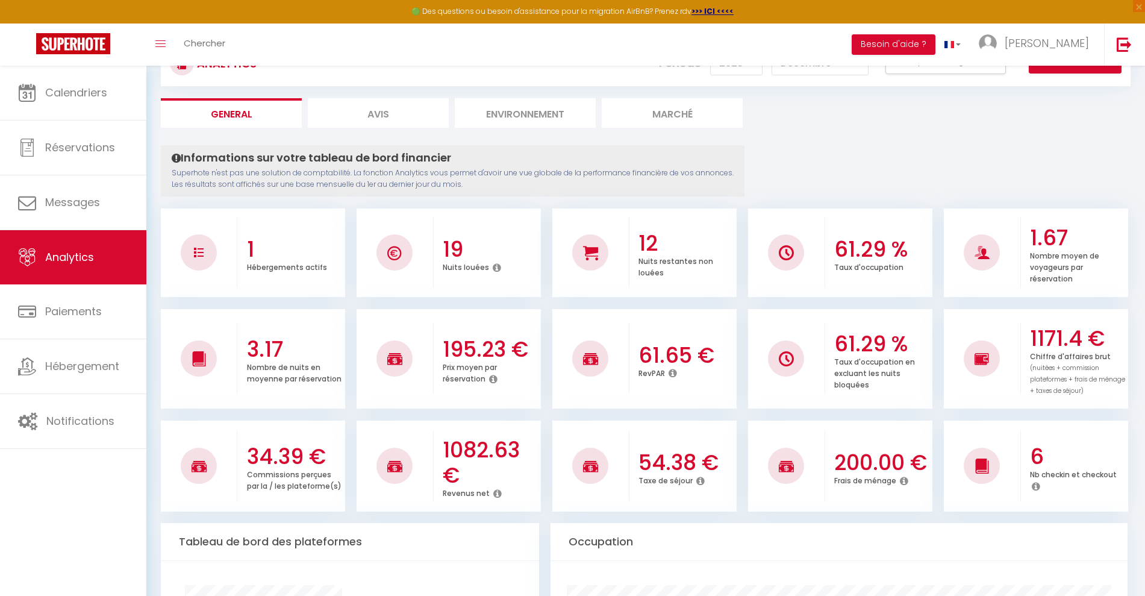
scroll to position [0, 0]
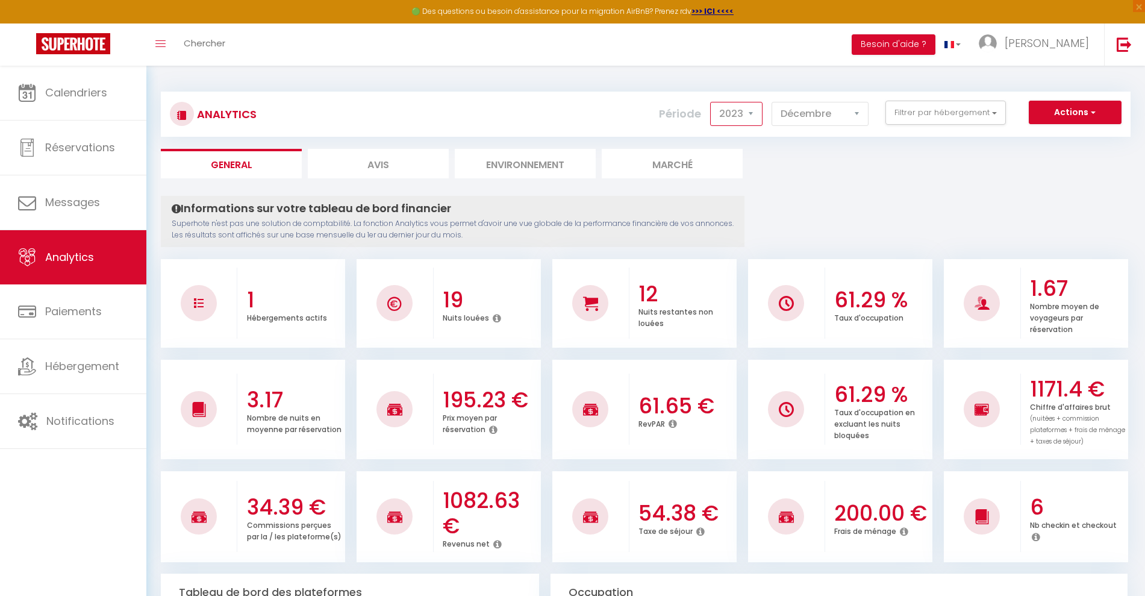
click at [746, 117] on select "2014 2015 2016 2017 2018 2019 2020 2021 2022 2023 2024 2025 2026 2027" at bounding box center [736, 114] width 52 height 24
click at [711, 102] on select "2014 2015 2016 2017 2018 2019 2020 2021 2022 2023 2024 2025 2026 2027" at bounding box center [736, 114] width 52 height 24
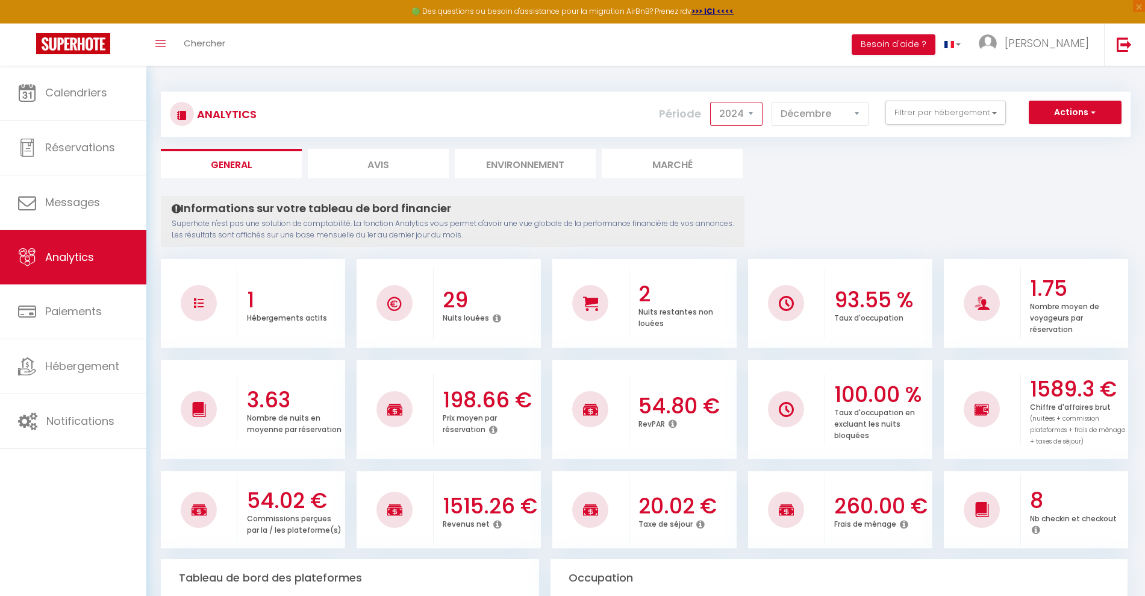
click at [754, 114] on select "2014 2015 2016 2017 2018 2019 2020 2021 2022 2023 2024 2025 2026 2027" at bounding box center [736, 114] width 52 height 24
click at [748, 123] on select "2014 2015 2016 2017 2018 2019 2020 2021 2022 2023 2024 2025 2026 2027" at bounding box center [736, 114] width 52 height 24
click at [711, 102] on select "2014 2015 2016 2017 2018 2019 2020 2021 2022 2023 2024 2025 2026 2027" at bounding box center [736, 114] width 52 height 24
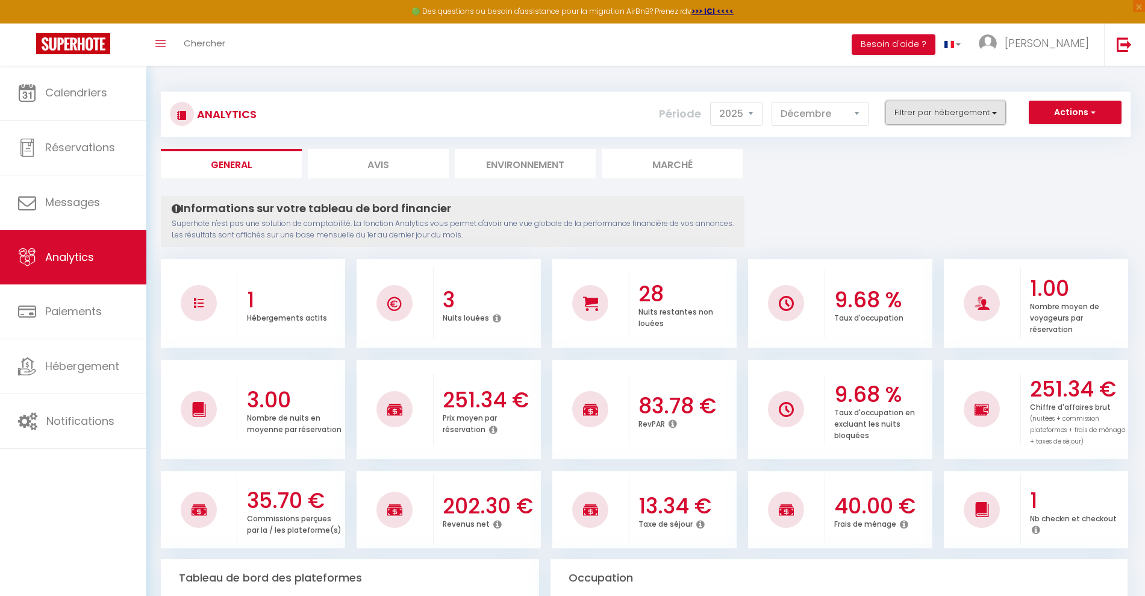
click at [970, 110] on button "Filtrer par hébergement" at bounding box center [946, 113] width 120 height 24
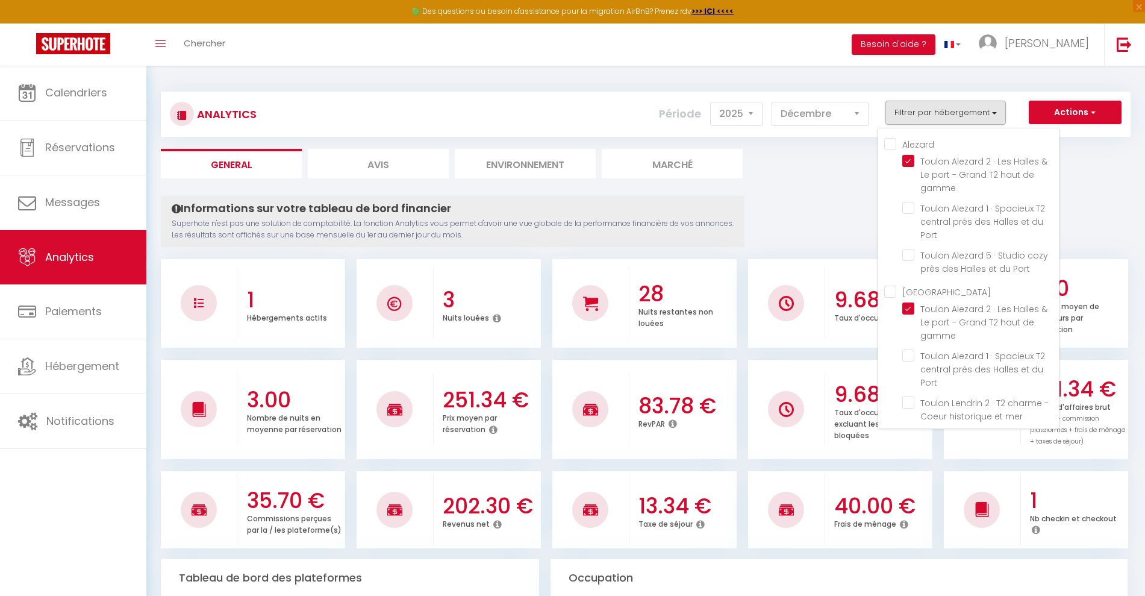
click at [900, 143] on input "Alezard" at bounding box center [971, 143] width 175 height 12
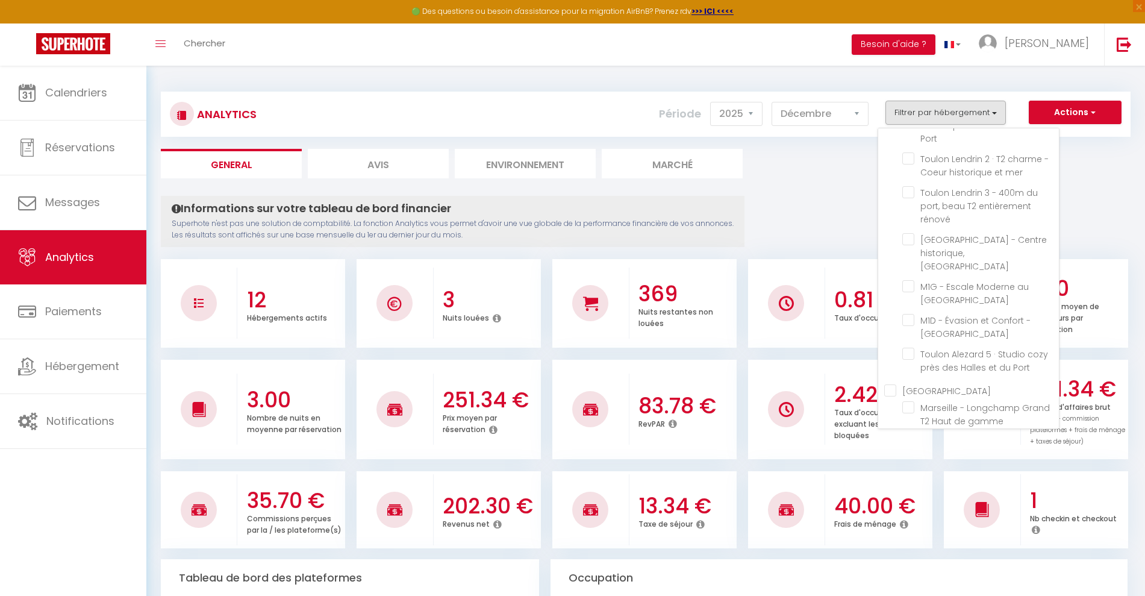
scroll to position [280, 0]
click at [955, 248] on span "M1G - Escale Moderne au [GEOGRAPHIC_DATA]" at bounding box center [974, 257] width 108 height 25
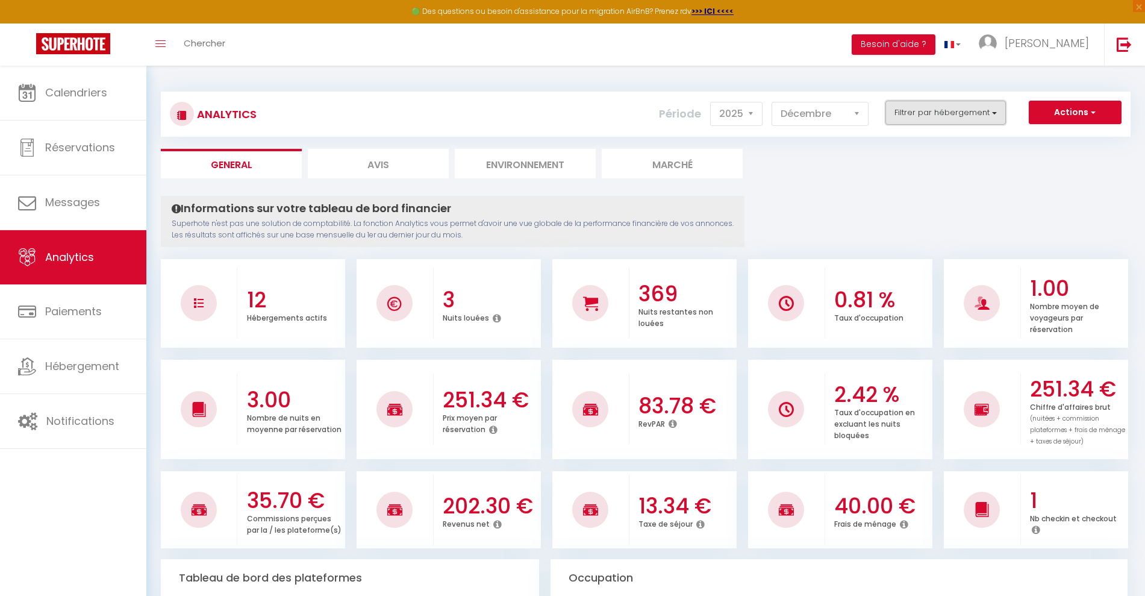
click at [975, 114] on button "Filtrer par hébergement" at bounding box center [946, 113] width 120 height 24
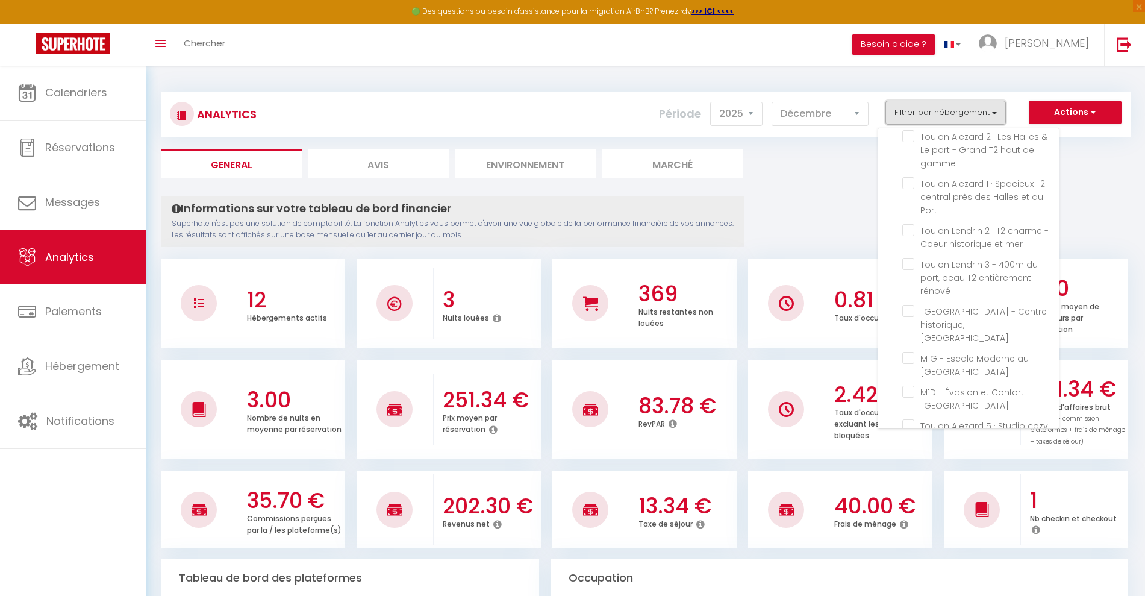
scroll to position [204, 0]
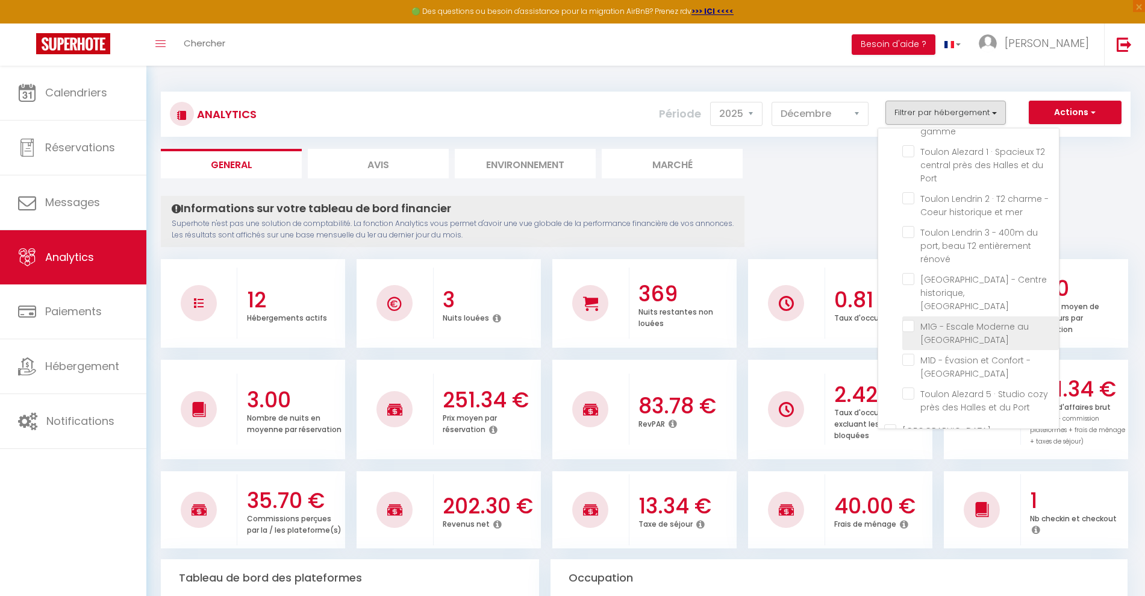
click at [908, 320] on Toulon "checkbox" at bounding box center [980, 326] width 157 height 12
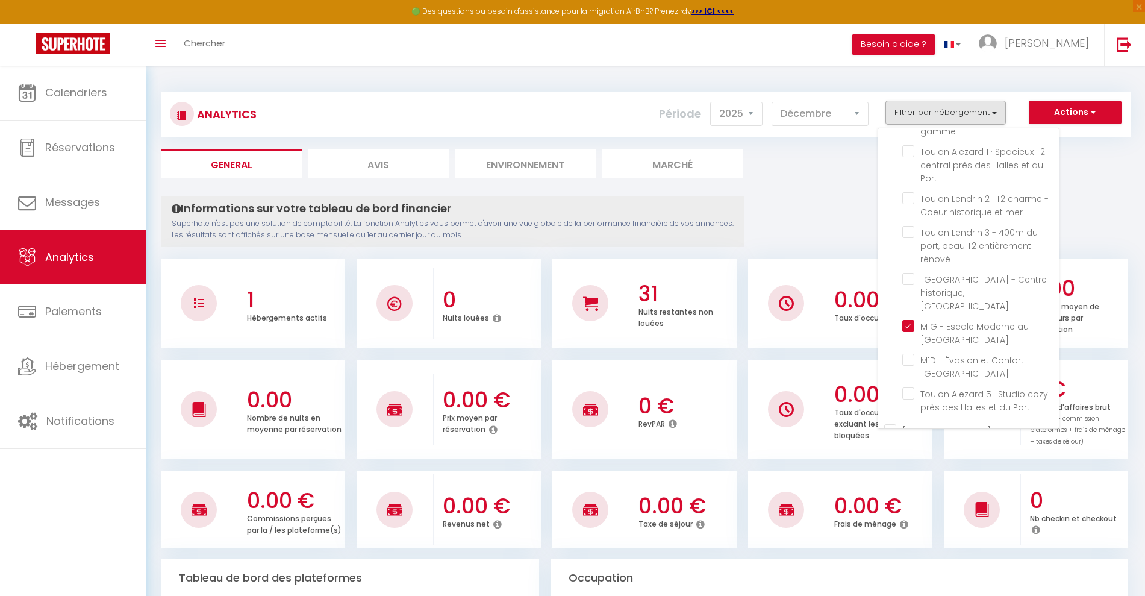
click at [805, 170] on ul "General Avis Environnement Marché" at bounding box center [646, 164] width 970 height 30
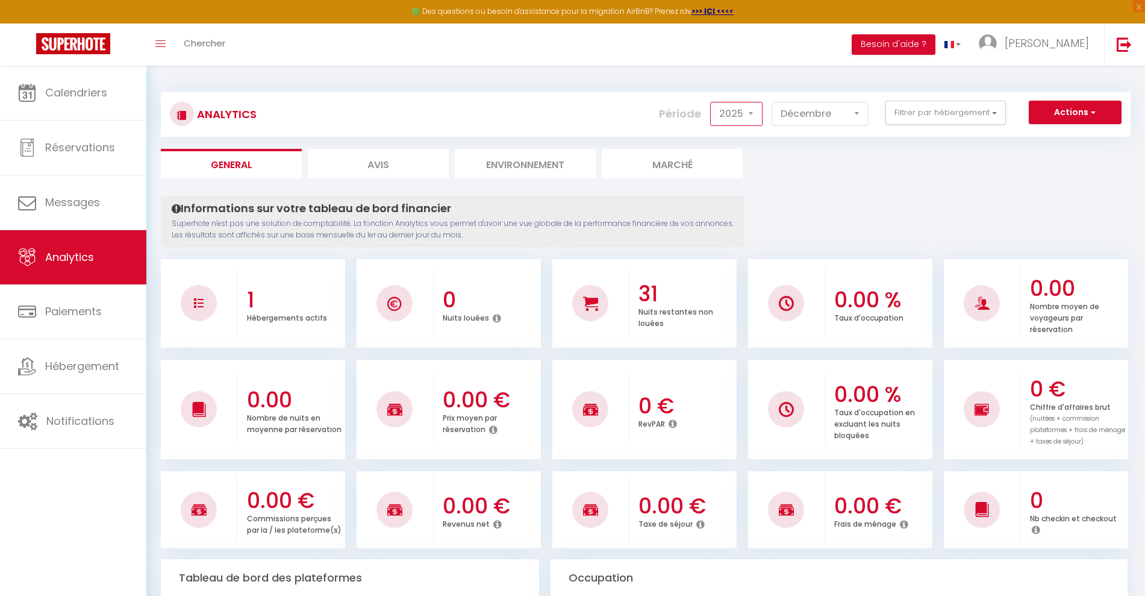
click at [746, 115] on select "2014 2015 2016 2017 2018 2019 2020 2021 2022 2023 2024 2025 2026 2027" at bounding box center [736, 114] width 52 height 24
click at [711, 102] on select "2014 2015 2016 2017 2018 2019 2020 2021 2022 2023 2024 2025 2026 2027" at bounding box center [736, 114] width 52 height 24
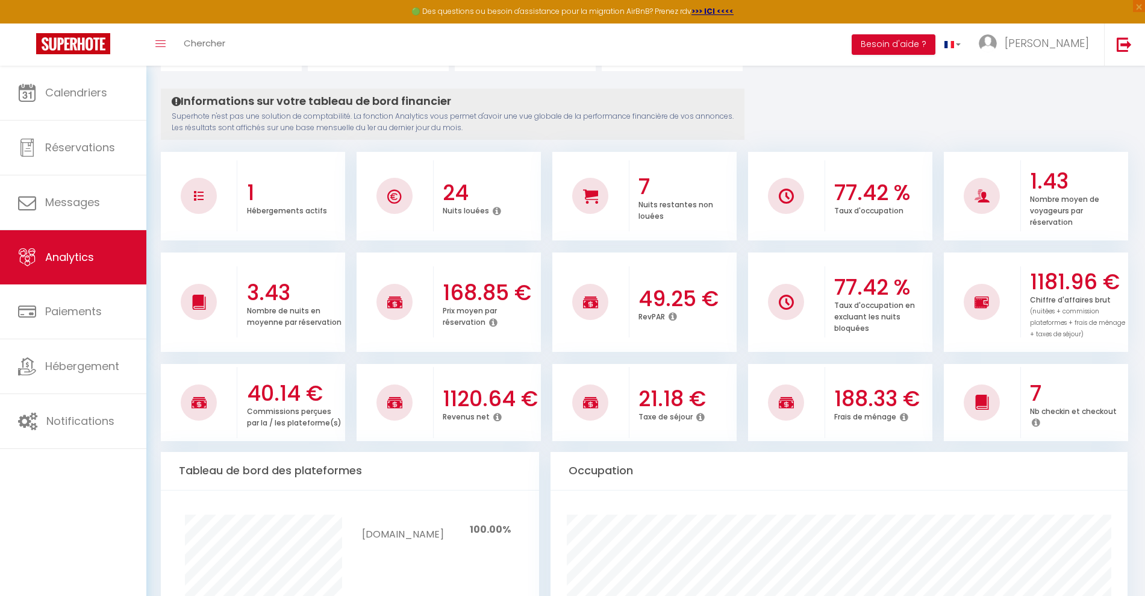
scroll to position [0, 0]
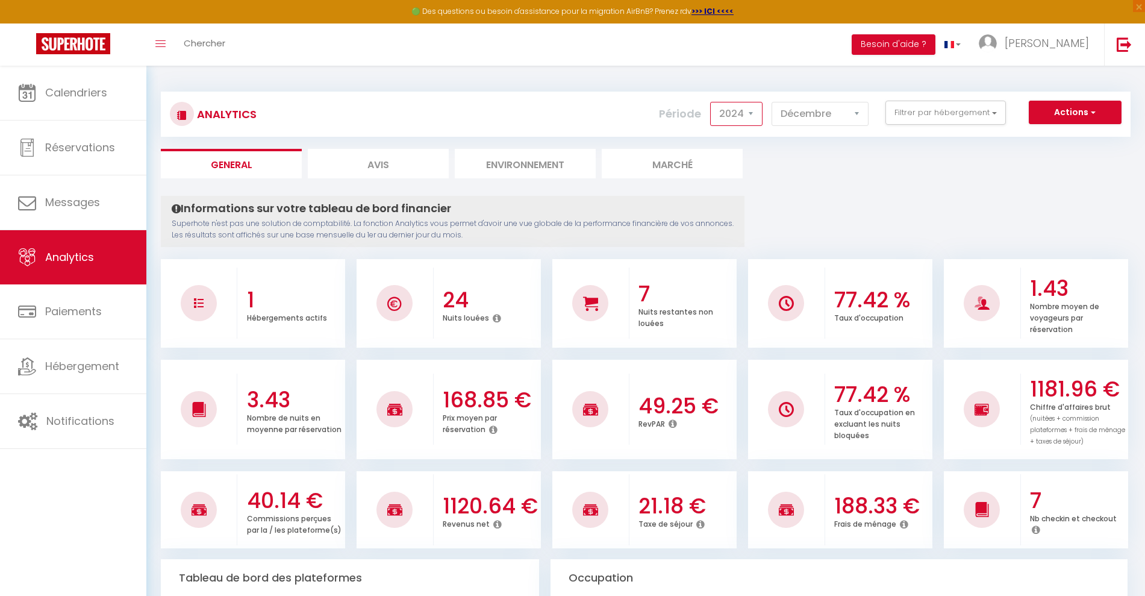
click at [748, 119] on select "2014 2015 2016 2017 2018 2019 2020 2021 2022 2023 2024 2025 2026 2027" at bounding box center [736, 114] width 52 height 24
click at [711, 102] on select "2014 2015 2016 2017 2018 2019 2020 2021 2022 2023 2024 2025 2026 2027" at bounding box center [736, 114] width 52 height 24
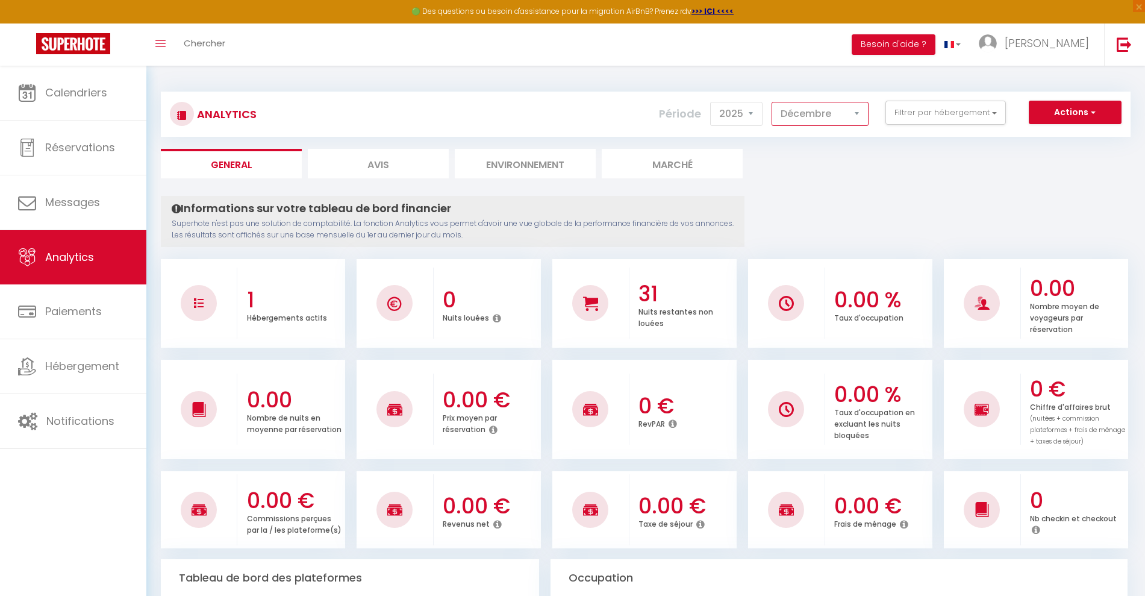
click at [807, 125] on select "Janvier Février Mars Avril Mai Juin Juillet Août Septembre Octobre Novembre Déc…" at bounding box center [820, 114] width 97 height 24
click at [772, 102] on select "Janvier Février Mars Avril Mai Juin Juillet Août Septembre Octobre Novembre Déc…" at bounding box center [820, 114] width 97 height 24
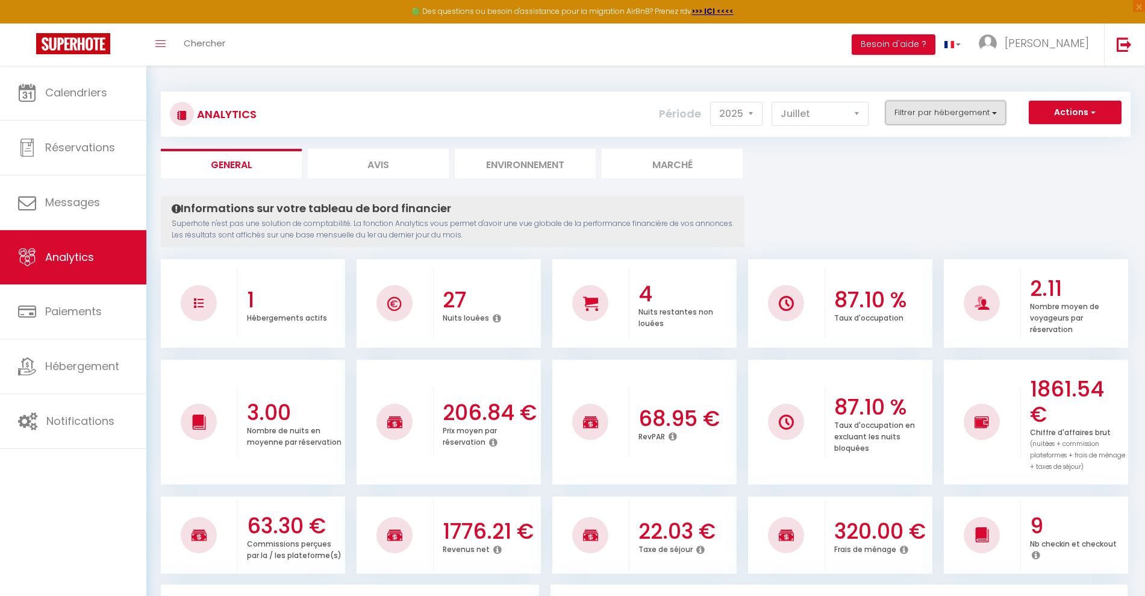
click at [939, 109] on button "Filtrer par hébergement" at bounding box center [946, 113] width 120 height 24
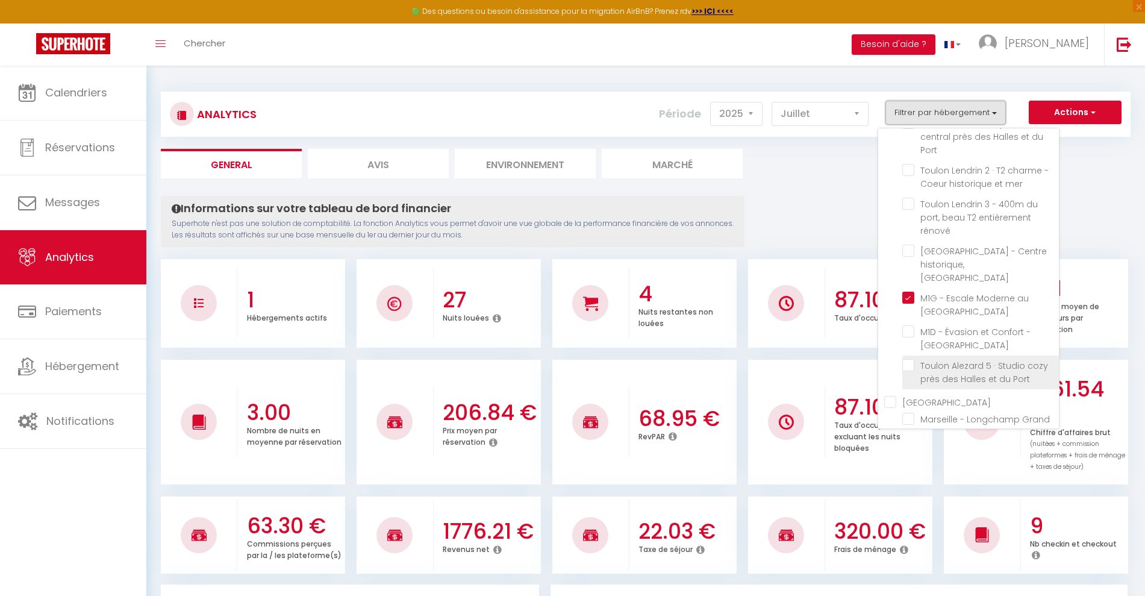
scroll to position [301, 0]
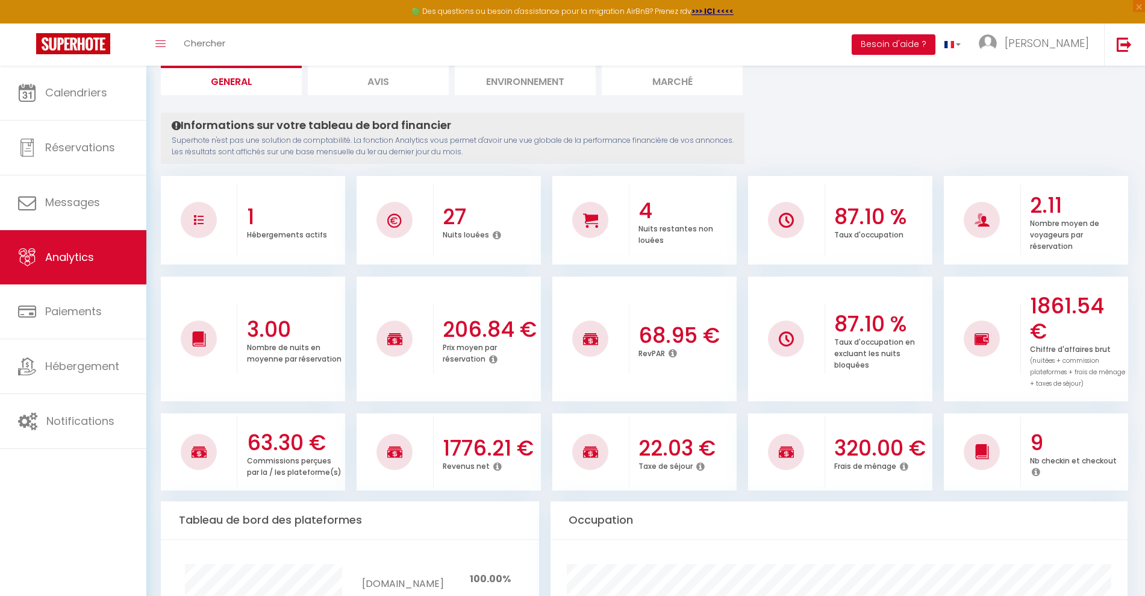
scroll to position [0, 0]
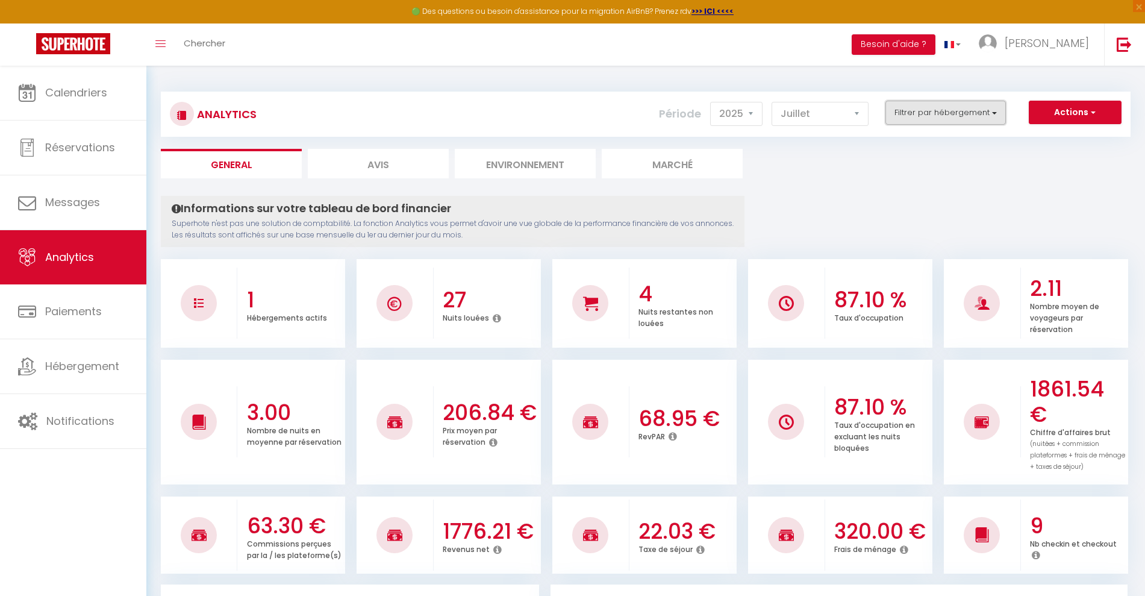
click at [951, 112] on button "Filtrer par hébergement" at bounding box center [946, 113] width 120 height 24
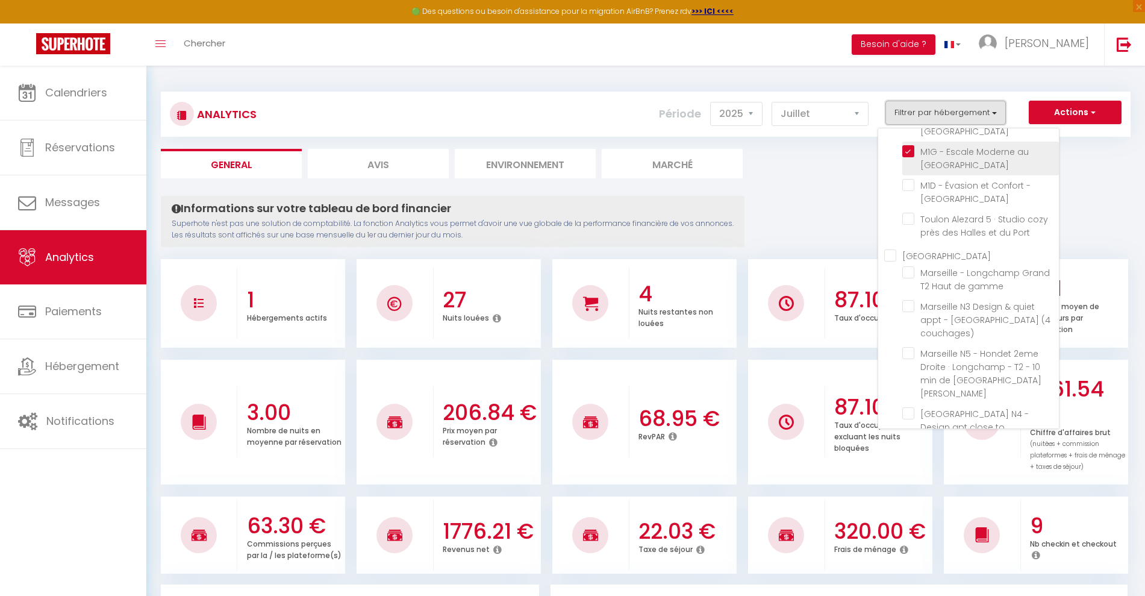
scroll to position [280, 0]
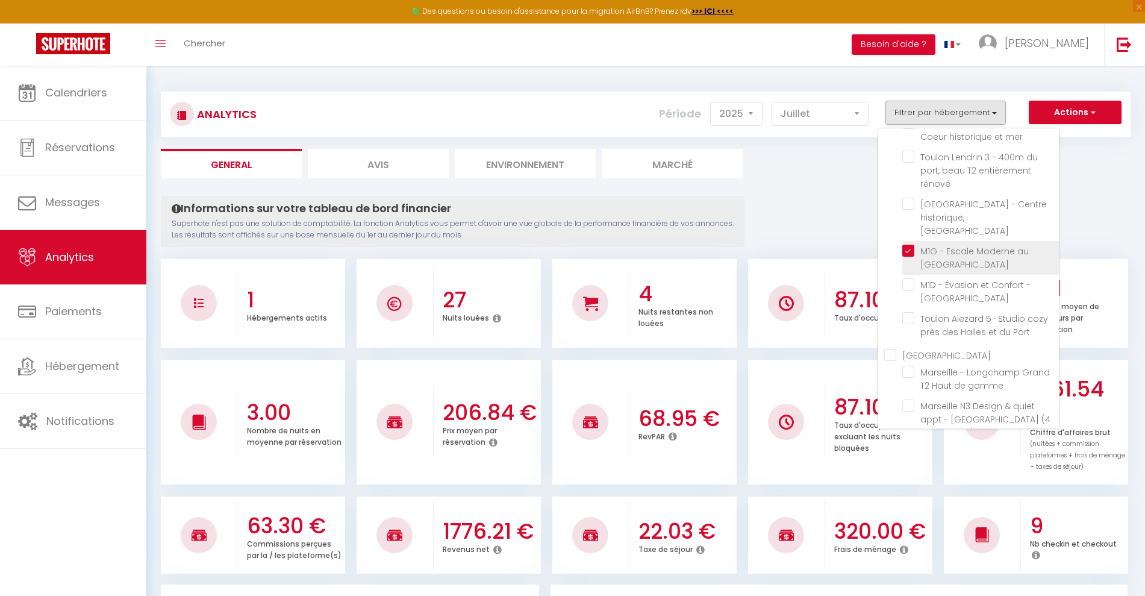
click at [907, 245] on Toulon "checkbox" at bounding box center [980, 251] width 157 height 12
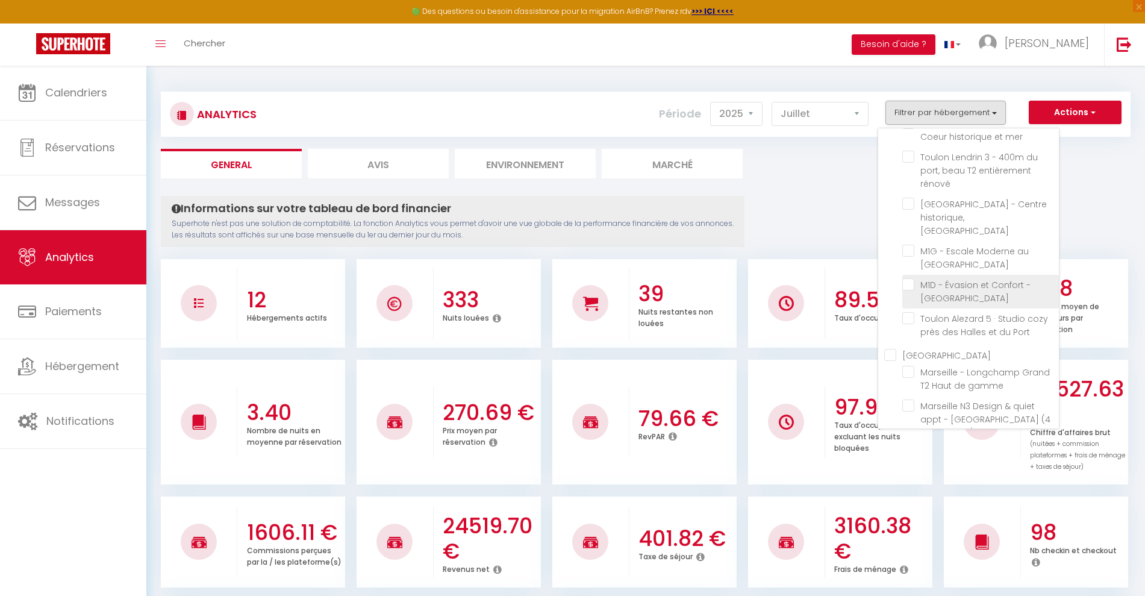
click at [912, 278] on Toulon "checkbox" at bounding box center [980, 284] width 157 height 12
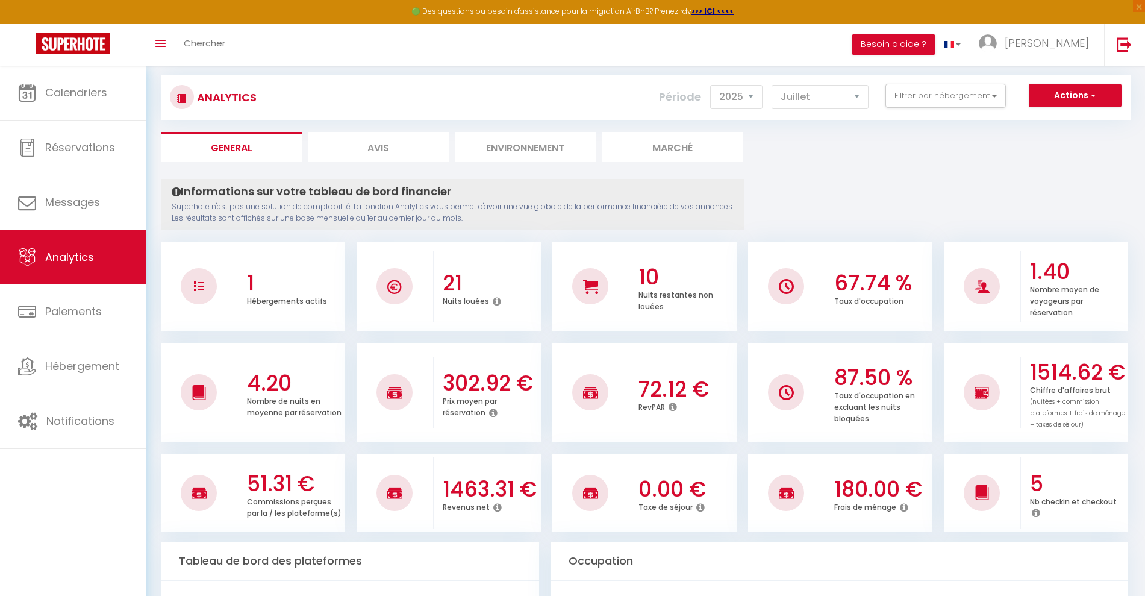
scroll to position [0, 0]
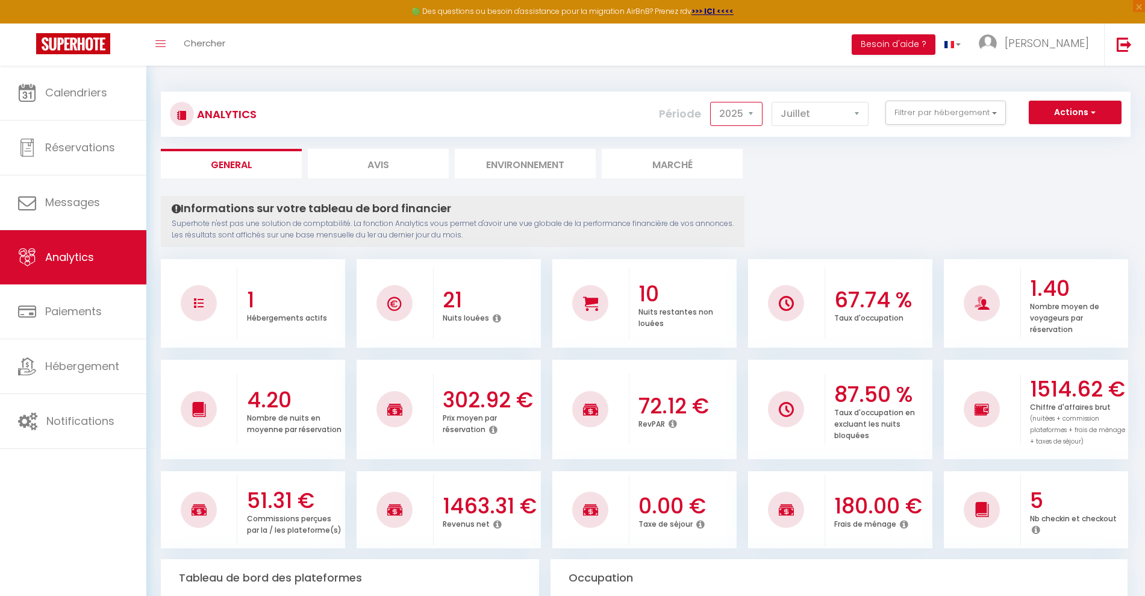
click at [744, 110] on select "2014 2015 2016 2017 2018 2019 2020 2021 2022 2023 2024 2025 2026 2027" at bounding box center [736, 114] width 52 height 24
click at [711, 102] on select "2014 2015 2016 2017 2018 2019 2020 2021 2022 2023 2024 2025 2026 2027" at bounding box center [736, 114] width 52 height 24
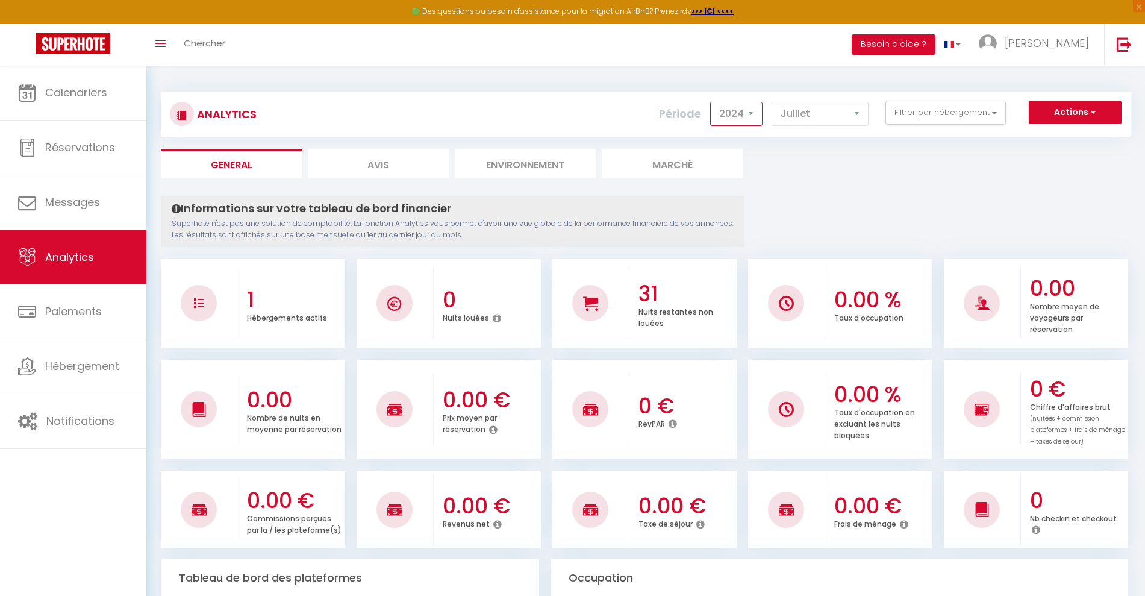
click at [752, 109] on select "2014 2015 2016 2017 2018 2019 2020 2021 2022 2023 2024 2025 2026 2027" at bounding box center [736, 114] width 52 height 24
click at [711, 102] on select "2014 2015 2016 2017 2018 2019 2020 2021 2022 2023 2024 2025 2026 2027" at bounding box center [736, 114] width 52 height 24
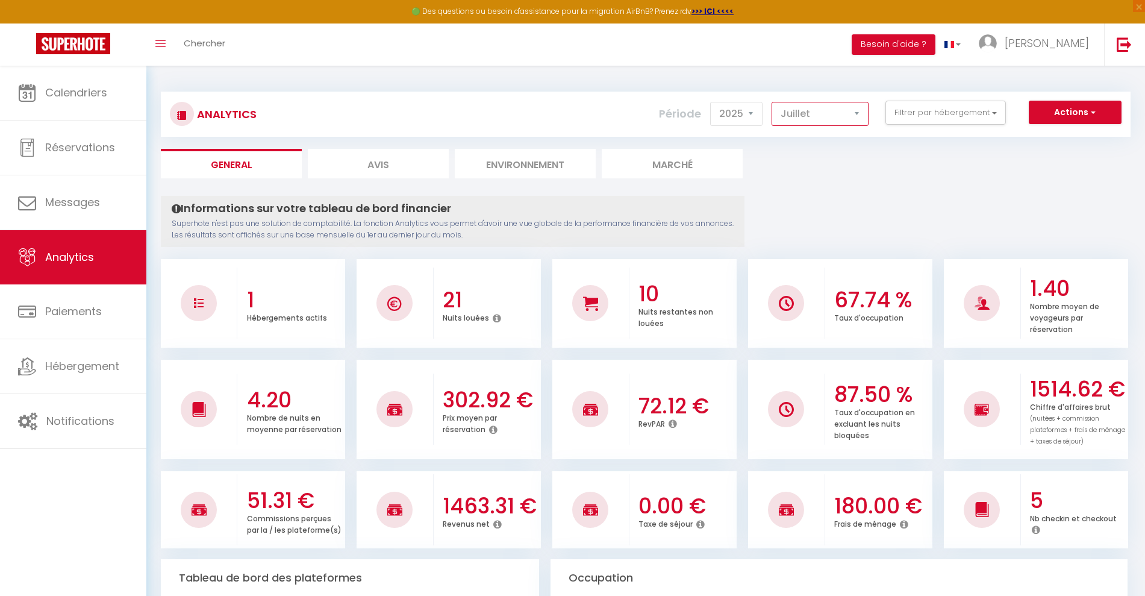
click at [839, 111] on select "Janvier Février Mars Avril Mai Juin Juillet Août Septembre Octobre Novembre Déc…" at bounding box center [820, 114] width 97 height 24
click at [734, 114] on select "2014 2015 2016 2017 2018 2019 2020 2021 2022 2023 2024 2025 2026 2027" at bounding box center [736, 114] width 52 height 24
click at [711, 102] on select "2014 2015 2016 2017 2018 2019 2020 2021 2022 2023 2024 2025 2026 2027" at bounding box center [736, 114] width 52 height 24
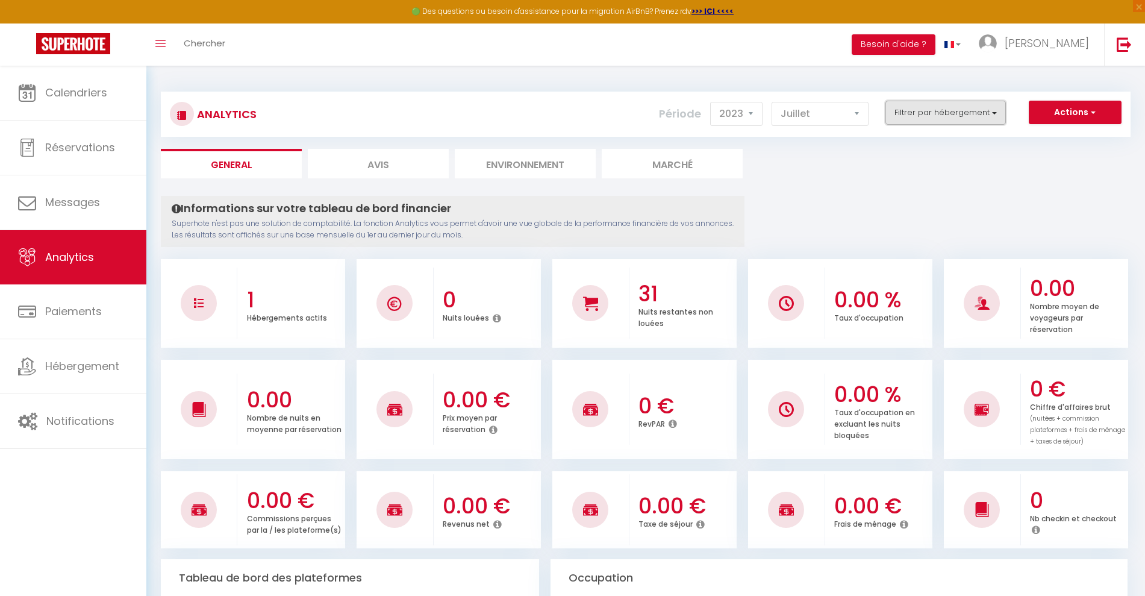
click at [932, 107] on button "Filtrer par hébergement" at bounding box center [946, 113] width 120 height 24
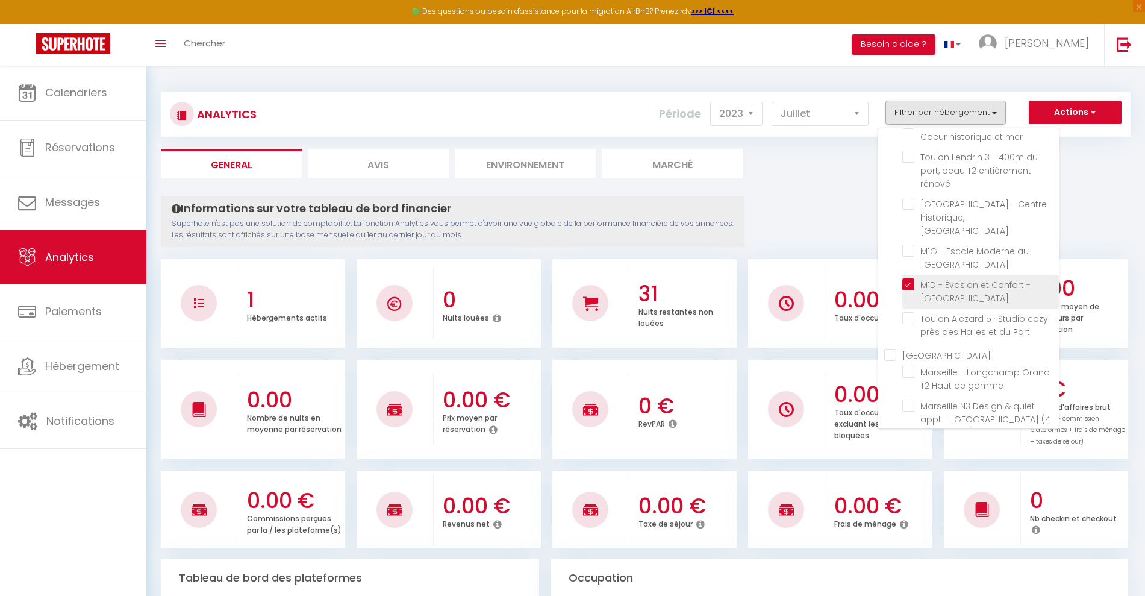
click at [905, 278] on Toulon "checkbox" at bounding box center [980, 284] width 157 height 12
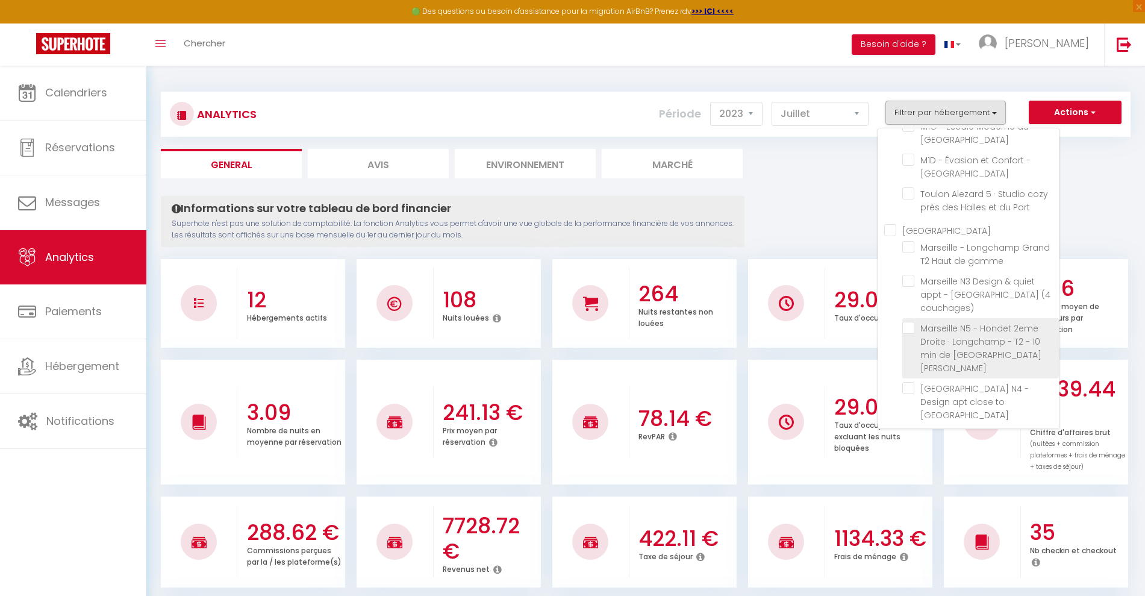
scroll to position [430, 0]
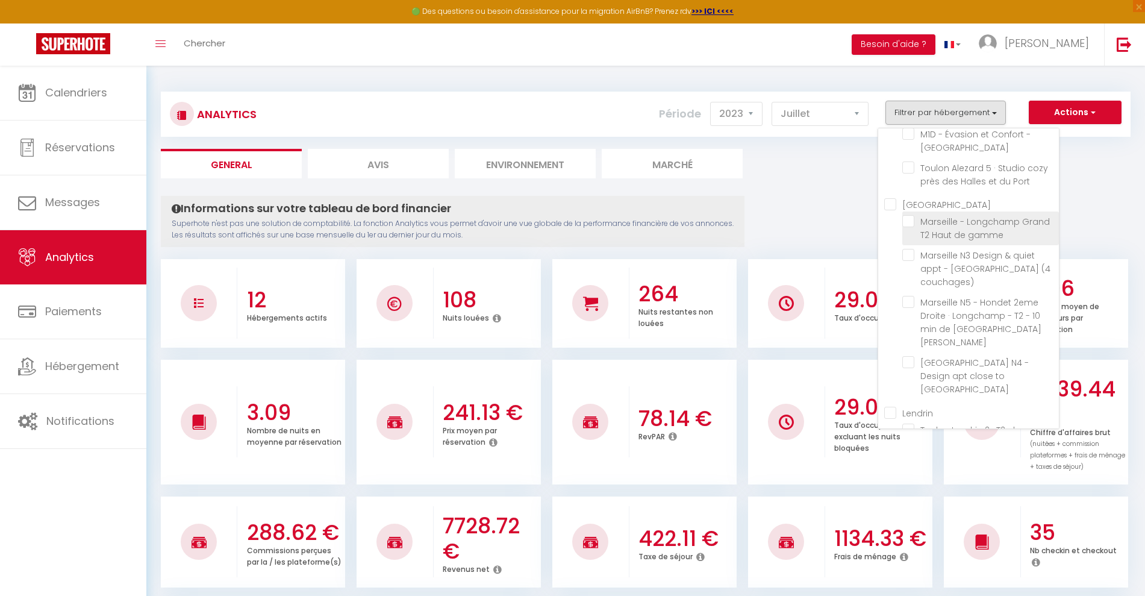
click at [975, 220] on span "Marseille - Longchamp Grand T2 Haut de gamme" at bounding box center [985, 228] width 130 height 25
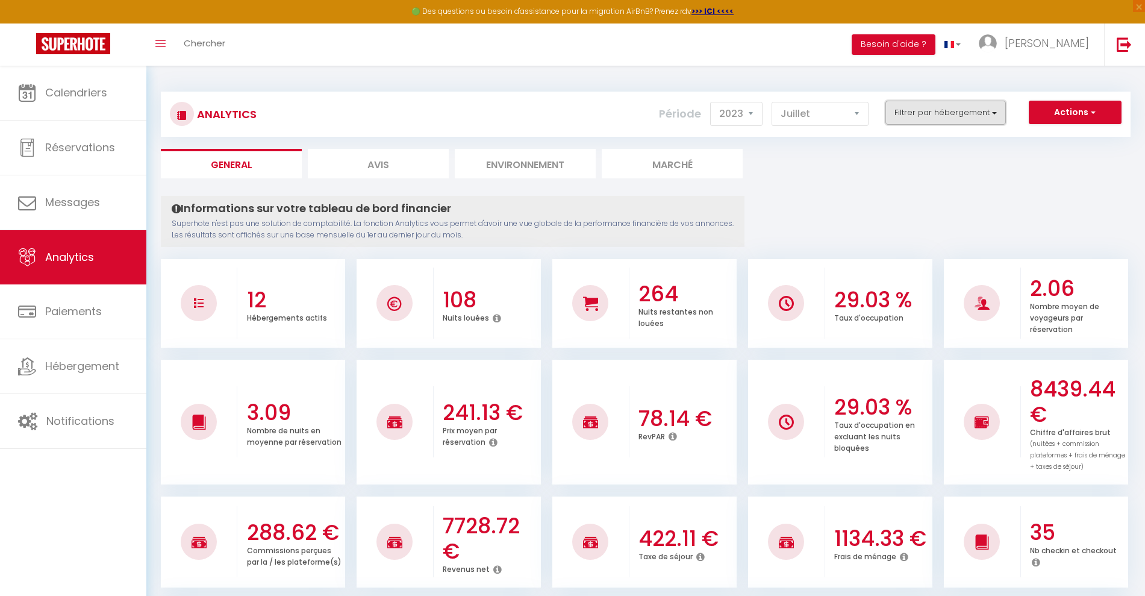
click at [948, 116] on button "Filtrer par hébergement" at bounding box center [946, 113] width 120 height 24
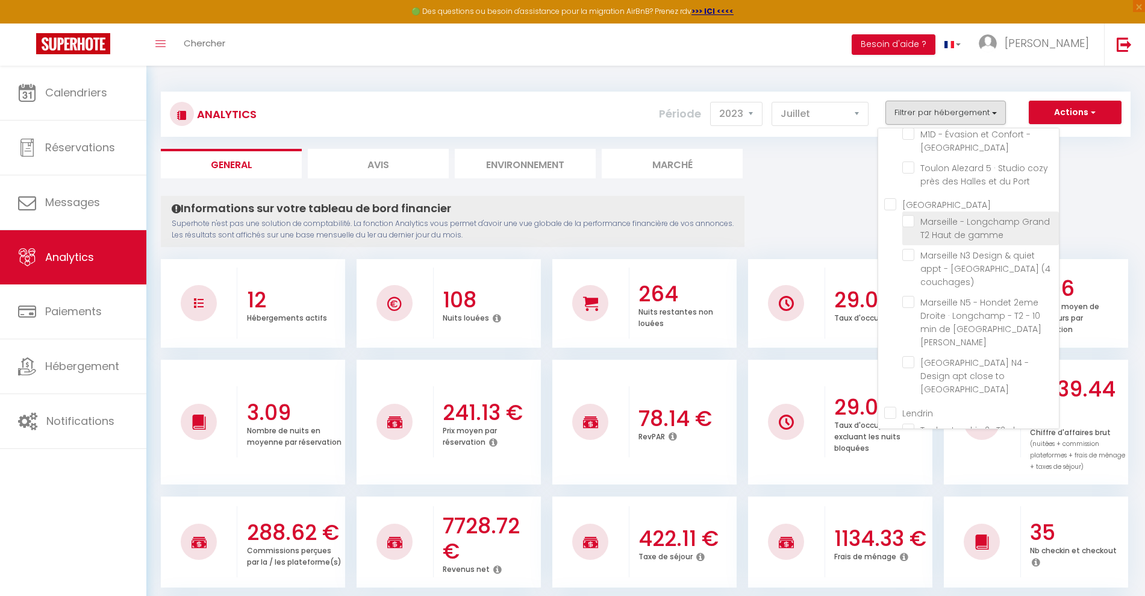
click at [908, 215] on gamme "checkbox" at bounding box center [980, 221] width 157 height 12
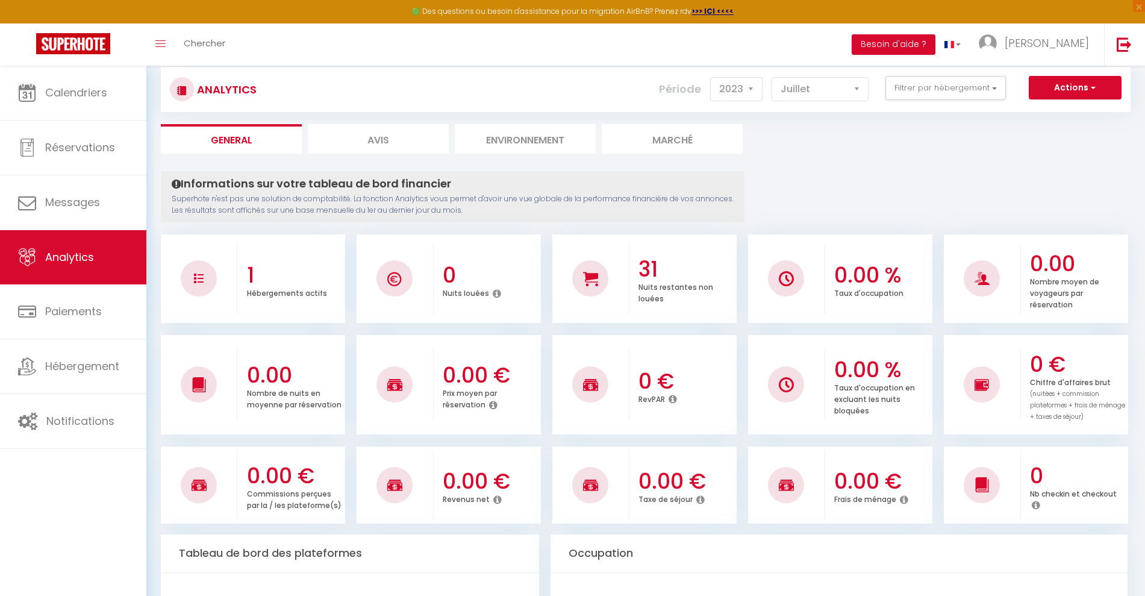
scroll to position [0, 0]
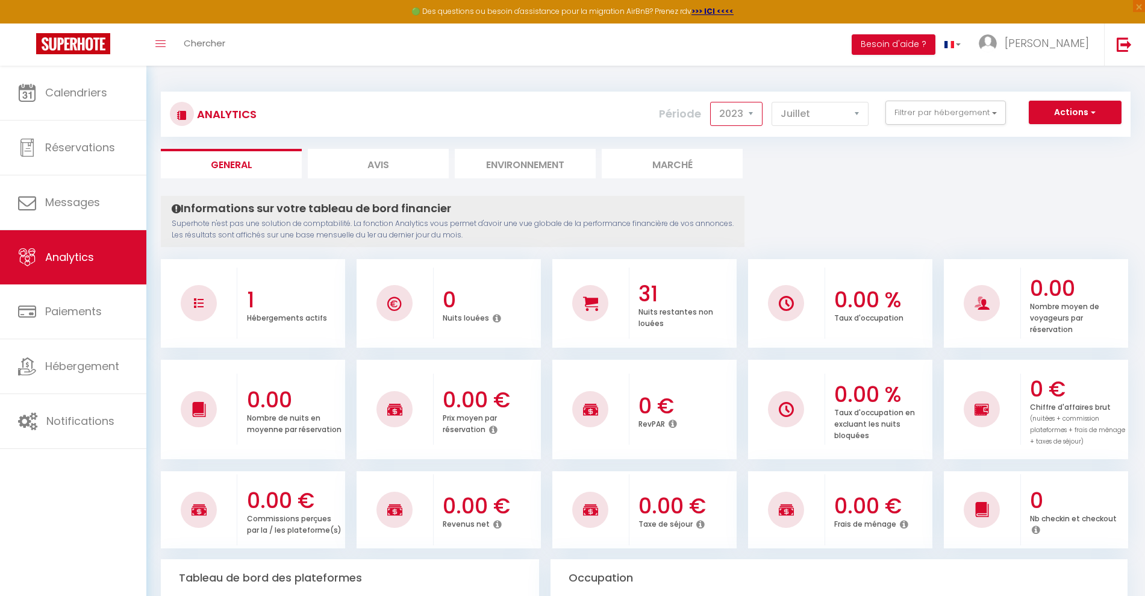
click at [752, 117] on select "2014 2015 2016 2017 2018 2019 2020 2021 2022 2023 2024 2025 2026 2027" at bounding box center [736, 114] width 52 height 24
click at [711, 102] on select "2014 2015 2016 2017 2018 2019 2020 2021 2022 2023 2024 2025 2026 2027" at bounding box center [736, 114] width 52 height 24
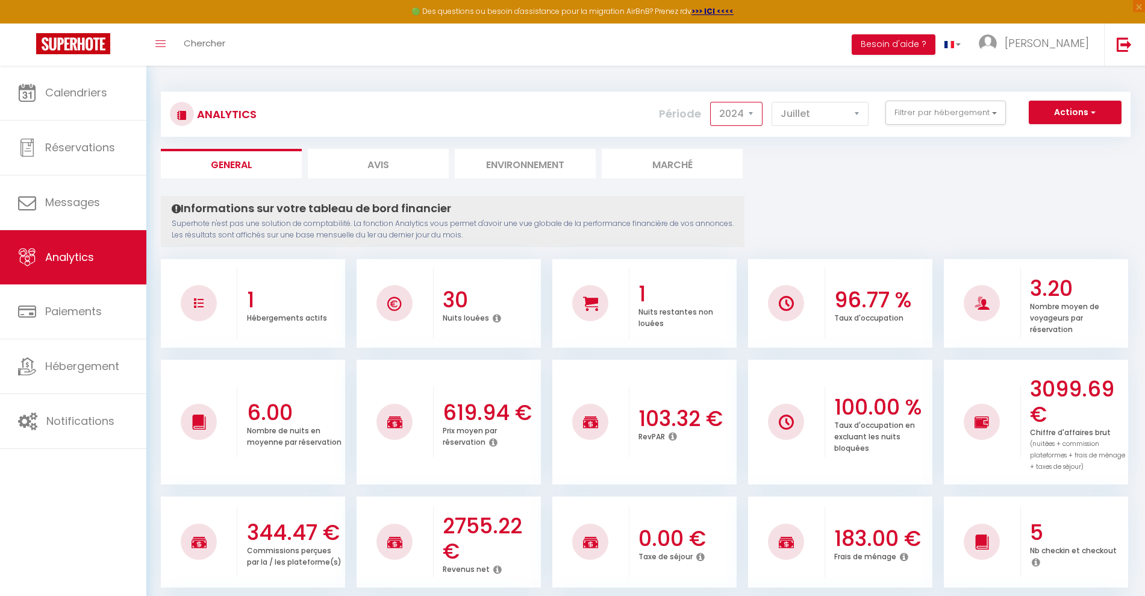
click at [737, 117] on select "2014 2015 2016 2017 2018 2019 2020 2021 2022 2023 2024 2025 2026 2027" at bounding box center [736, 114] width 52 height 24
click at [711, 102] on select "2014 2015 2016 2017 2018 2019 2020 2021 2022 2023 2024 2025 2026 2027" at bounding box center [736, 114] width 52 height 24
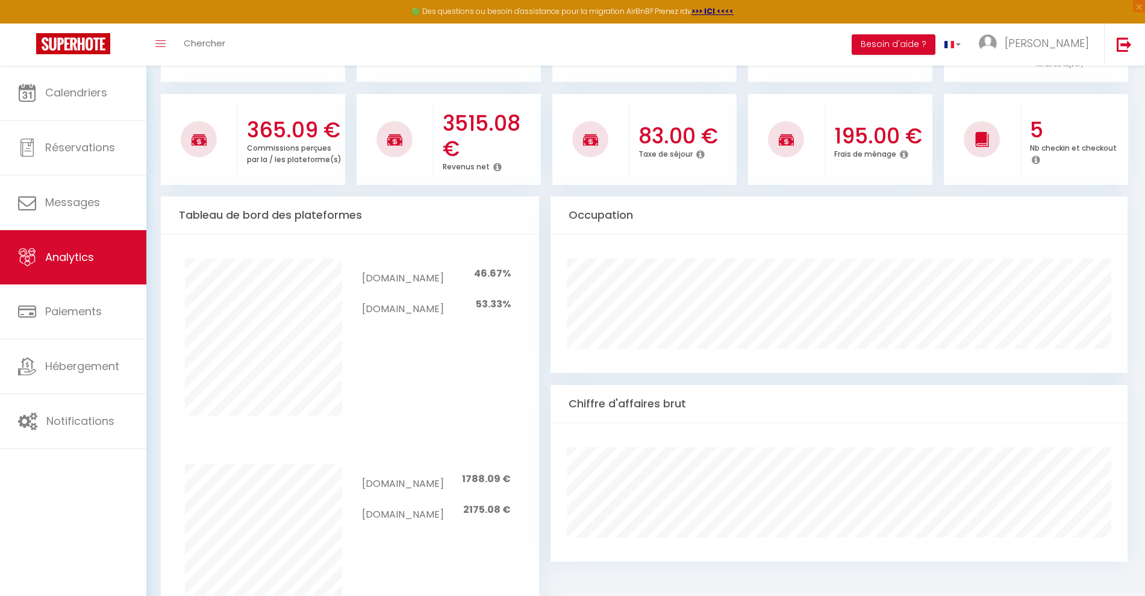
scroll to position [920, 0]
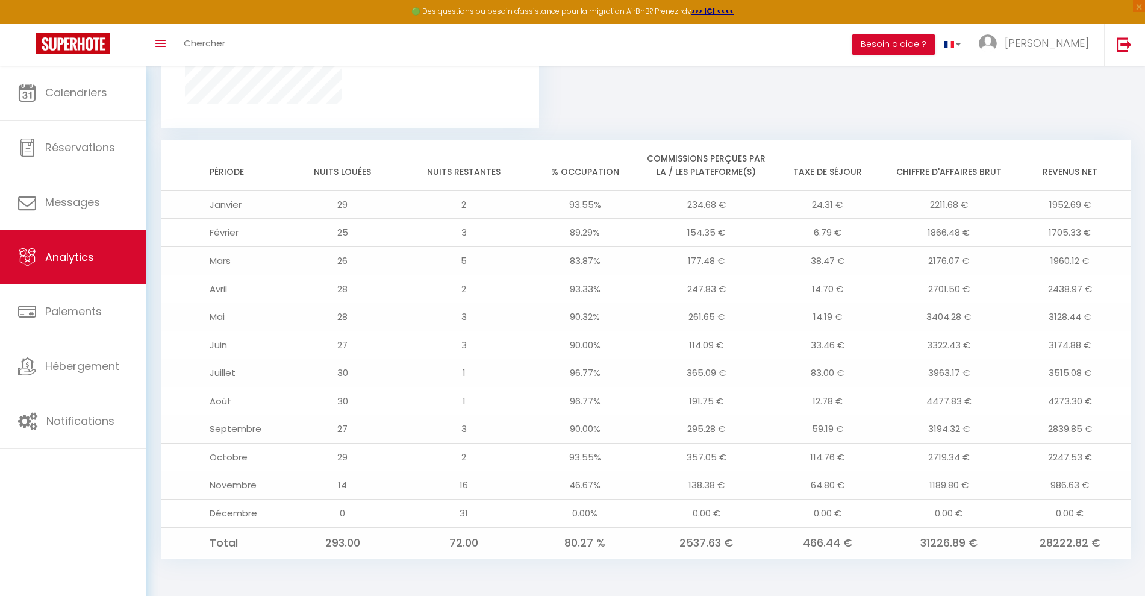
click at [1051, 478] on td "986.63 €" at bounding box center [1070, 485] width 121 height 28
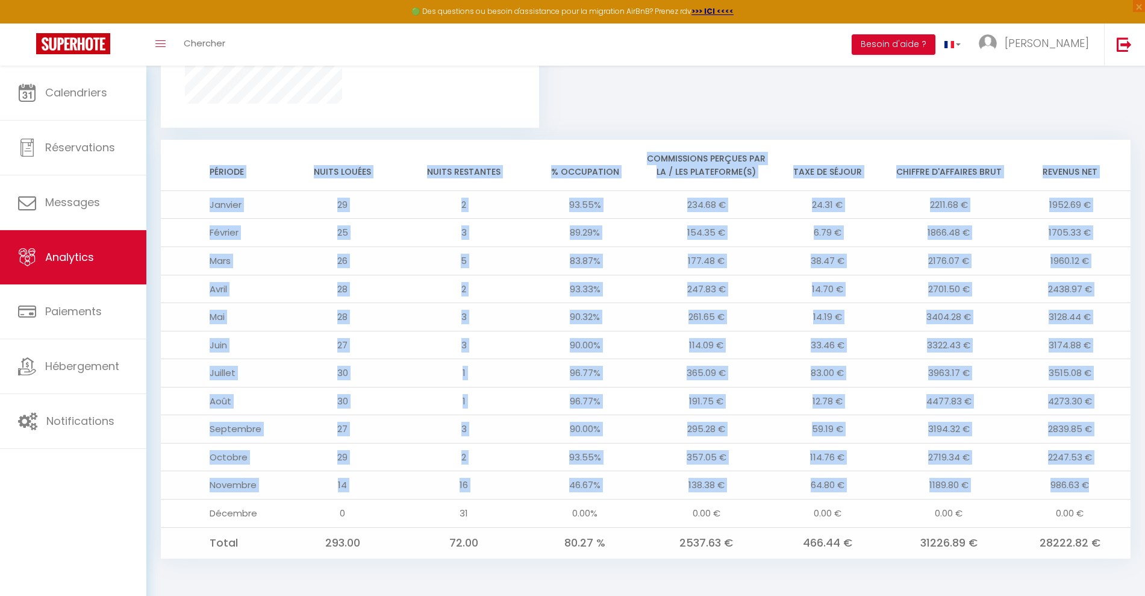
drag, startPoint x: 1111, startPoint y: 489, endPoint x: 202, endPoint y: 181, distance: 959.3
click at [202, 181] on table "Période Nuits louées Nuits restantes % Occupation Commissions perçues par la / …" at bounding box center [646, 349] width 970 height 419
copy table "Période Nuits louées Nuits restantes % Occupation Commissions perçues par la / …"
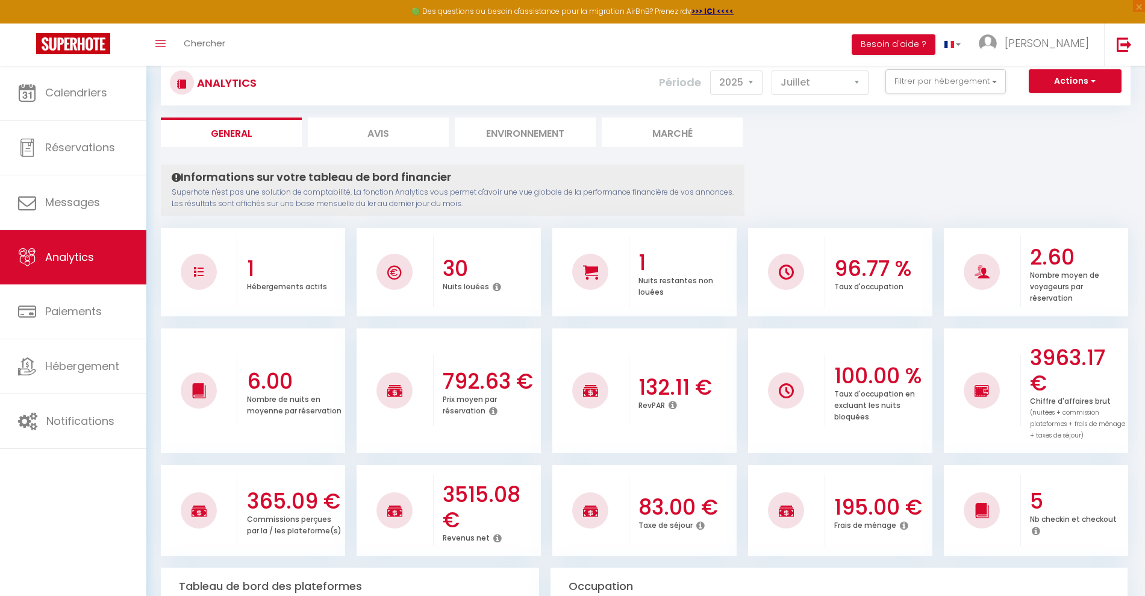
scroll to position [0, 0]
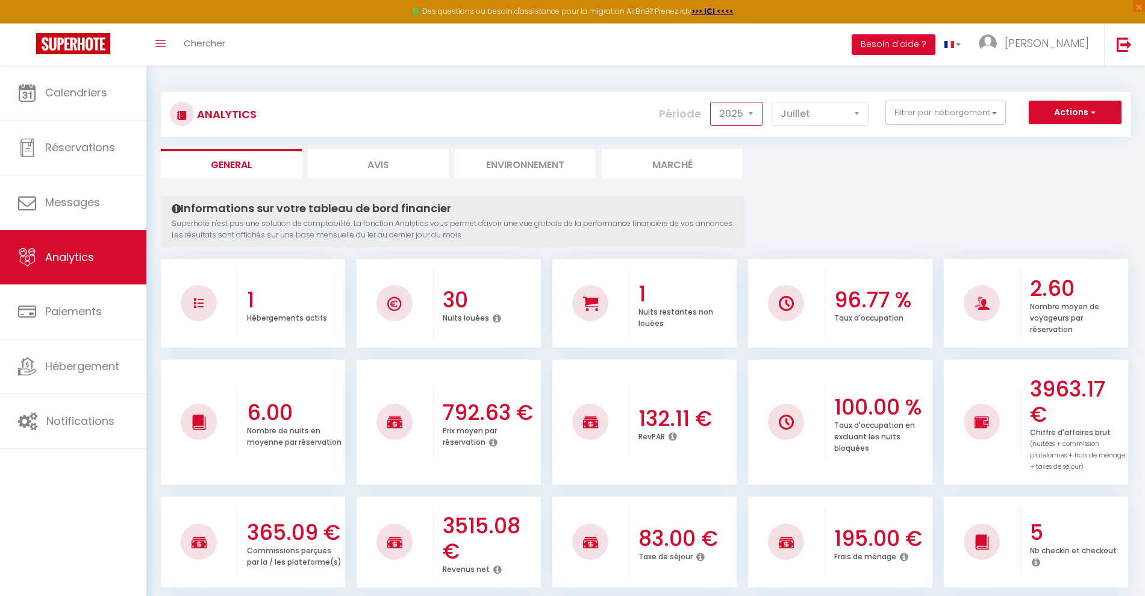
click at [749, 113] on select "2014 2015 2016 2017 2018 2019 2020 2021 2022 2023 2024 2025 2026 2027" at bounding box center [736, 114] width 52 height 24
click at [902, 109] on button "Filtrer par hébergement" at bounding box center [946, 113] width 120 height 24
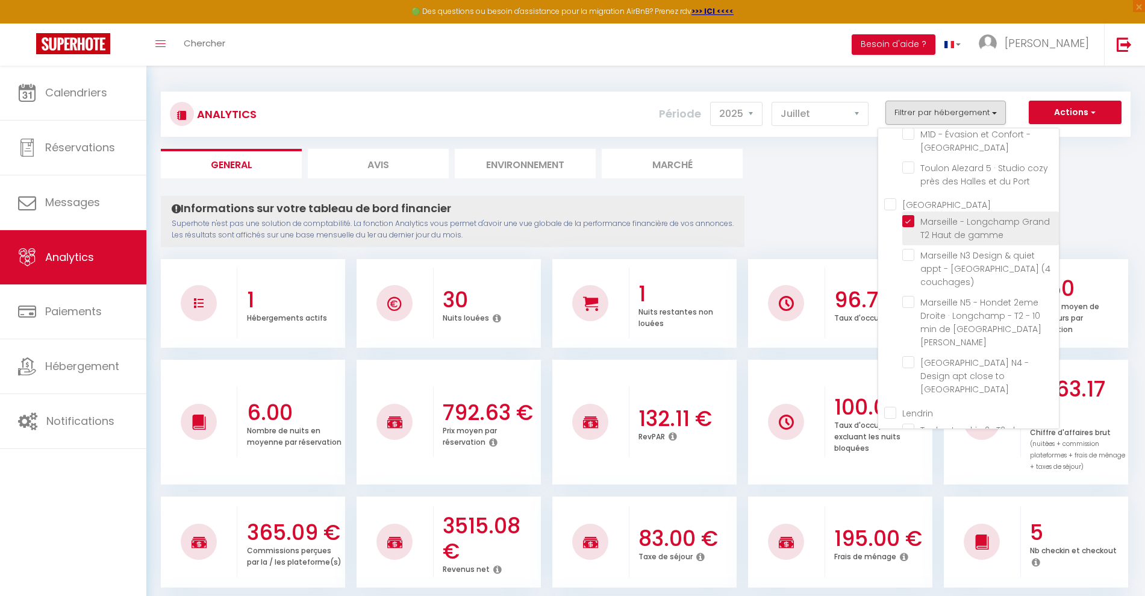
click at [908, 215] on gamme "checkbox" at bounding box center [980, 221] width 157 height 12
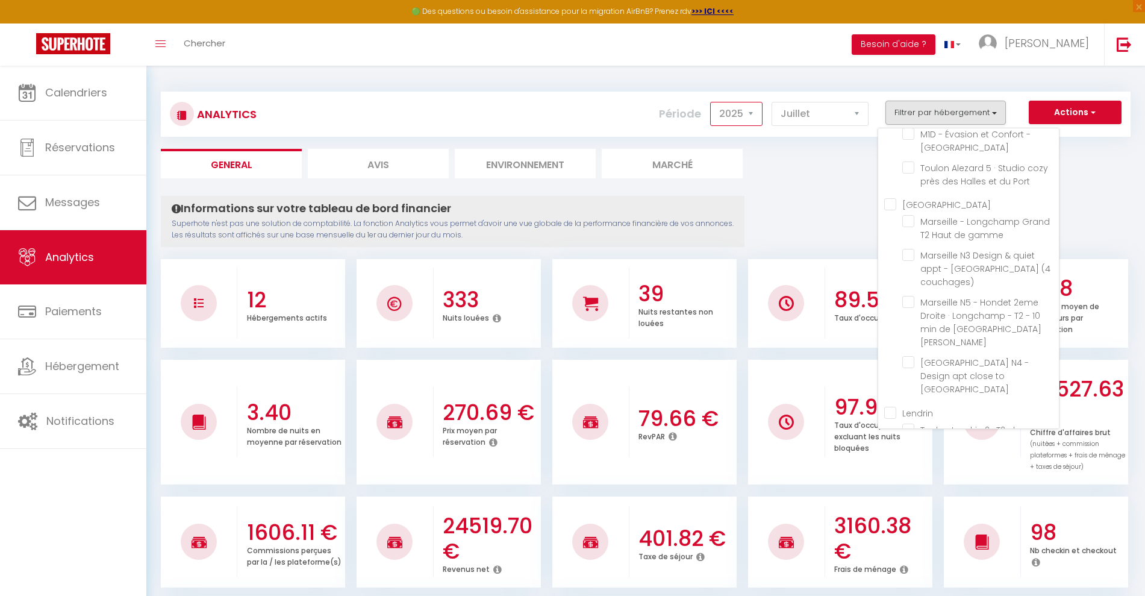
click at [742, 112] on select "2014 2015 2016 2017 2018 2019 2020 2021 2022 2023 2024 2025 2026 2027" at bounding box center [736, 114] width 52 height 24
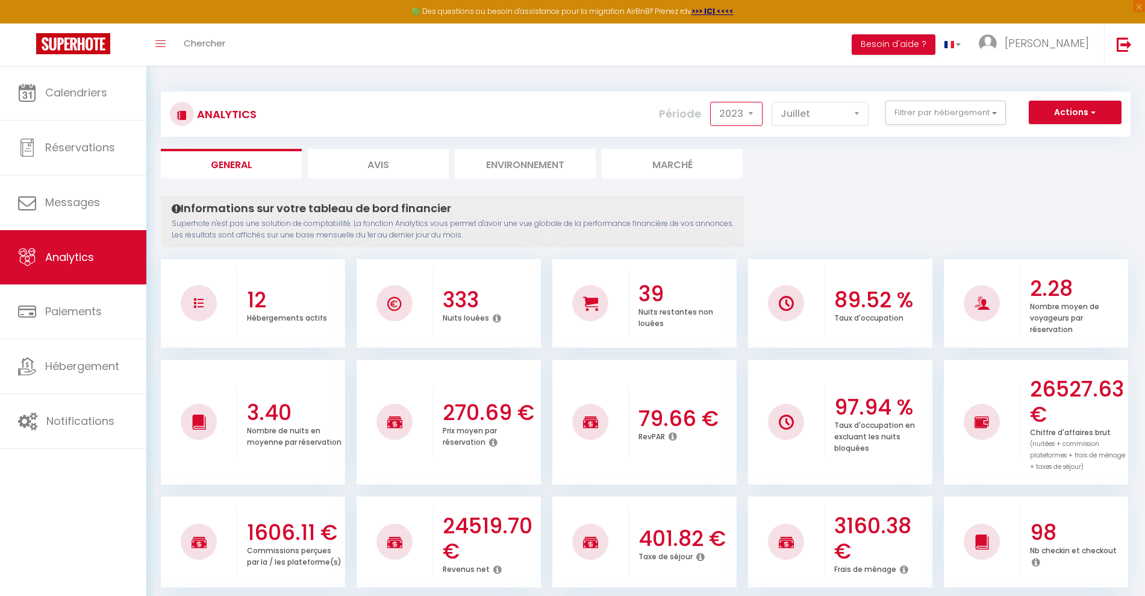
click at [711, 102] on select "2014 2015 2016 2017 2018 2019 2020 2021 2022 2023 2024 2025 2026 2027" at bounding box center [736, 114] width 52 height 24
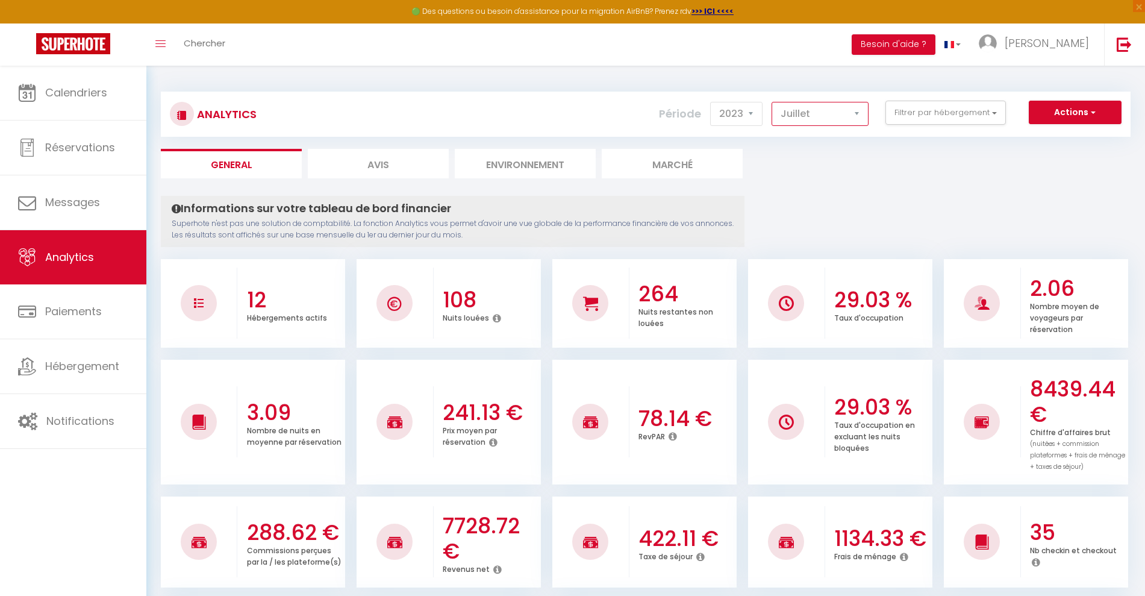
click at [832, 110] on select "Janvier Février Mars Avril Mai Juin Juillet Août Septembre Octobre Novembre Déc…" at bounding box center [820, 114] width 97 height 24
click at [772, 102] on select "Janvier Février Mars Avril Mai Juin Juillet Août Septembre Octobre Novembre Déc…" at bounding box center [820, 114] width 97 height 24
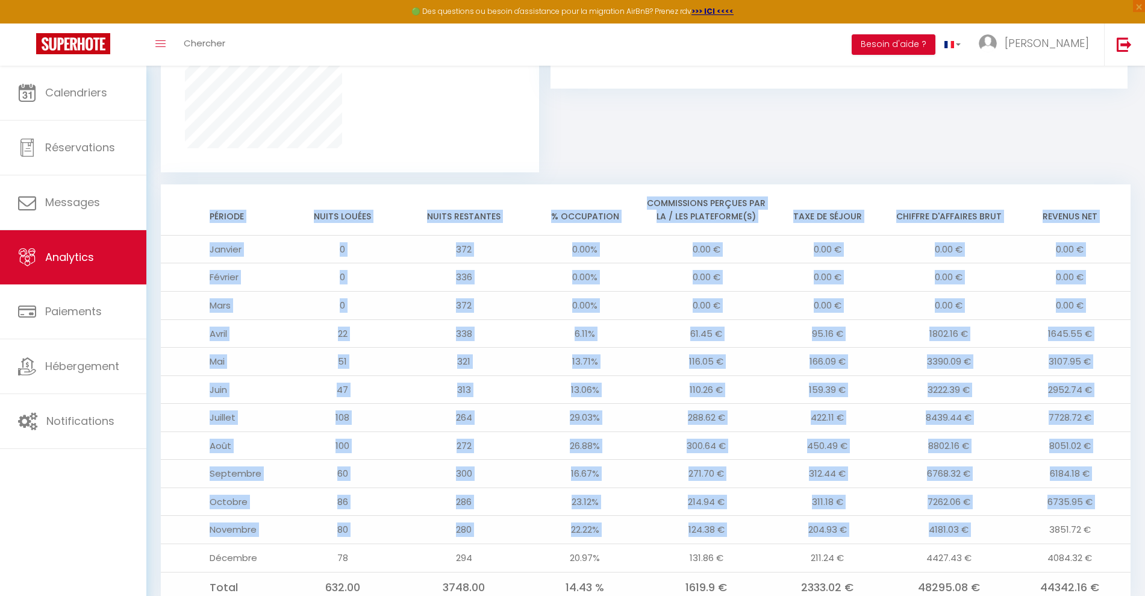
scroll to position [920, 0]
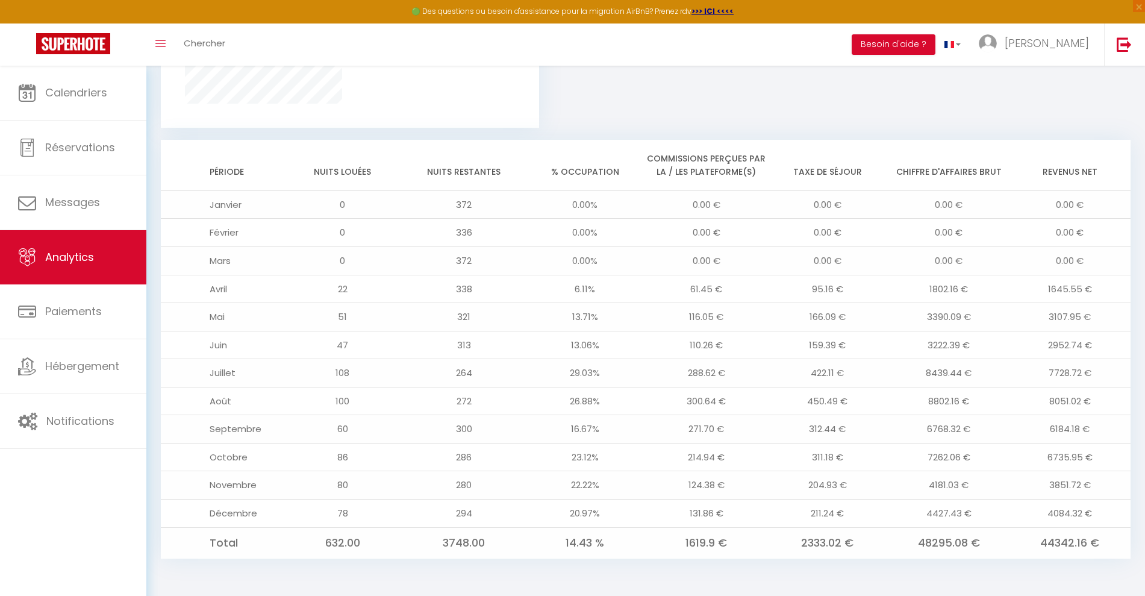
click at [1108, 507] on td "4084.32 €" at bounding box center [1070, 513] width 121 height 28
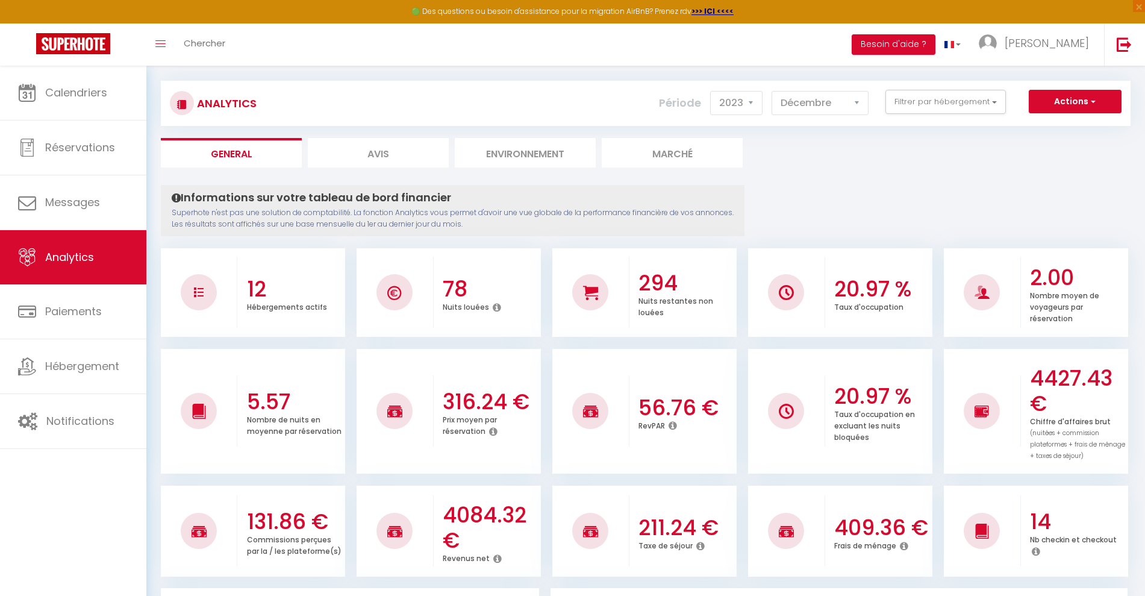
scroll to position [0, 0]
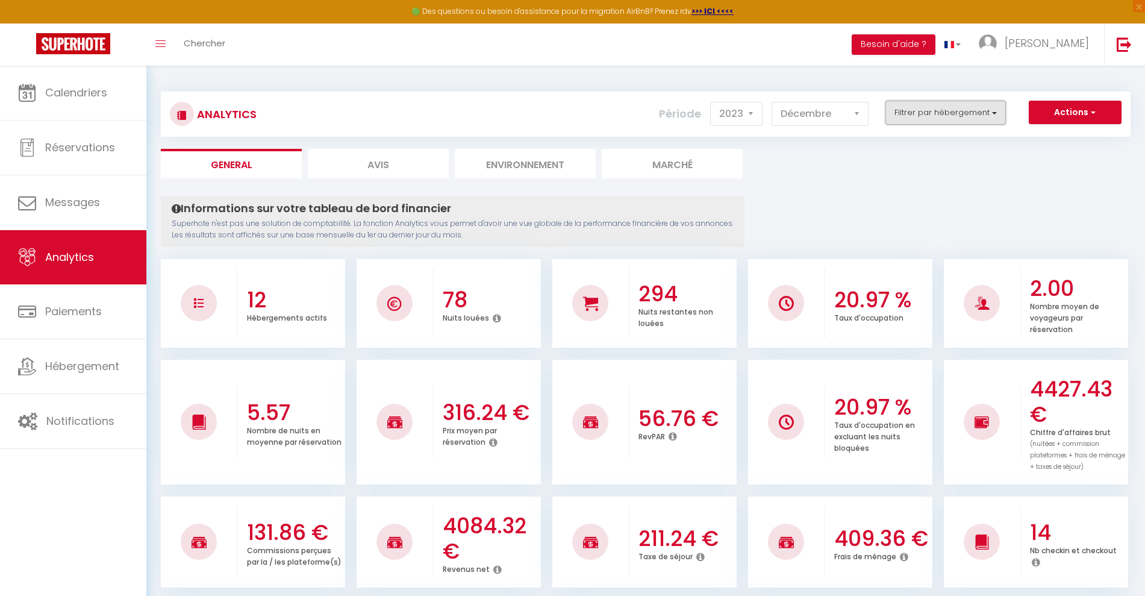
click at [961, 116] on button "Filtrer par hébergement" at bounding box center [946, 113] width 120 height 24
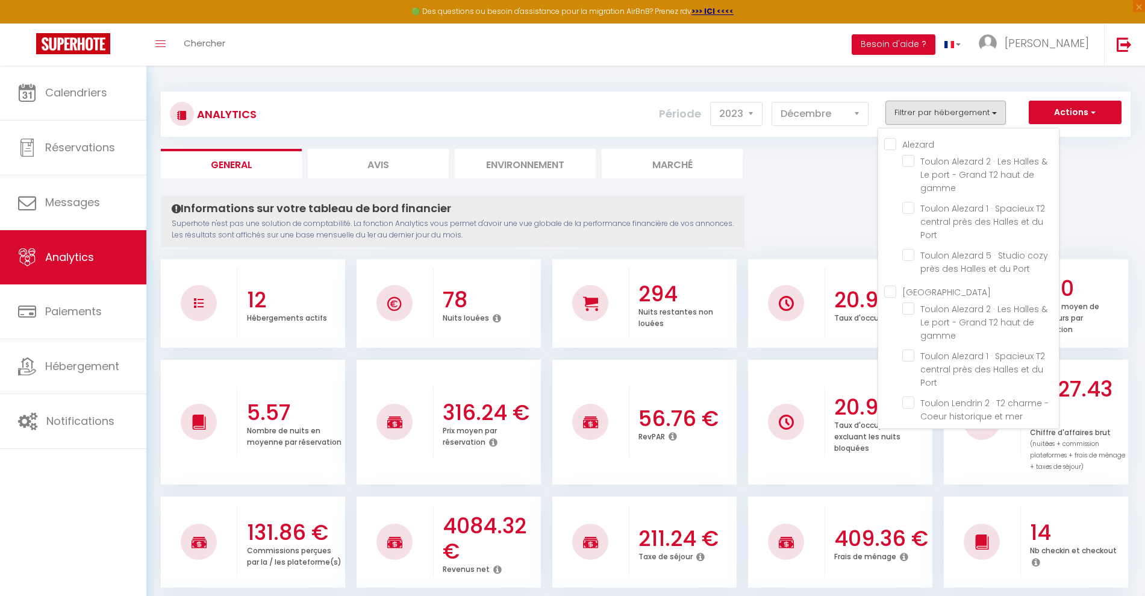
click at [843, 167] on ul "General Avis Environnement Marché" at bounding box center [646, 164] width 970 height 30
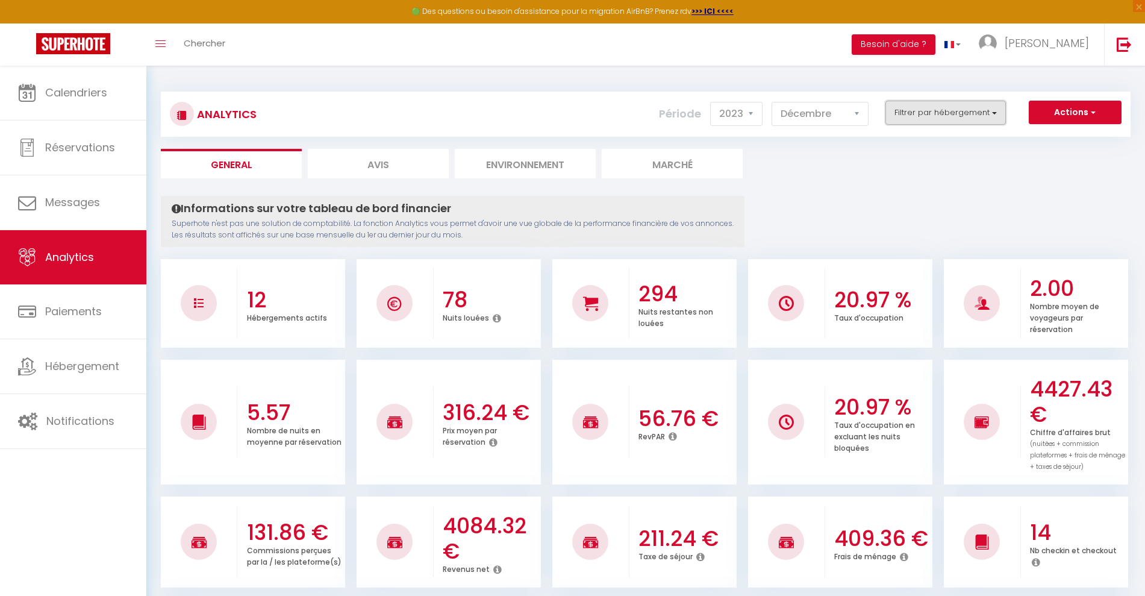
click at [964, 114] on button "Filtrer par hébergement" at bounding box center [946, 113] width 120 height 24
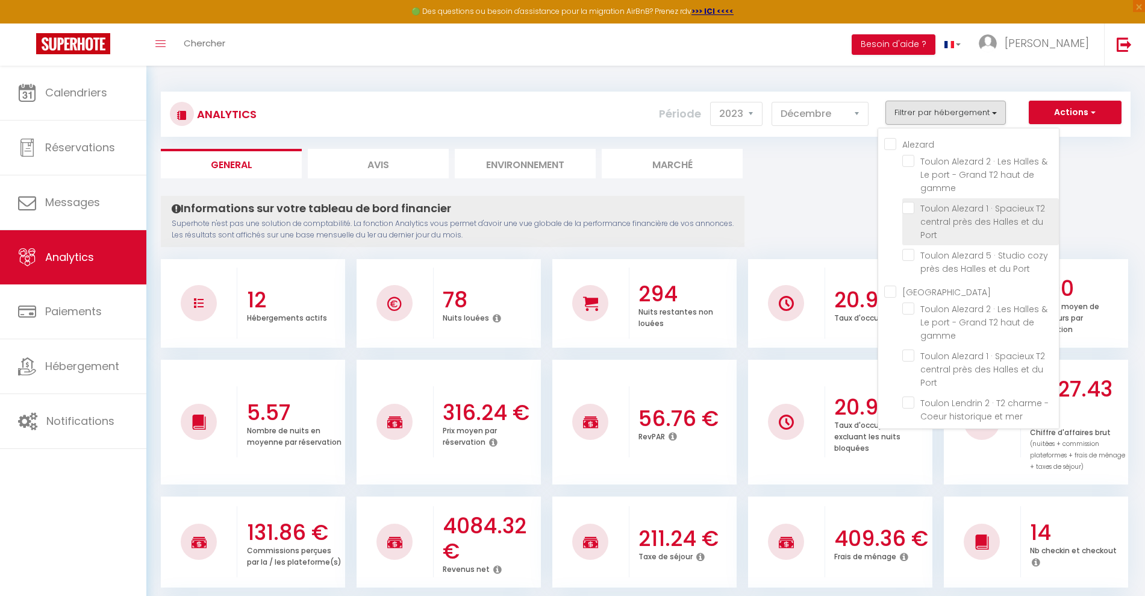
click at [920, 210] on Port "checkbox" at bounding box center [980, 208] width 157 height 12
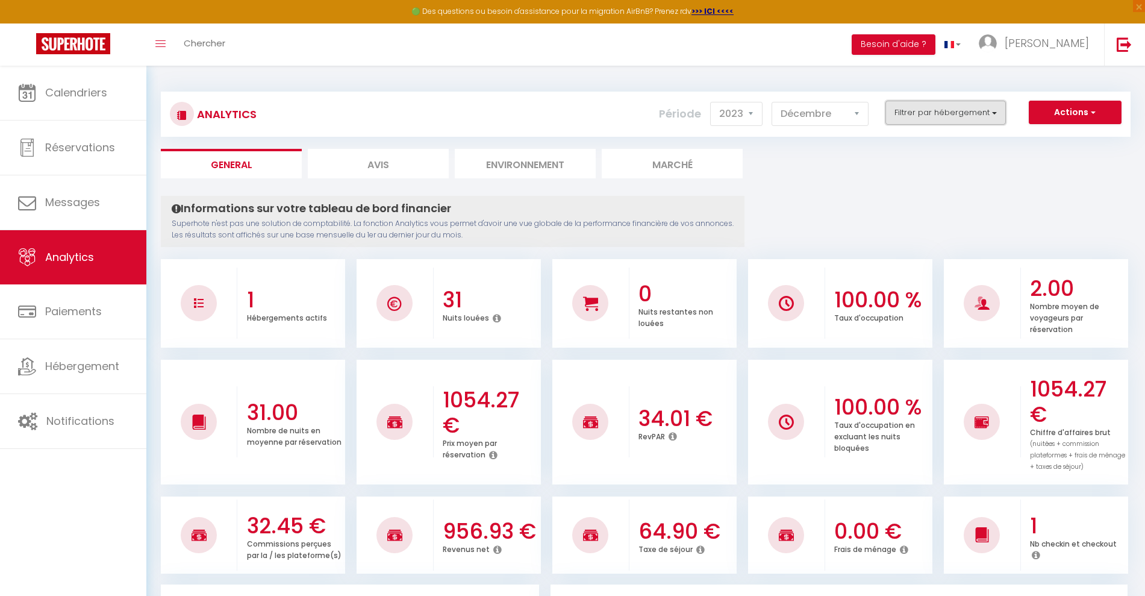
click at [913, 114] on button "Filtrer par hébergement" at bounding box center [946, 113] width 120 height 24
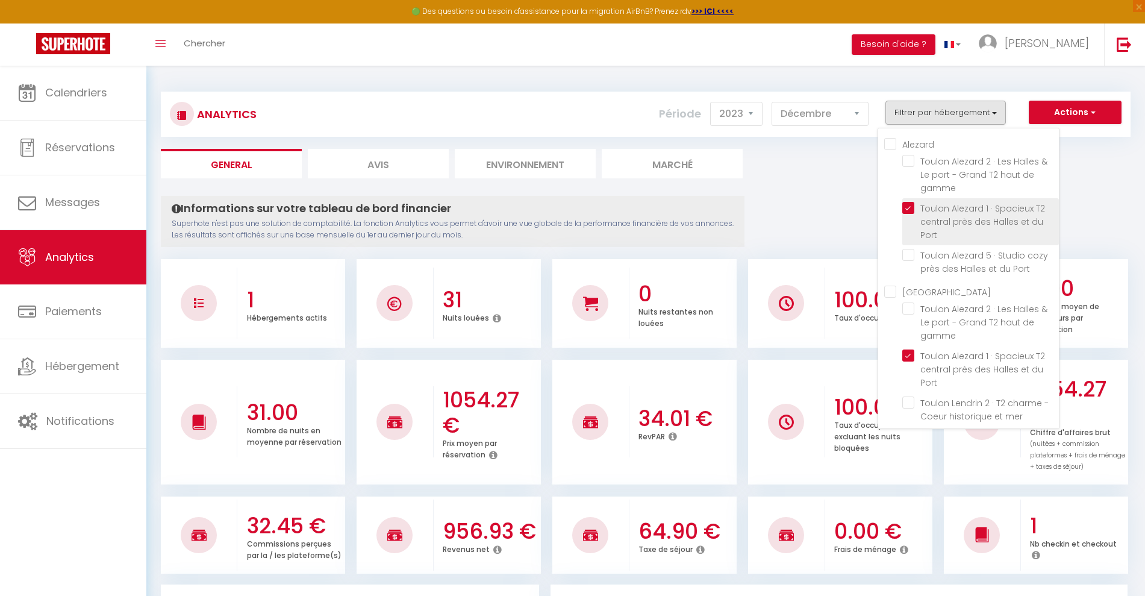
click at [911, 210] on Port "checkbox" at bounding box center [980, 208] width 157 height 12
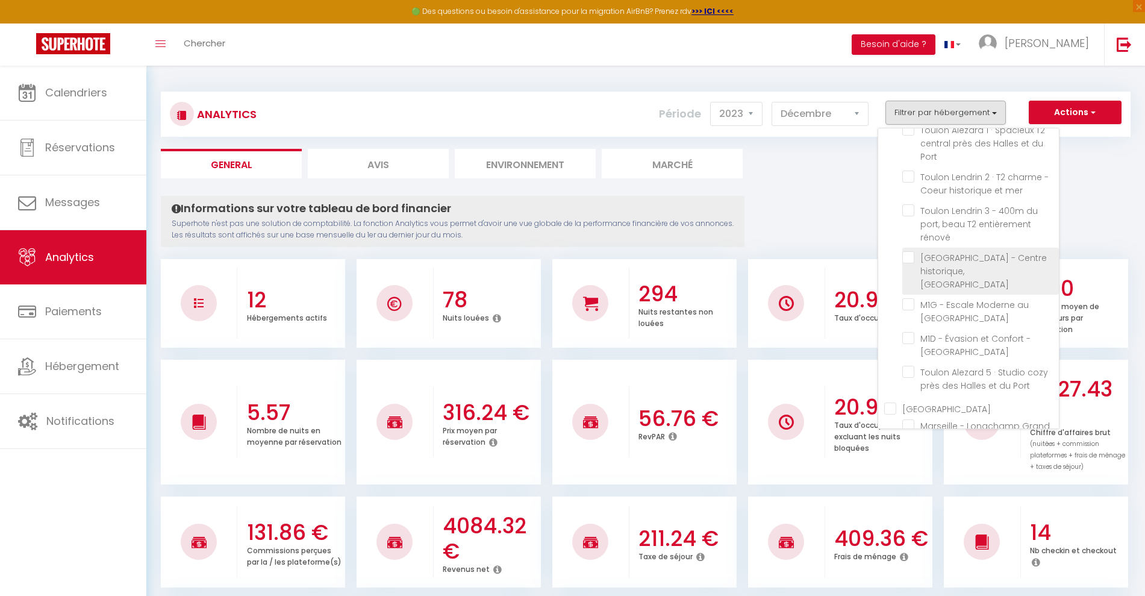
scroll to position [301, 0]
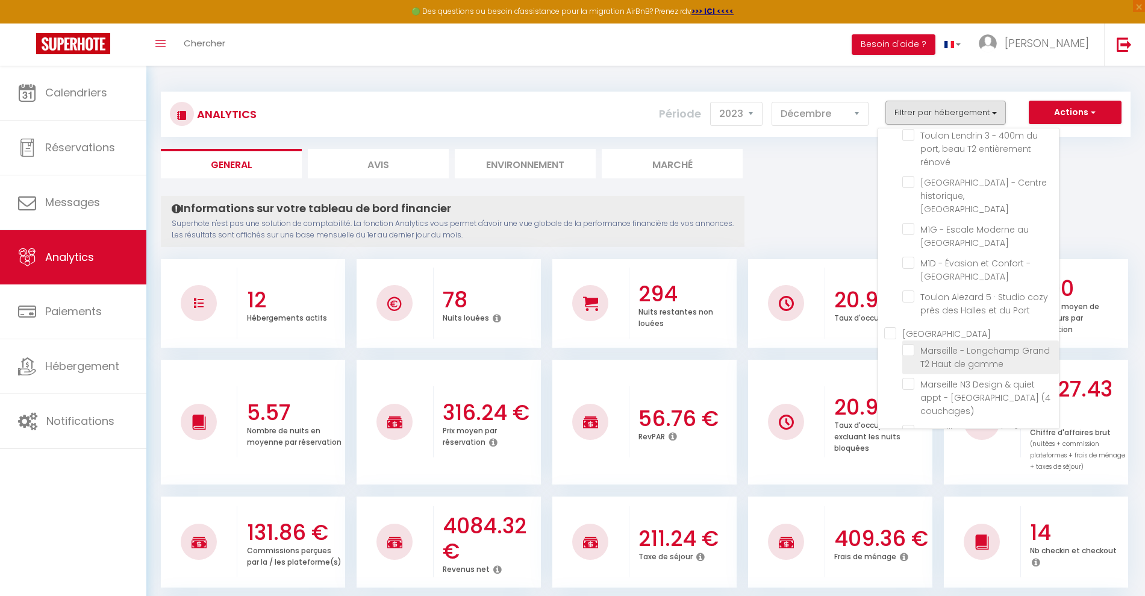
click at [945, 346] on span "Marseille - Longchamp Grand T2 Haut de gamme" at bounding box center [985, 357] width 130 height 25
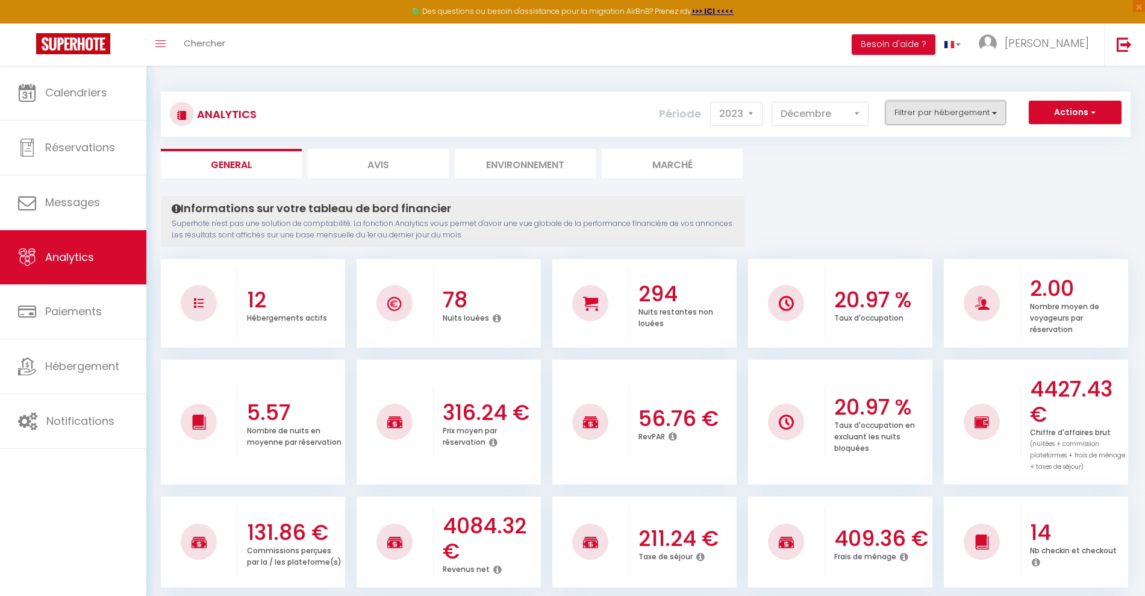
click at [964, 113] on button "Filtrer par hébergement" at bounding box center [946, 113] width 120 height 24
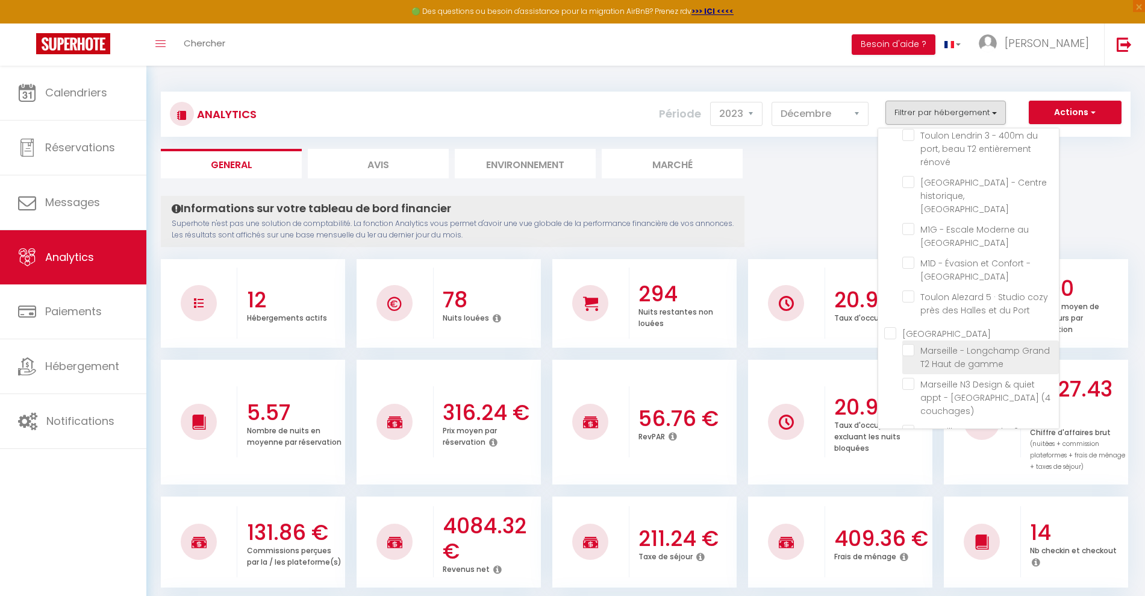
click at [911, 344] on gamme "checkbox" at bounding box center [980, 350] width 157 height 12
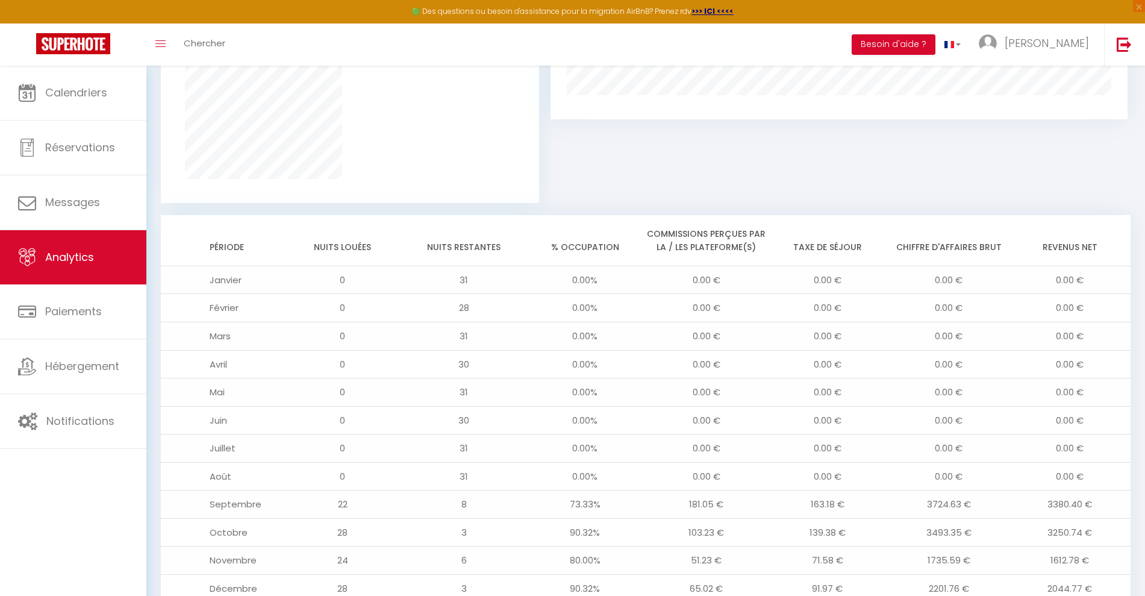
scroll to position [920, 0]
